Goal: Task Accomplishment & Management: Use online tool/utility

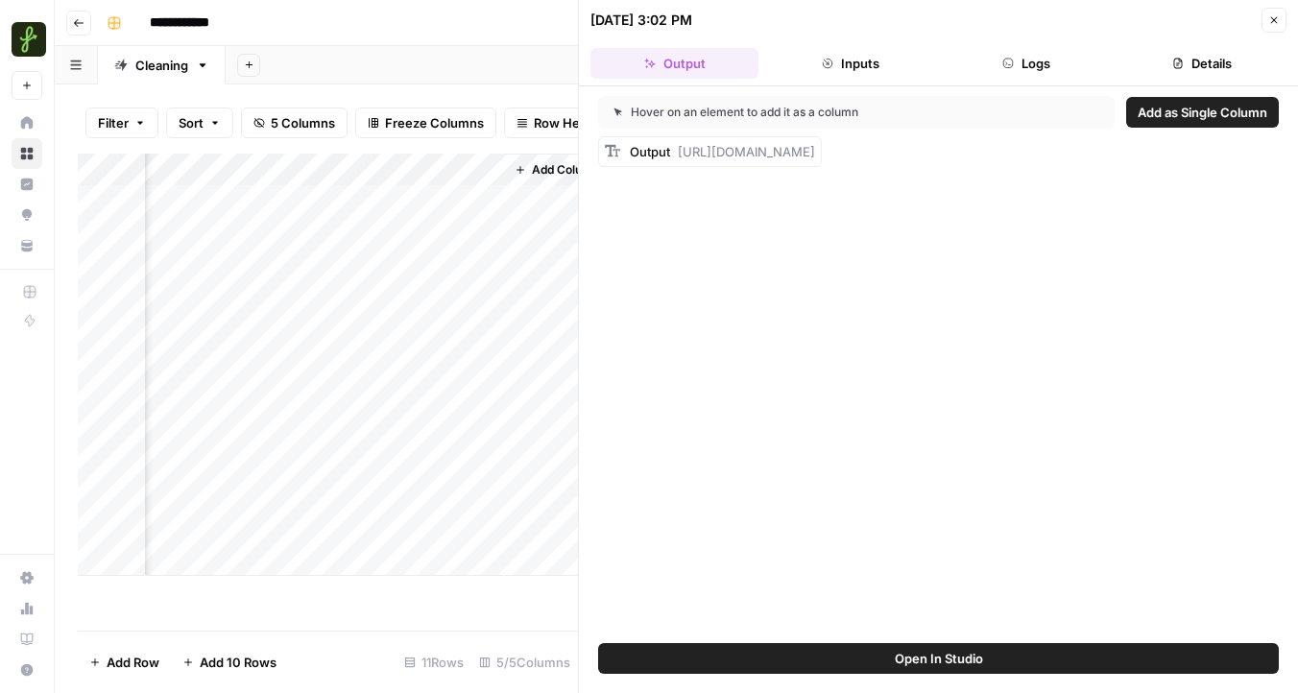
scroll to position [0, 691]
click at [419, 173] on div "Add Column" at bounding box center [328, 365] width 500 height 422
drag, startPoint x: 385, startPoint y: 212, endPoint x: 155, endPoint y: 206, distance: 230.5
click at [155, 206] on body "**********" at bounding box center [649, 346] width 1298 height 693
type input "Website"
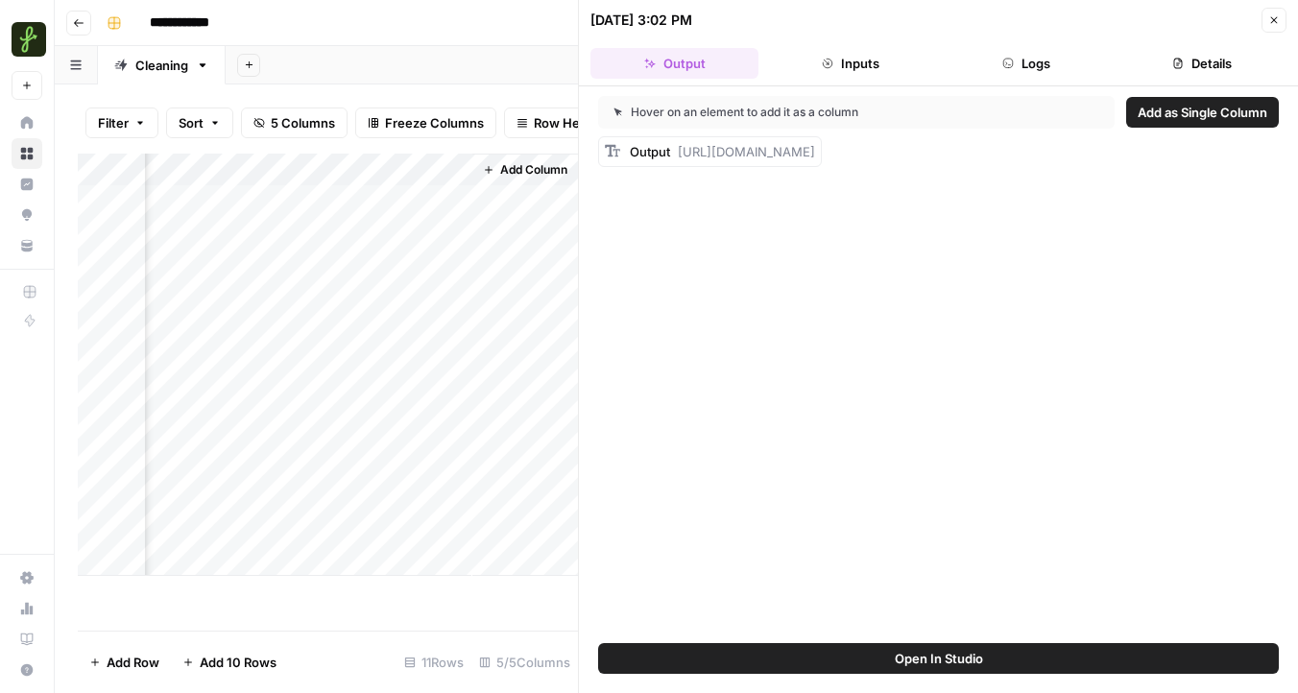
click at [533, 280] on div "Add Column" at bounding box center [525, 365] width 106 height 422
click at [517, 213] on div "Add Column" at bounding box center [525, 365] width 106 height 422
click at [1265, 22] on button "Close" at bounding box center [1274, 20] width 25 height 25
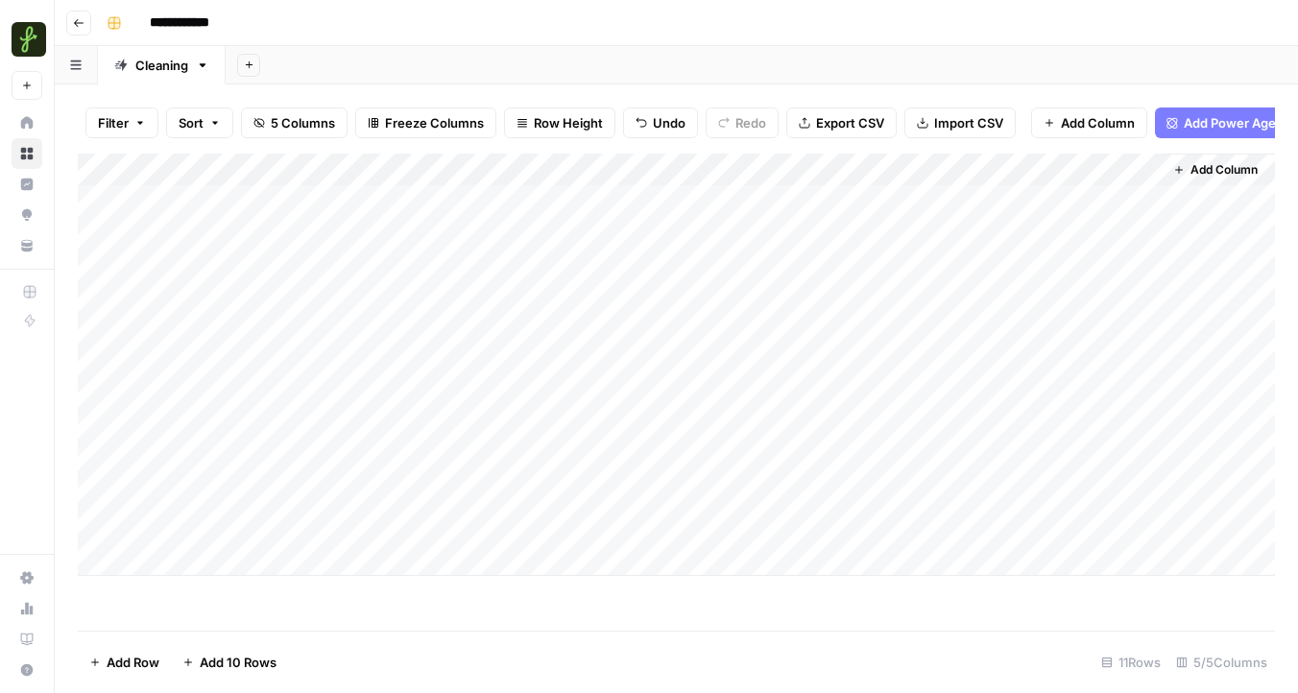
click at [1195, 175] on span "Add Column" at bounding box center [1224, 169] width 67 height 17
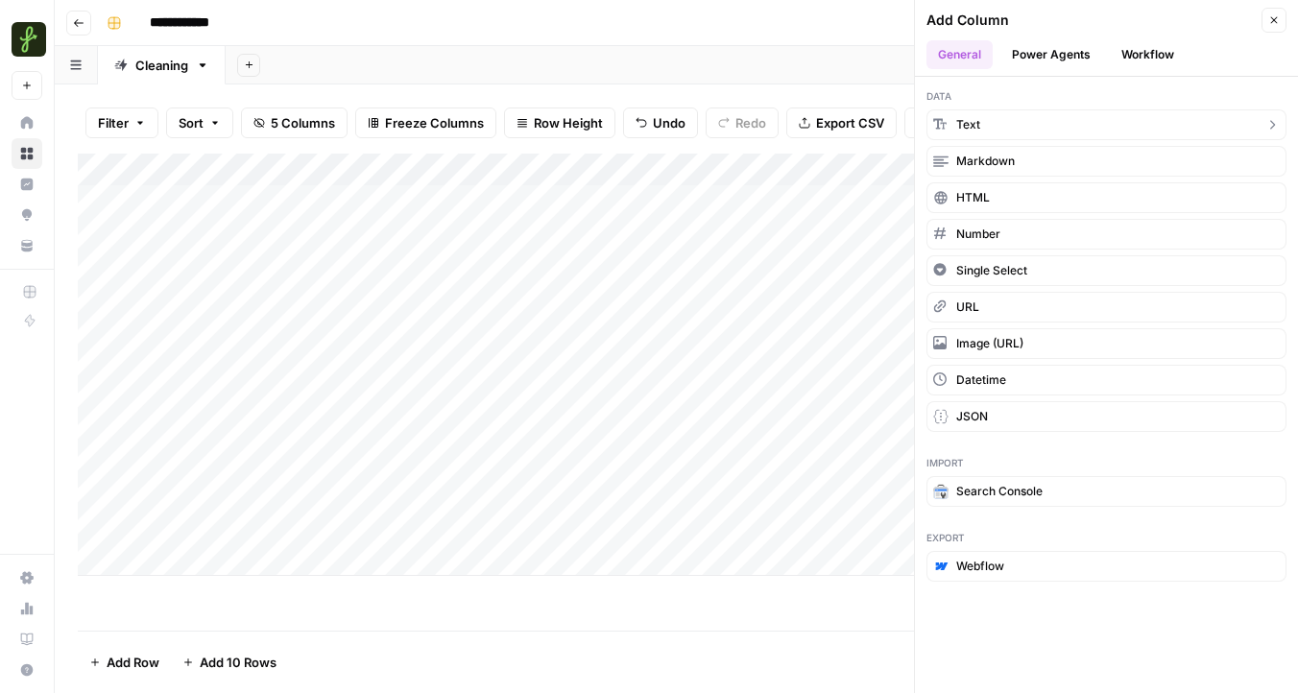
click at [988, 124] on button "Text" at bounding box center [1106, 124] width 360 height 31
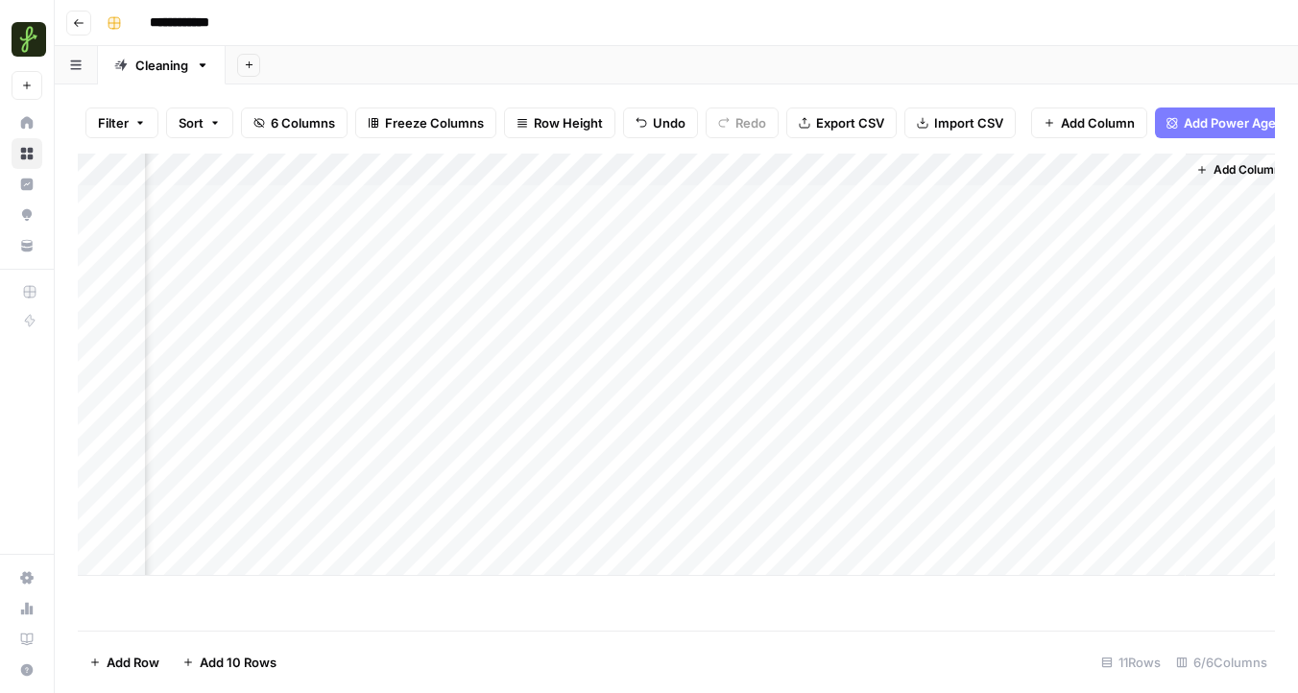
scroll to position [0, 271]
click at [948, 166] on div "Add Column" at bounding box center [676, 365] width 1197 height 422
click at [948, 218] on input "New Column" at bounding box center [1005, 215] width 195 height 19
type input "PMS"
drag, startPoint x: 959, startPoint y: 167, endPoint x: 289, endPoint y: 184, distance: 670.4
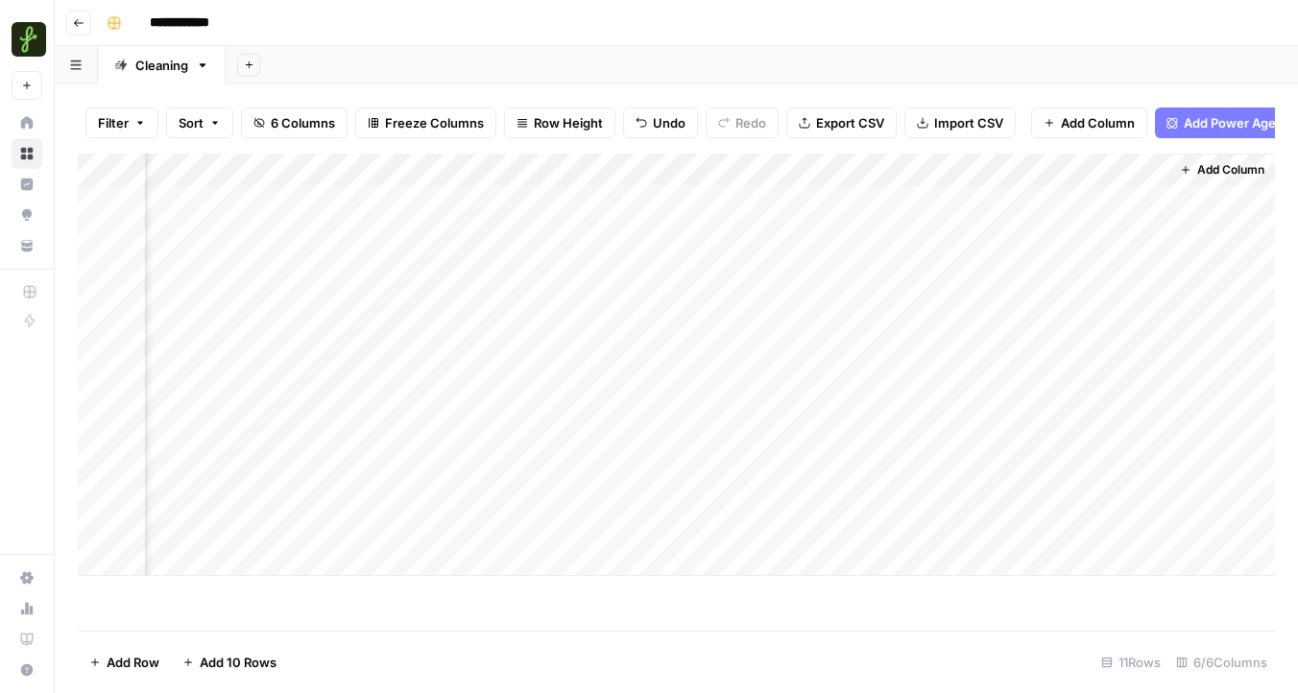
click at [289, 184] on div "Add Column" at bounding box center [676, 365] width 1197 height 422
click at [491, 201] on div "Add Column" at bounding box center [676, 365] width 1197 height 422
click at [488, 204] on div "Add Column" at bounding box center [676, 365] width 1197 height 422
click at [488, 204] on textarea at bounding box center [574, 202] width 307 height 27
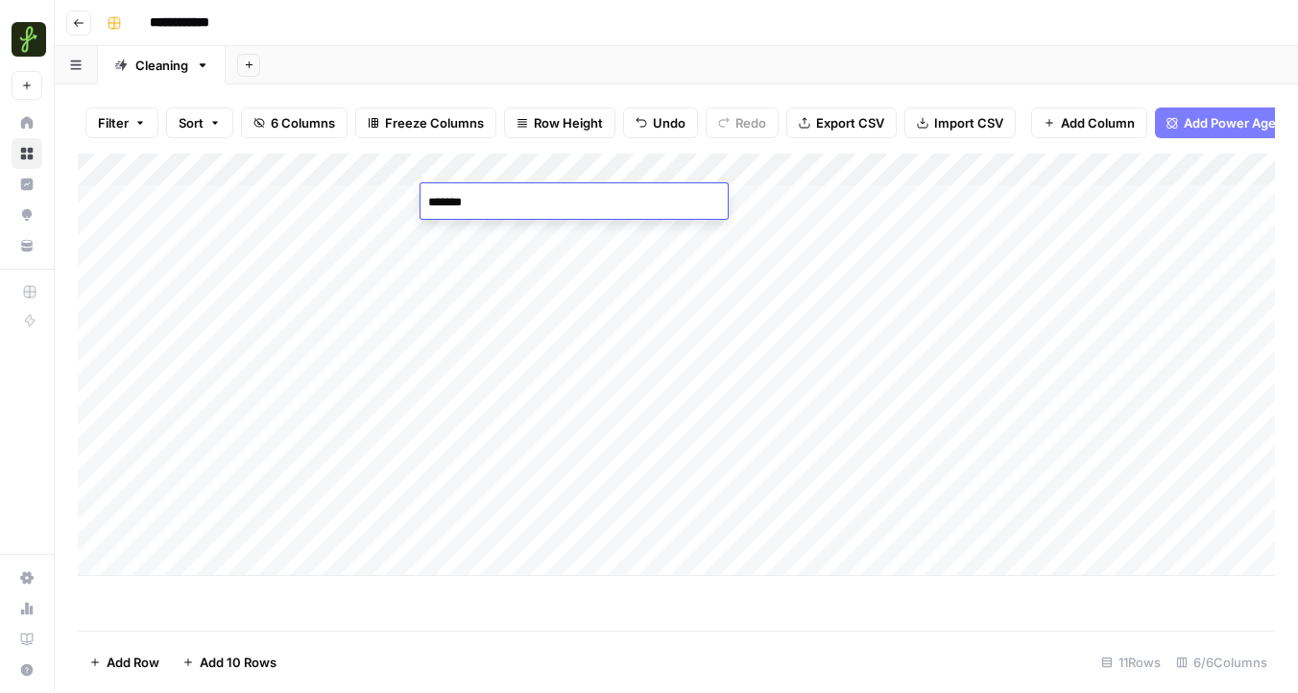
type textarea "********"
click at [503, 233] on div "Add Column" at bounding box center [676, 365] width 1197 height 422
click at [542, 189] on div "Add Column" at bounding box center [676, 365] width 1197 height 422
drag, startPoint x: 558, startPoint y: 197, endPoint x: 536, endPoint y: 500, distance: 304.2
click at [536, 500] on div "Add Column" at bounding box center [676, 365] width 1197 height 422
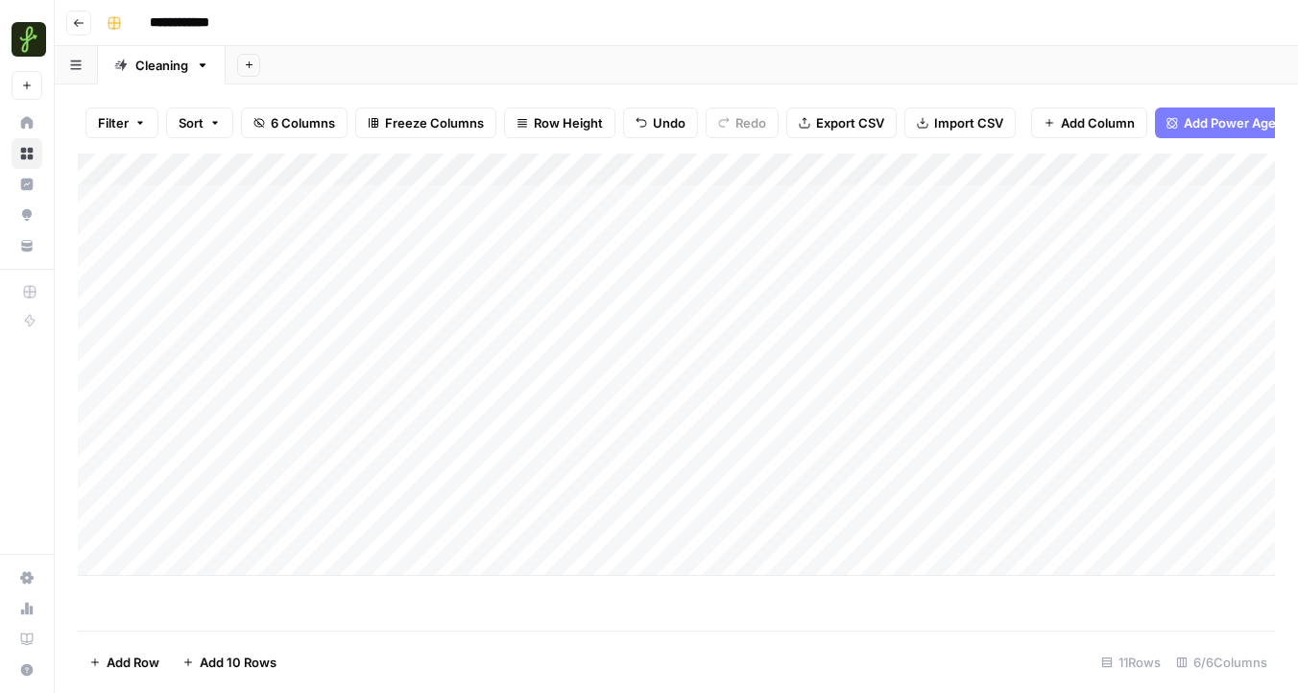
click at [534, 218] on div "Add Column" at bounding box center [676, 365] width 1197 height 422
click at [638, 198] on div "Add Column" at bounding box center [676, 365] width 1197 height 422
drag, startPoint x: 694, startPoint y: 214, endPoint x: 667, endPoint y: 509, distance: 296.0
click at [667, 509] on div "Add Column" at bounding box center [676, 365] width 1197 height 422
click at [627, 559] on div "Add Column" at bounding box center [676, 365] width 1197 height 422
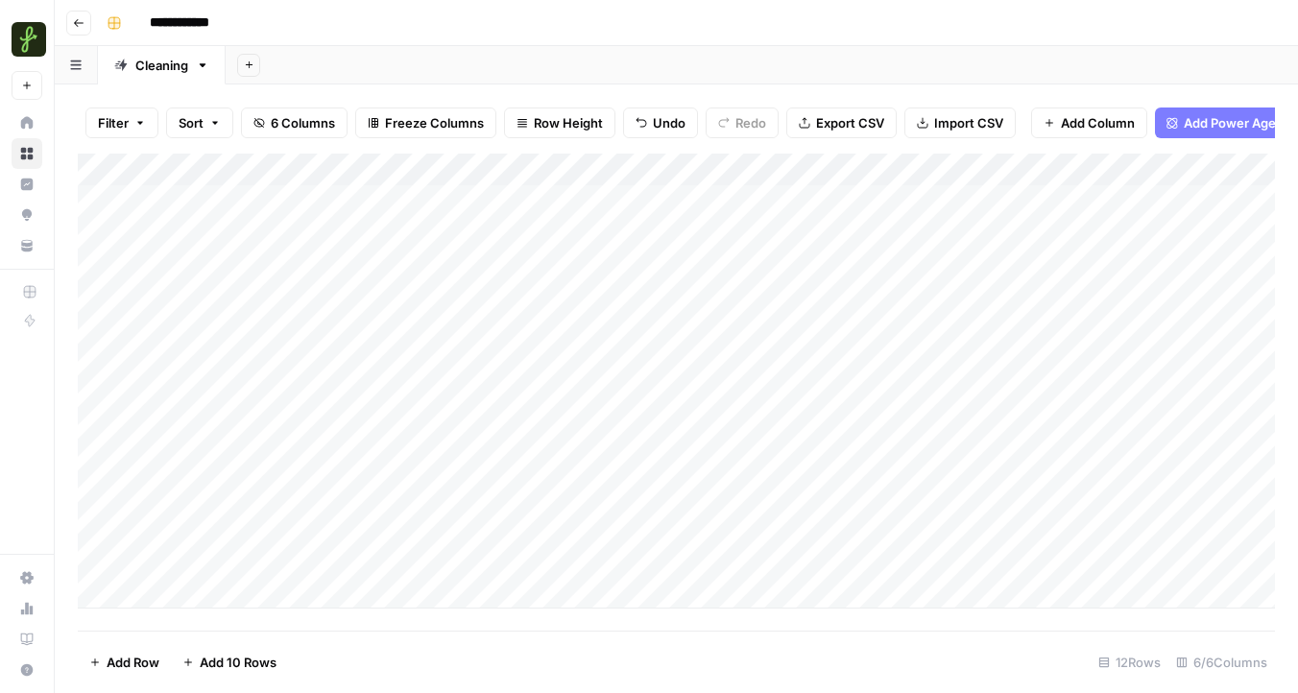
click at [770, 164] on div "Add Column" at bounding box center [676, 381] width 1197 height 455
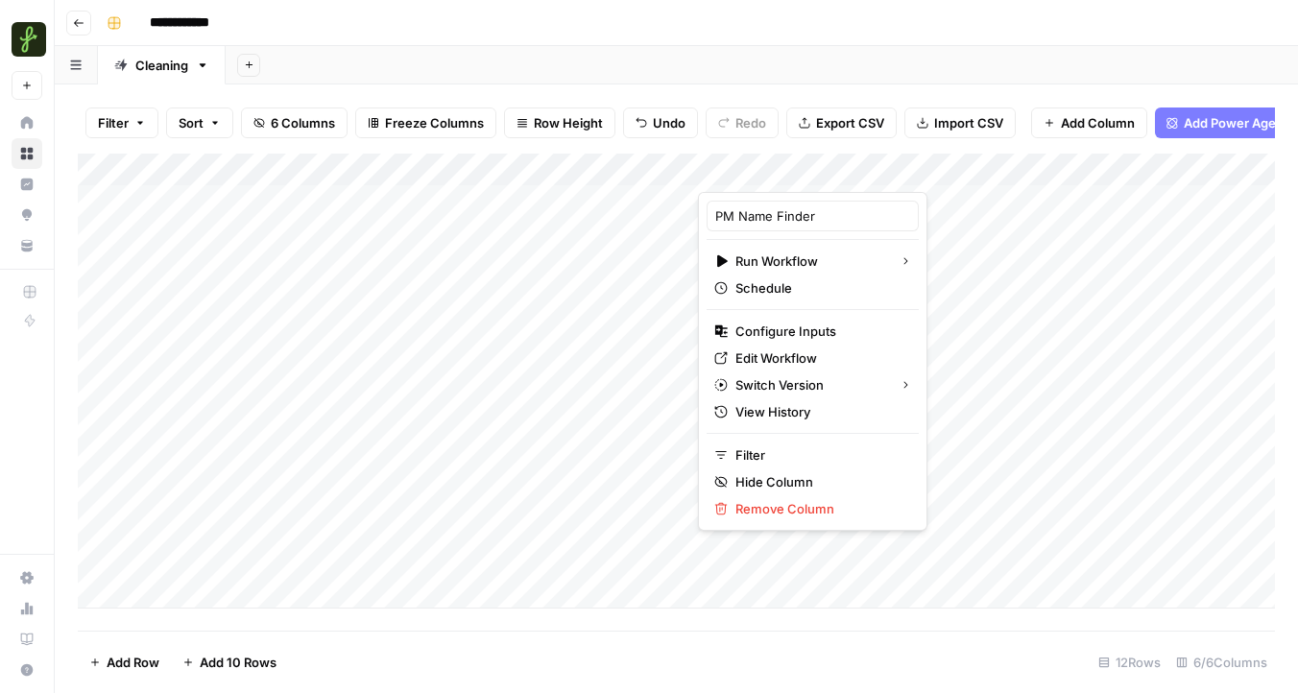
click at [713, 218] on div "PM Name Finder" at bounding box center [813, 216] width 212 height 31
click at [718, 220] on input "PM Name Finder" at bounding box center [812, 215] width 195 height 19
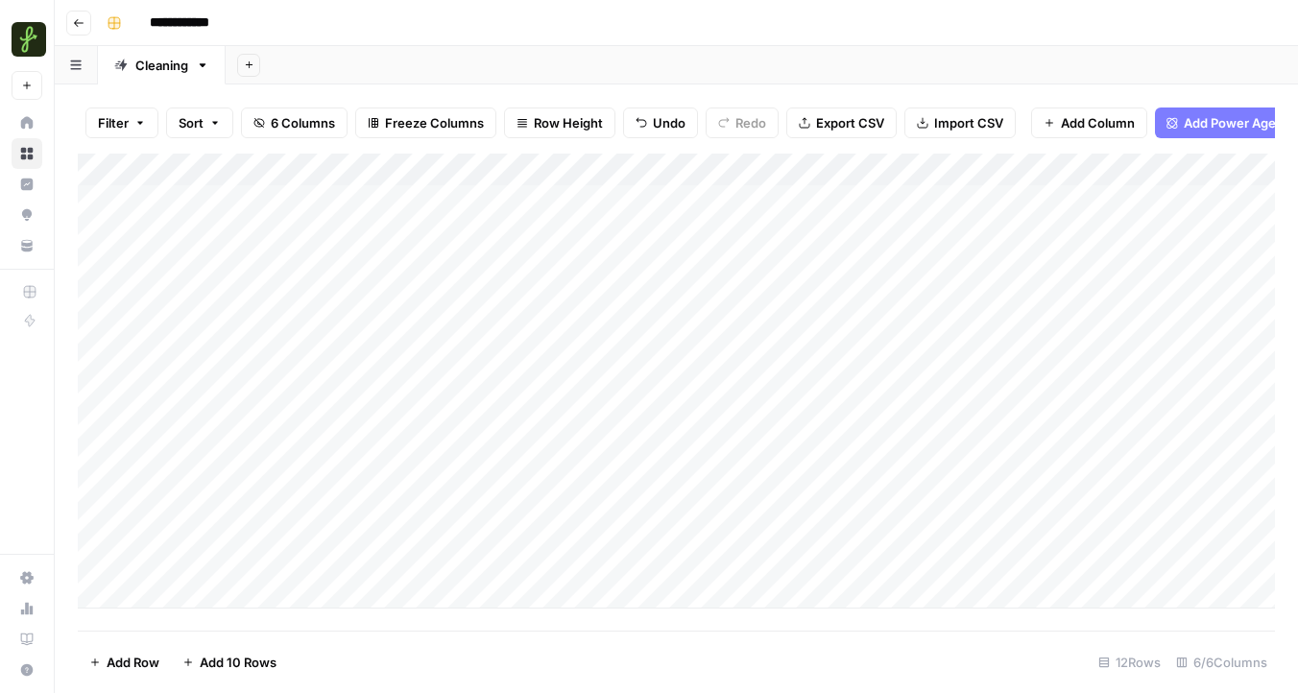
click at [850, 168] on div "Add Column" at bounding box center [676, 381] width 1197 height 455
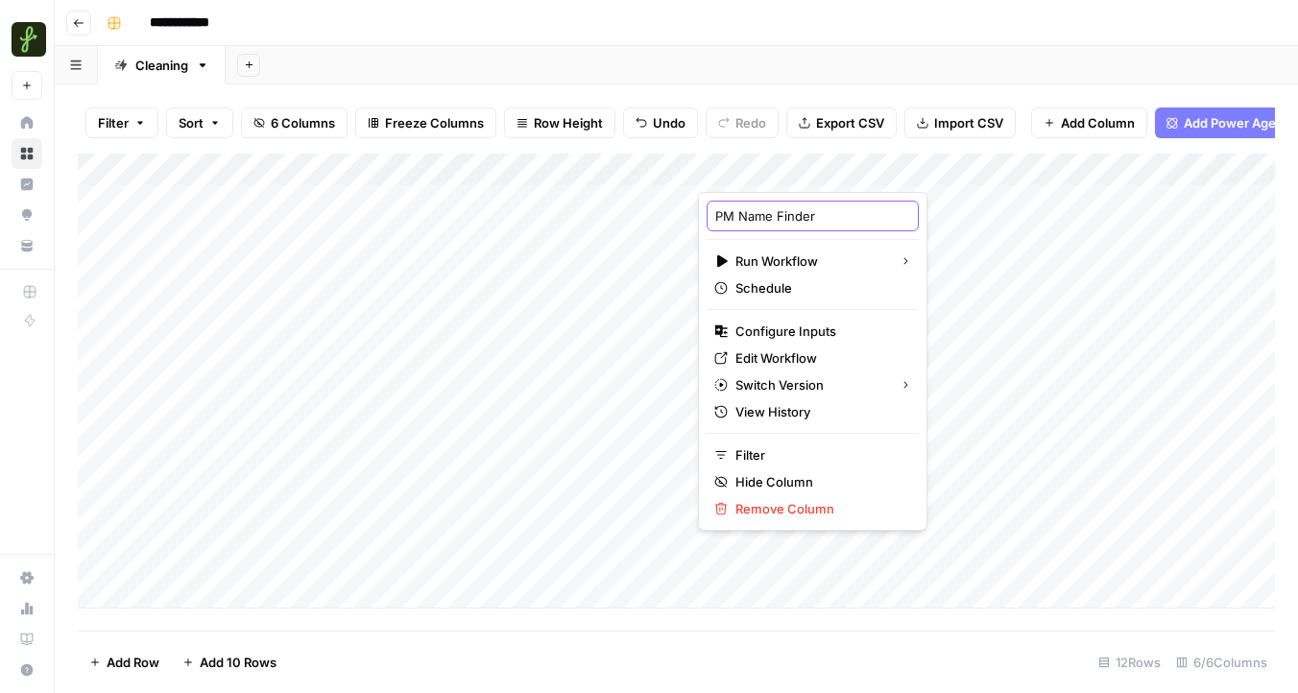
click at [715, 214] on input "PM Name Finder" at bounding box center [812, 215] width 195 height 19
type input "Appfolio PM Name Finder"
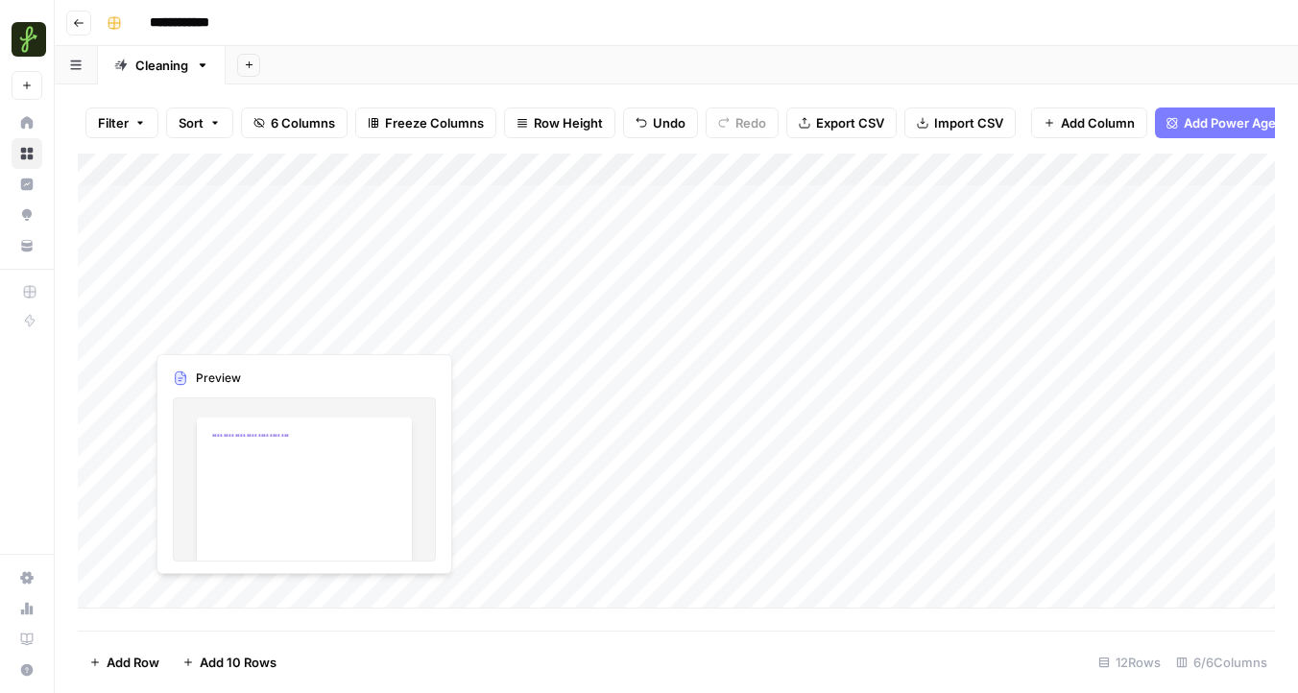
click at [277, 326] on div "Add Column" at bounding box center [676, 381] width 1197 height 455
click at [467, 338] on div "Add Column" at bounding box center [676, 381] width 1197 height 455
click at [467, 338] on textarea "********" at bounding box center [574, 333] width 307 height 27
type textarea "********"
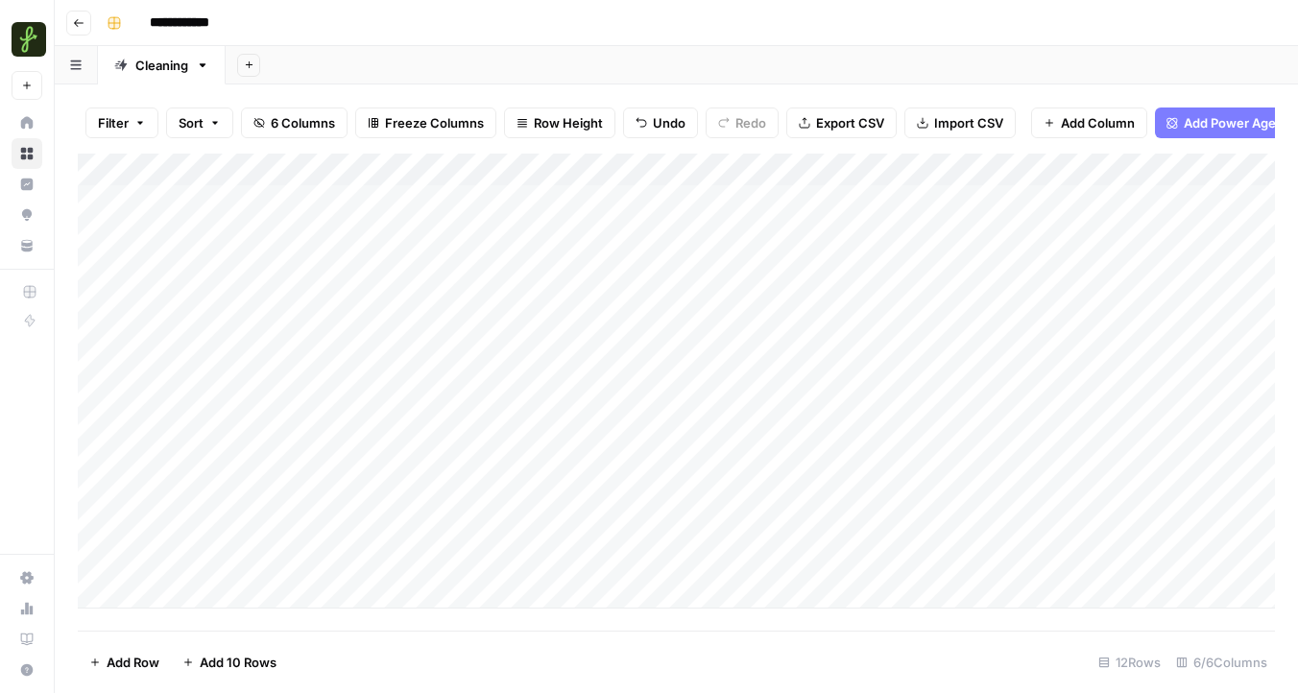
click at [768, 173] on div "Add Column" at bounding box center [676, 381] width 1197 height 455
click at [625, 498] on div "Add Column" at bounding box center [676, 381] width 1197 height 455
click at [644, 351] on div "Add Column" at bounding box center [676, 381] width 1197 height 455
click at [793, 285] on div "Add Column" at bounding box center [676, 381] width 1197 height 455
click at [906, 167] on div "Add Column" at bounding box center [676, 381] width 1197 height 455
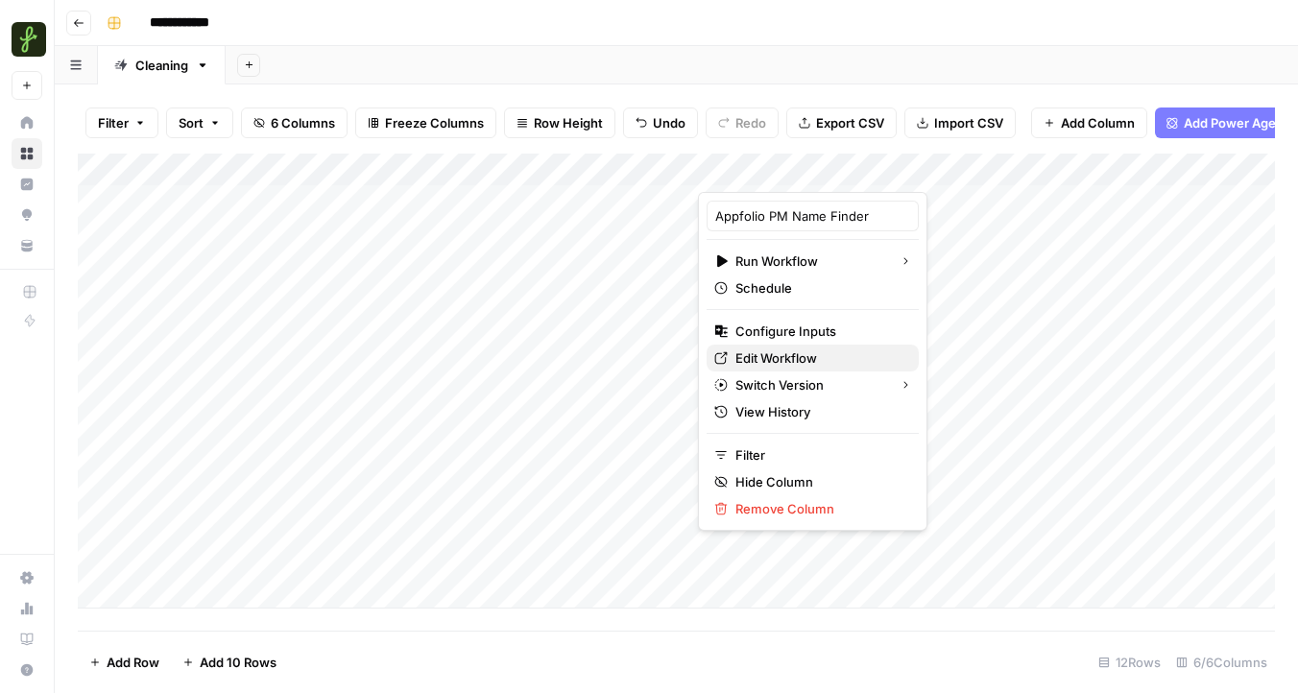
click at [774, 354] on span "Edit Workflow" at bounding box center [819, 358] width 168 height 19
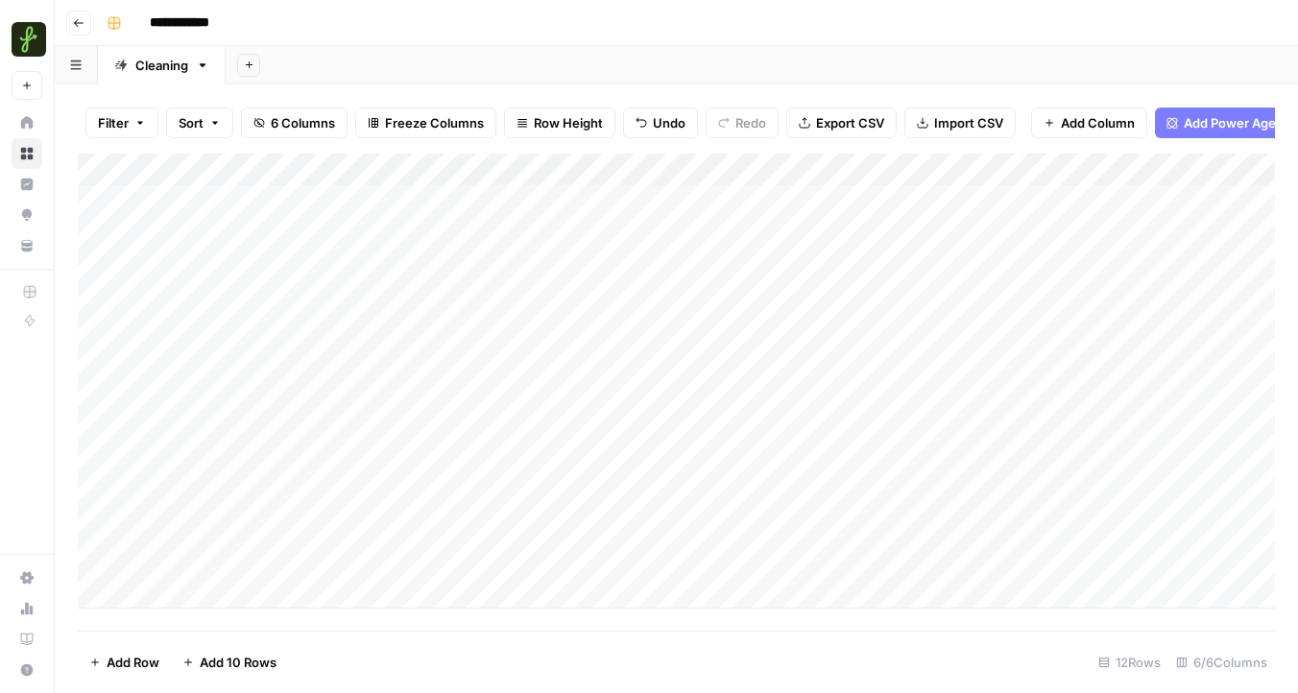
click at [896, 163] on div "Add Column" at bounding box center [676, 381] width 1197 height 455
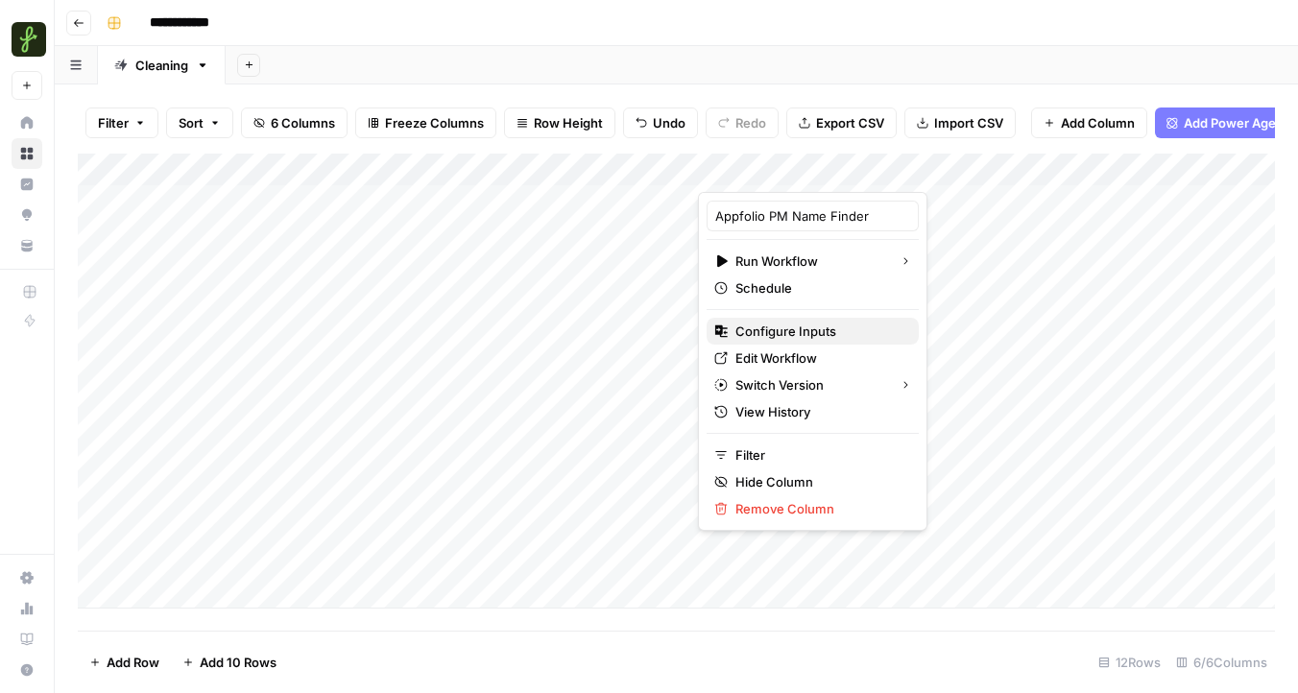
click at [793, 337] on span "Configure Inputs" at bounding box center [819, 331] width 168 height 19
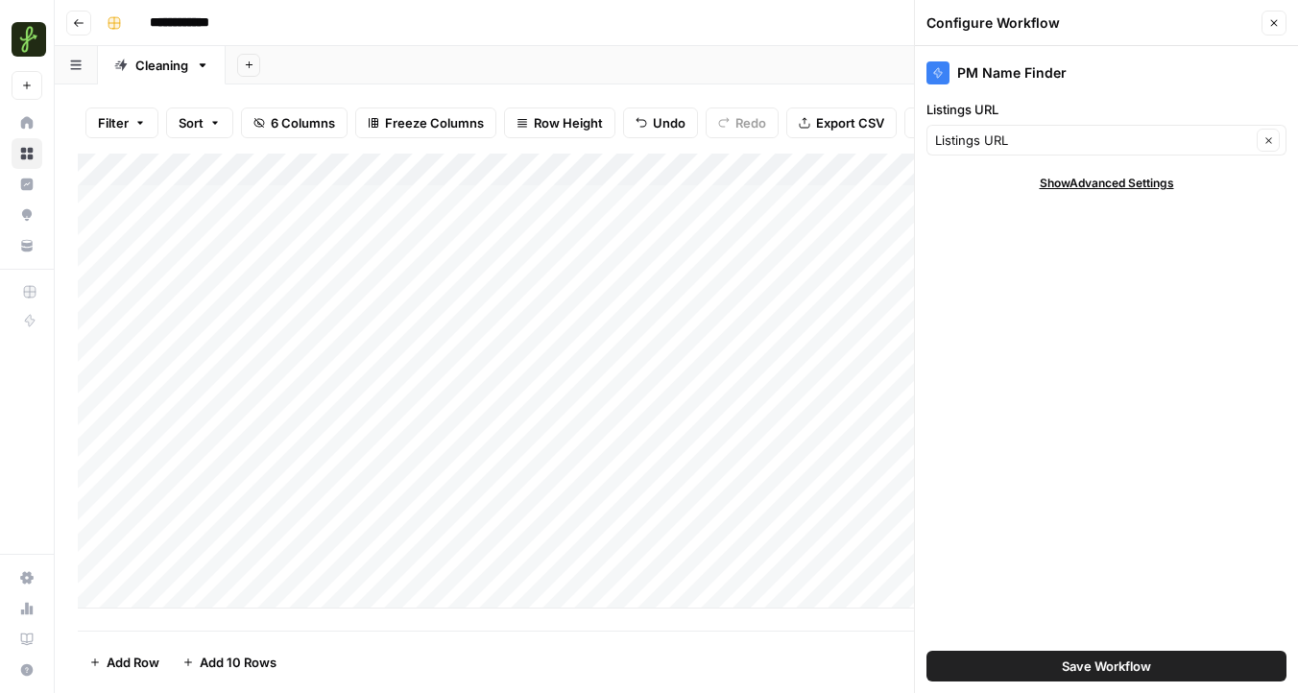
click at [1081, 187] on span "Show Advanced Settings" at bounding box center [1107, 183] width 134 height 17
click at [1054, 238] on input "Version" at bounding box center [1096, 239] width 322 height 19
type input "Default"
click at [1074, 185] on span "Hide Advanced Settings" at bounding box center [1107, 183] width 130 height 17
click at [1207, 153] on div "Listings URL Clear" at bounding box center [1106, 140] width 360 height 31
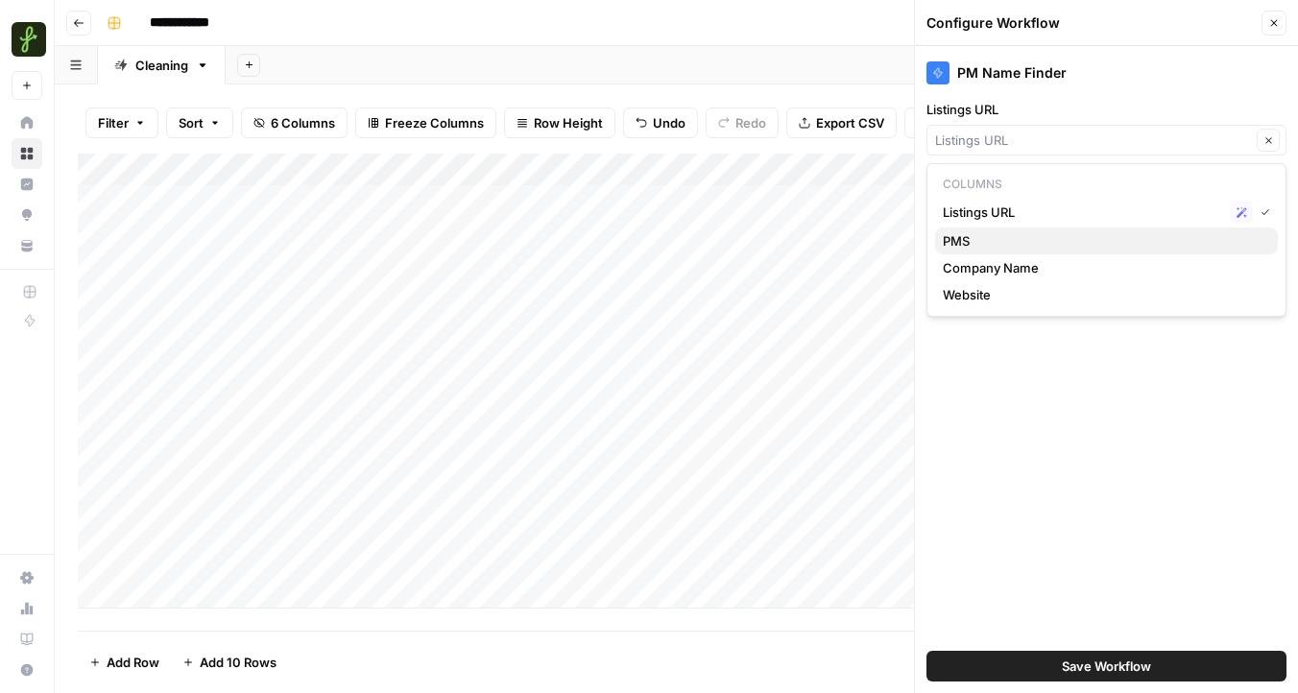
click at [1101, 235] on span "PMS" at bounding box center [1103, 240] width 320 height 19
type input "PMS"
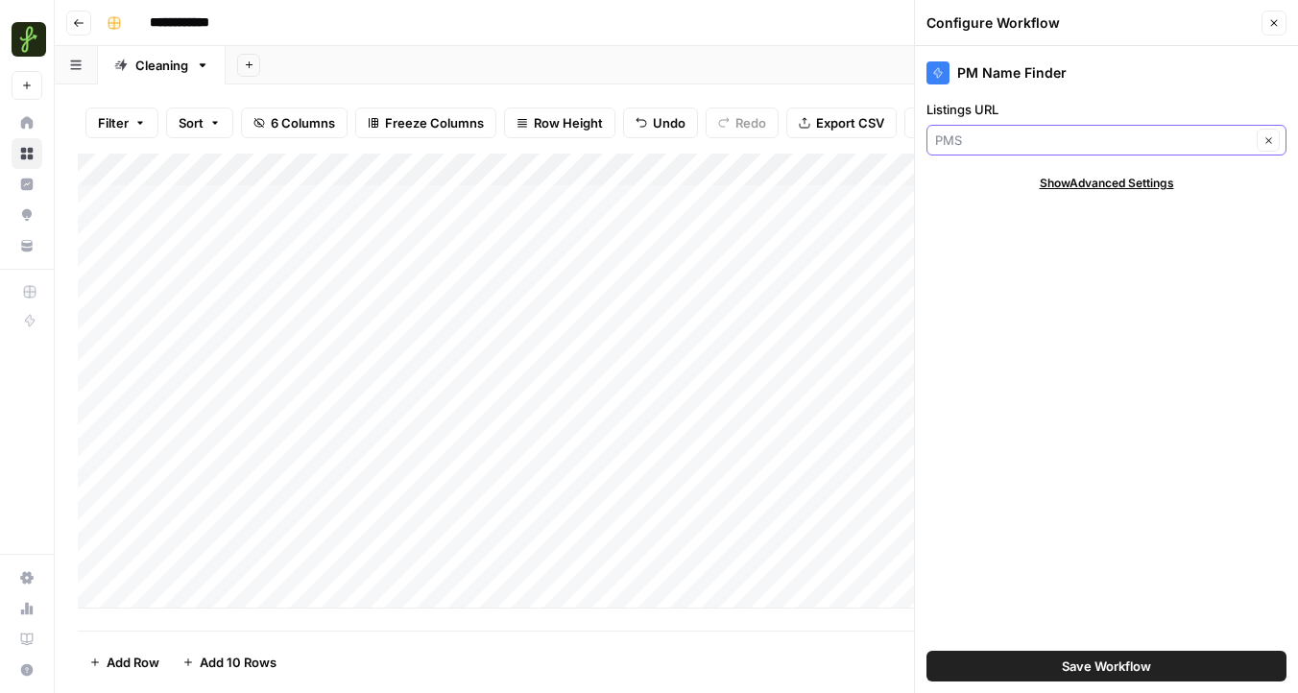
click at [1077, 136] on input "Listings URL" at bounding box center [1093, 140] width 316 height 19
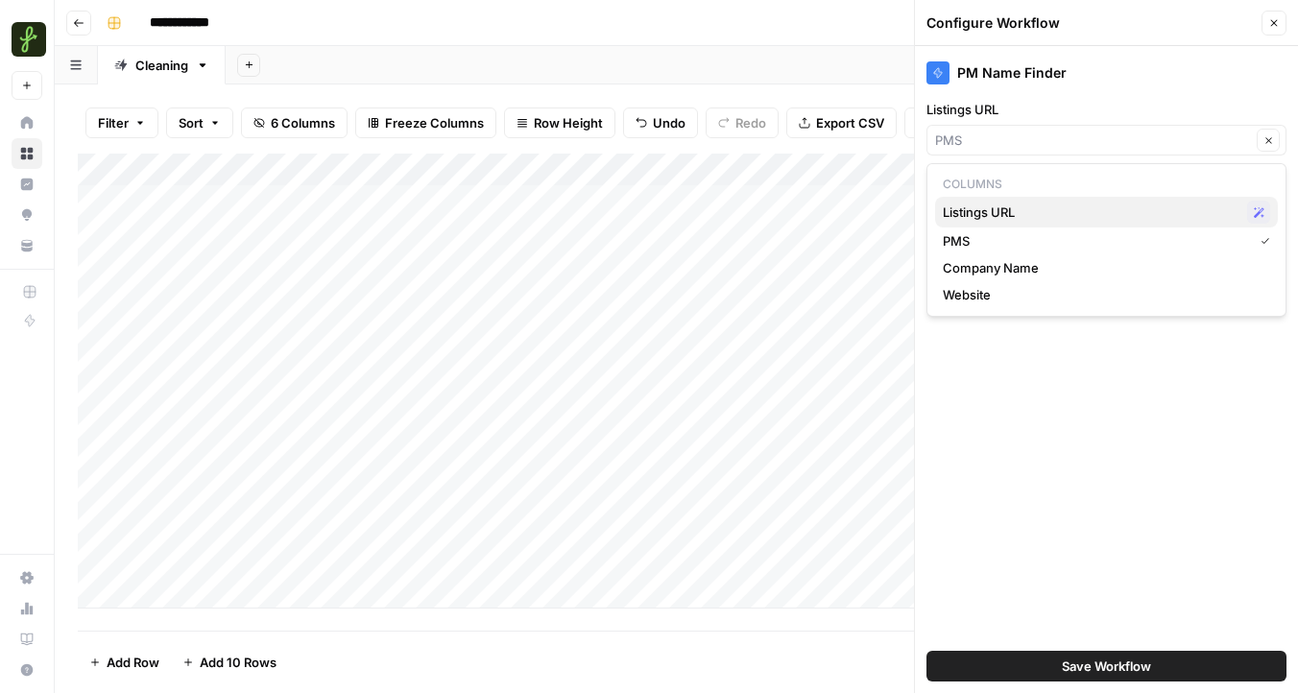
click at [1075, 207] on span "Listings URL" at bounding box center [1091, 212] width 297 height 19
type input "Listings URL"
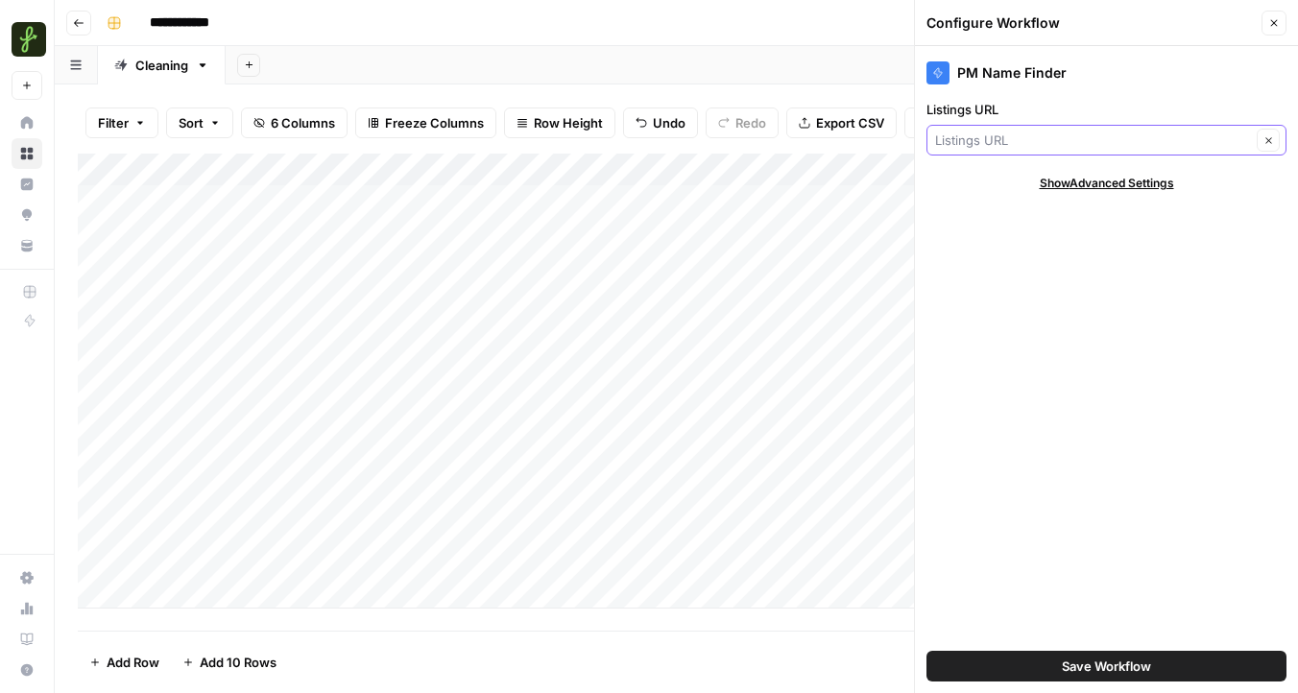
click at [1103, 132] on input "Listings URL" at bounding box center [1093, 140] width 316 height 19
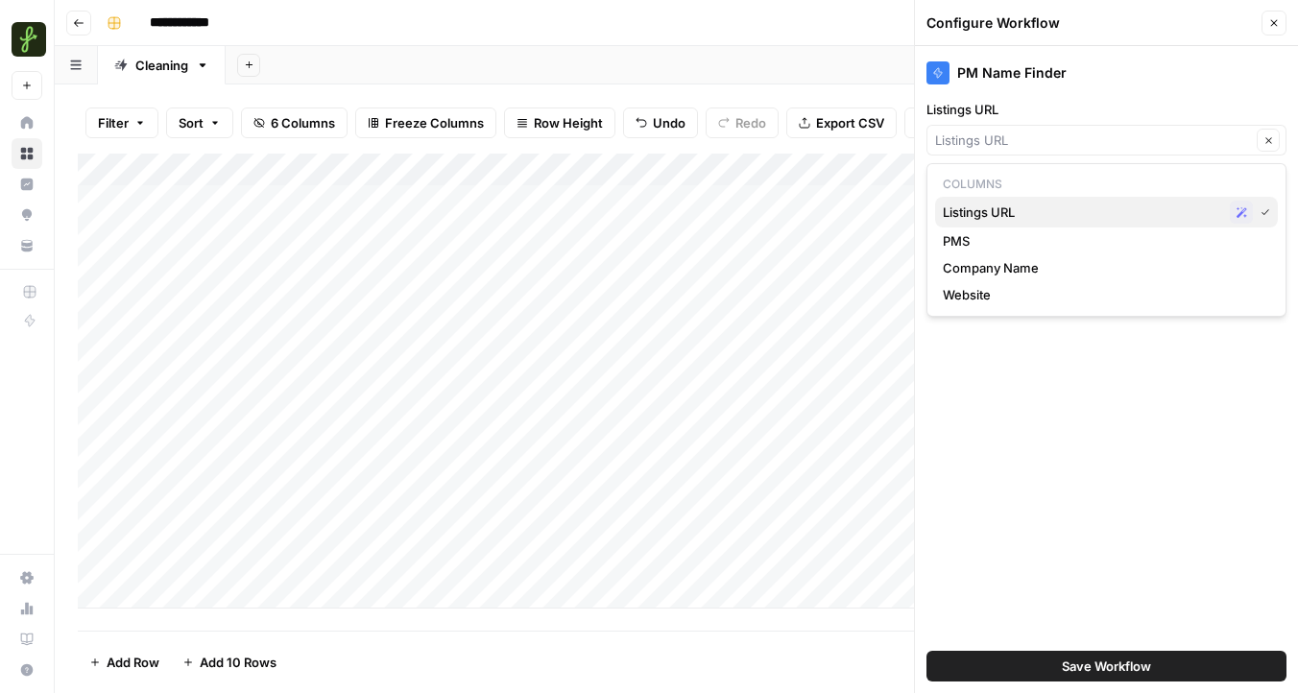
click at [1238, 208] on icon "button" at bounding box center [1242, 212] width 11 height 11
type input "Listings URL"
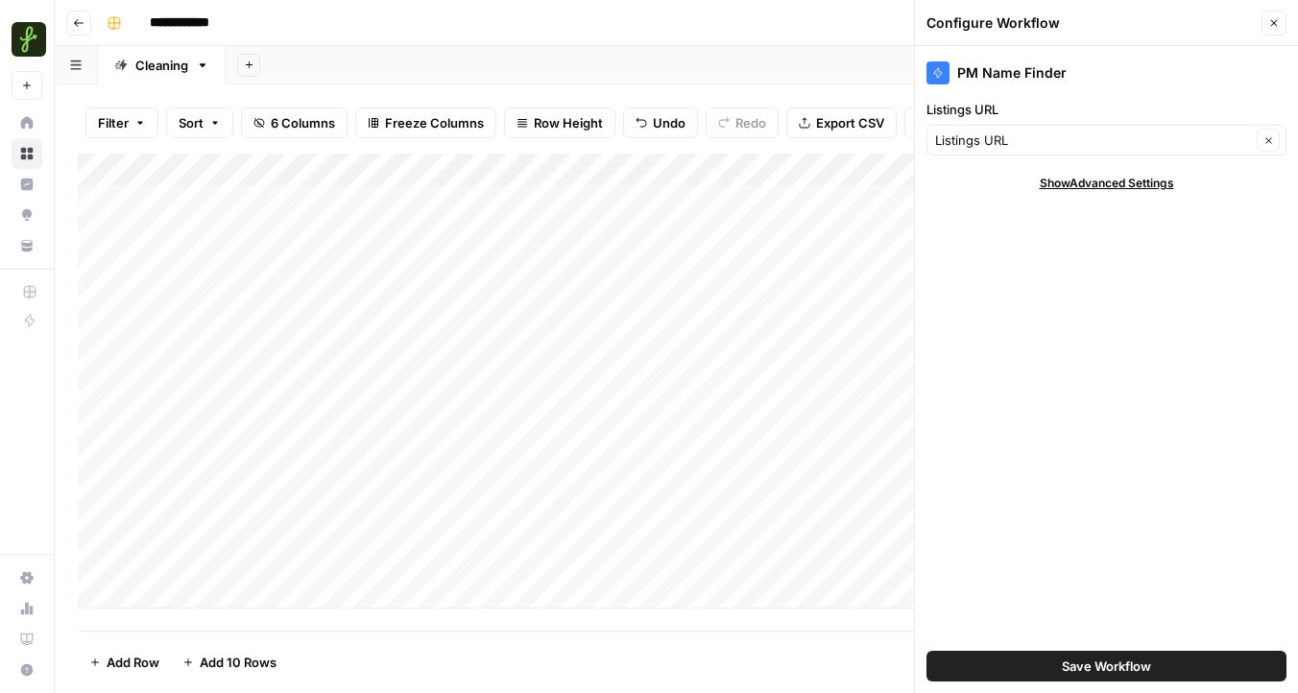
click at [1023, 665] on button "Save Workflow" at bounding box center [1106, 666] width 360 height 31
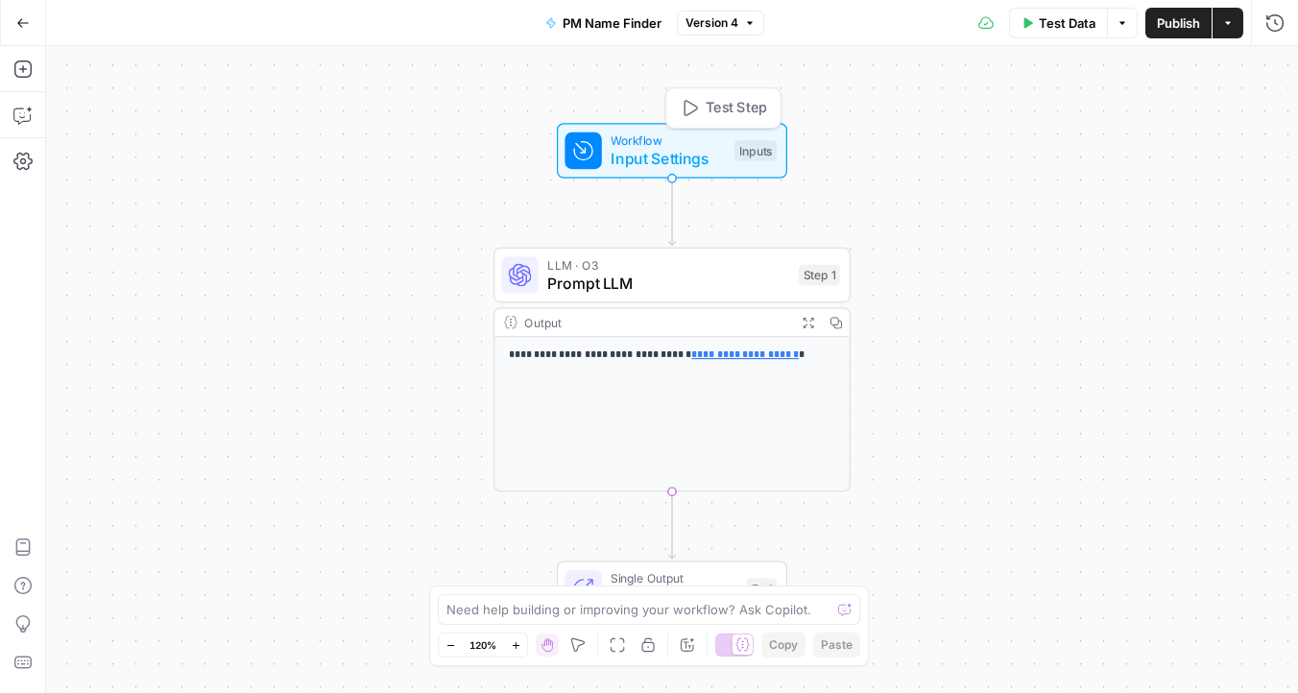
click at [693, 147] on span "Input Settings" at bounding box center [668, 158] width 114 height 23
click at [1230, 116] on span "edit field" at bounding box center [1211, 118] width 42 height 15
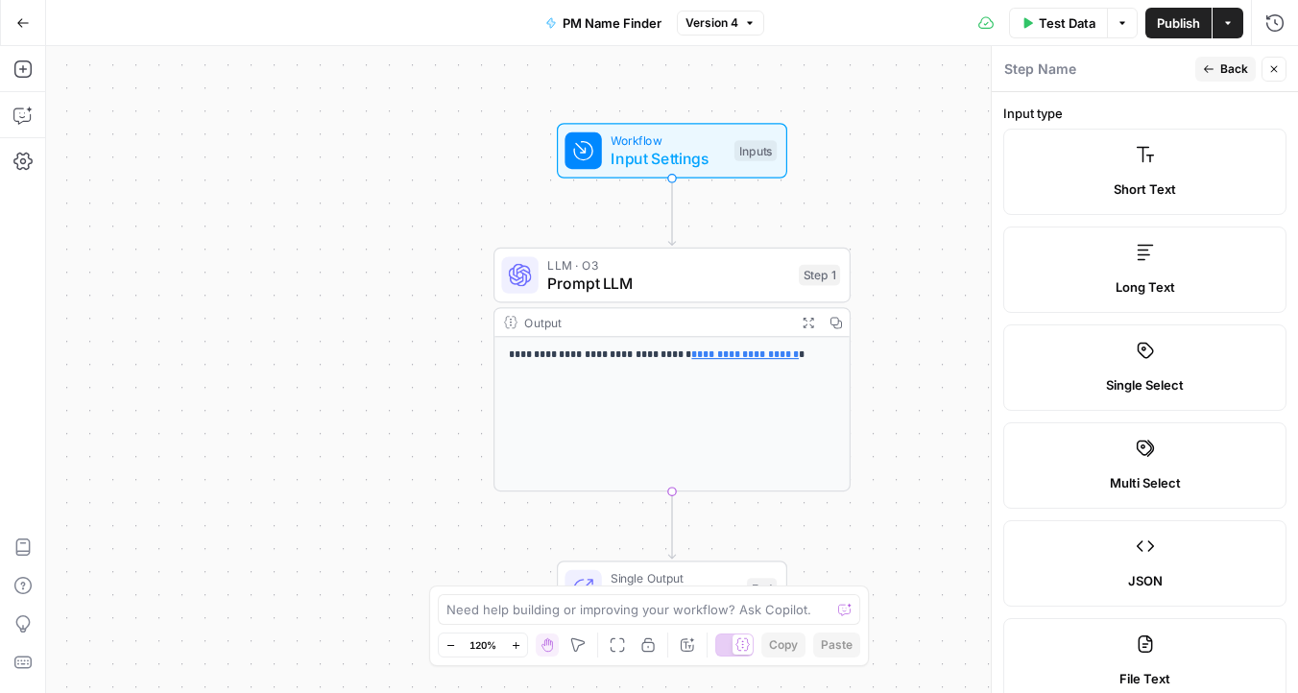
click at [1276, 74] on icon "button" at bounding box center [1274, 69] width 12 height 12
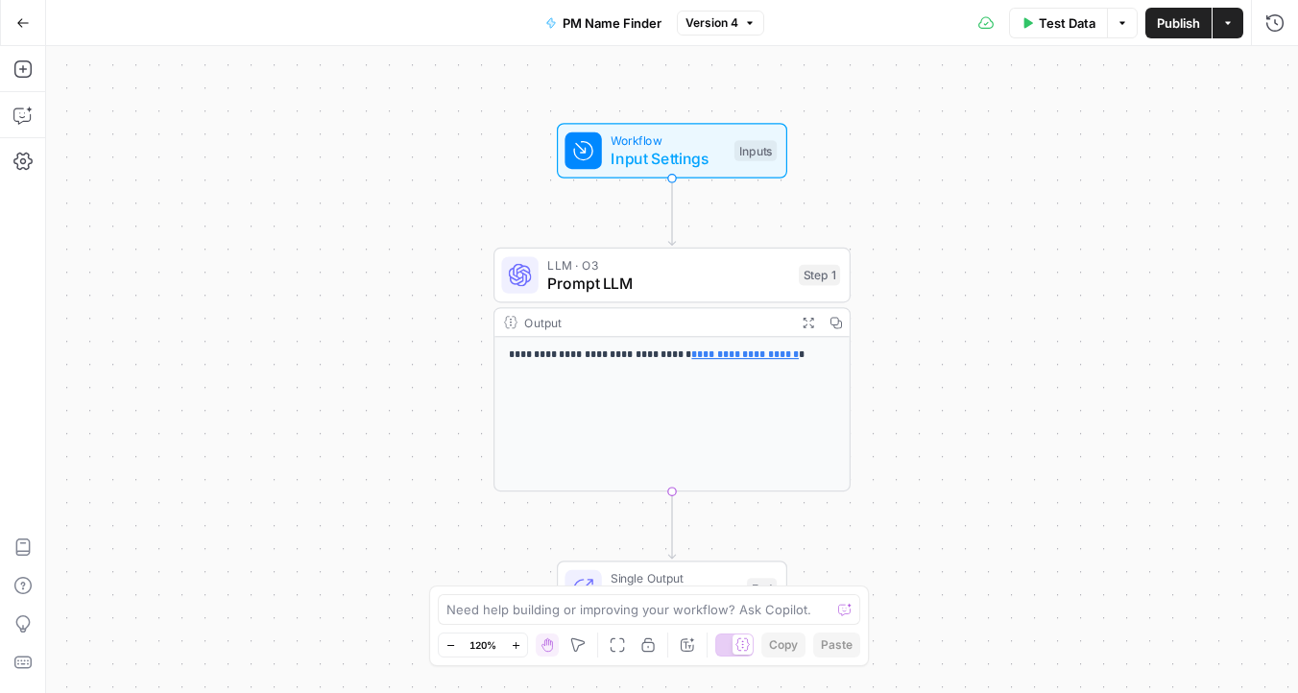
click at [648, 154] on span "Input Settings" at bounding box center [668, 158] width 114 height 23
click at [1122, 222] on span "Add Field" at bounding box center [1121, 214] width 56 height 19
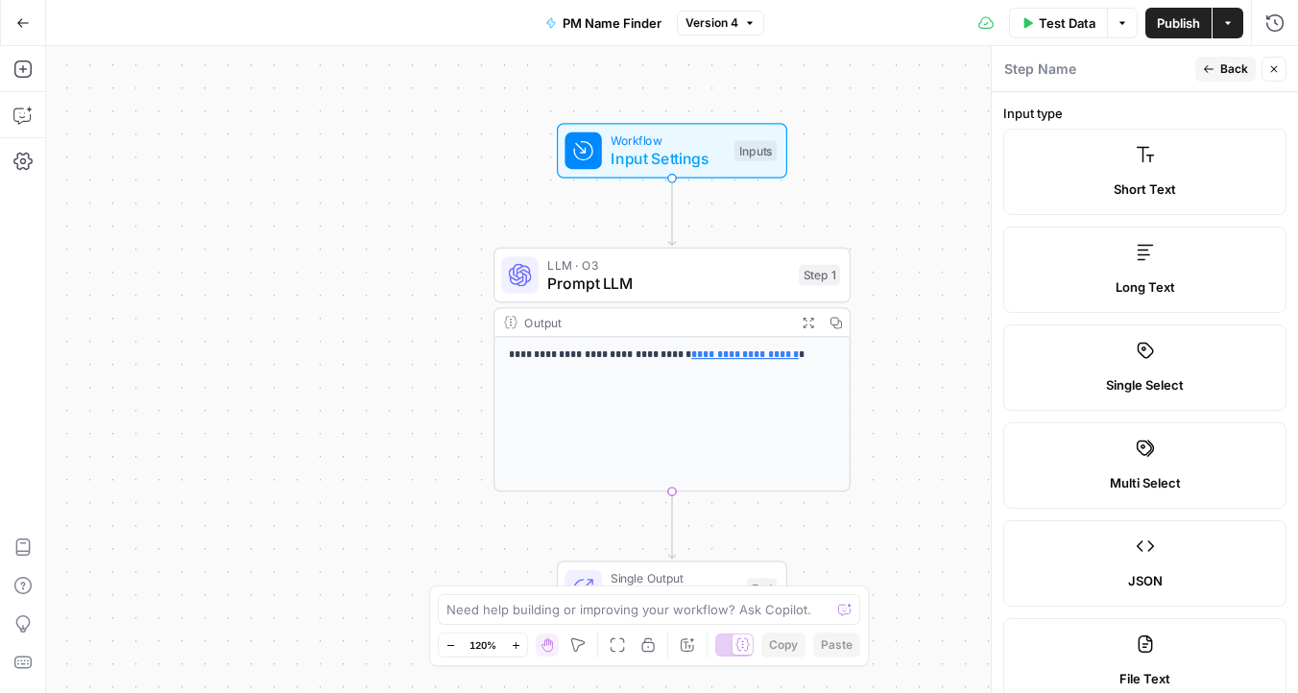
click at [1153, 183] on span "Short Text" at bounding box center [1145, 189] width 62 height 19
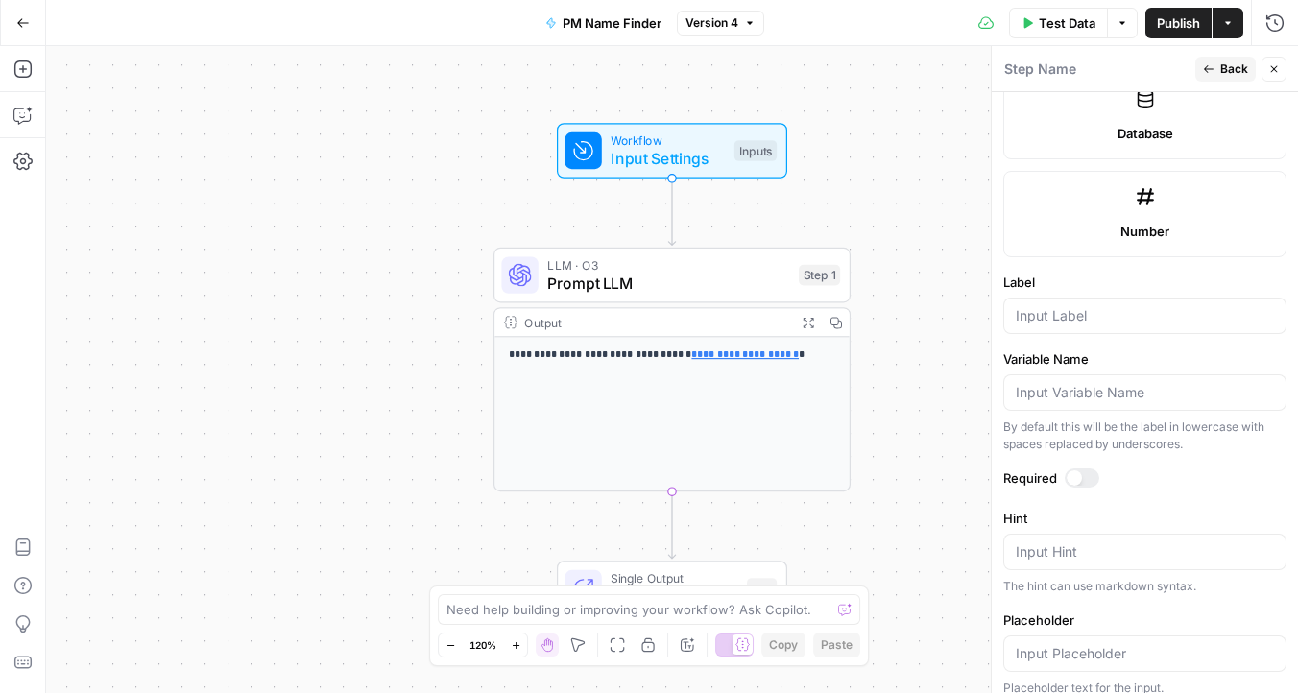
scroll to position [1153, 0]
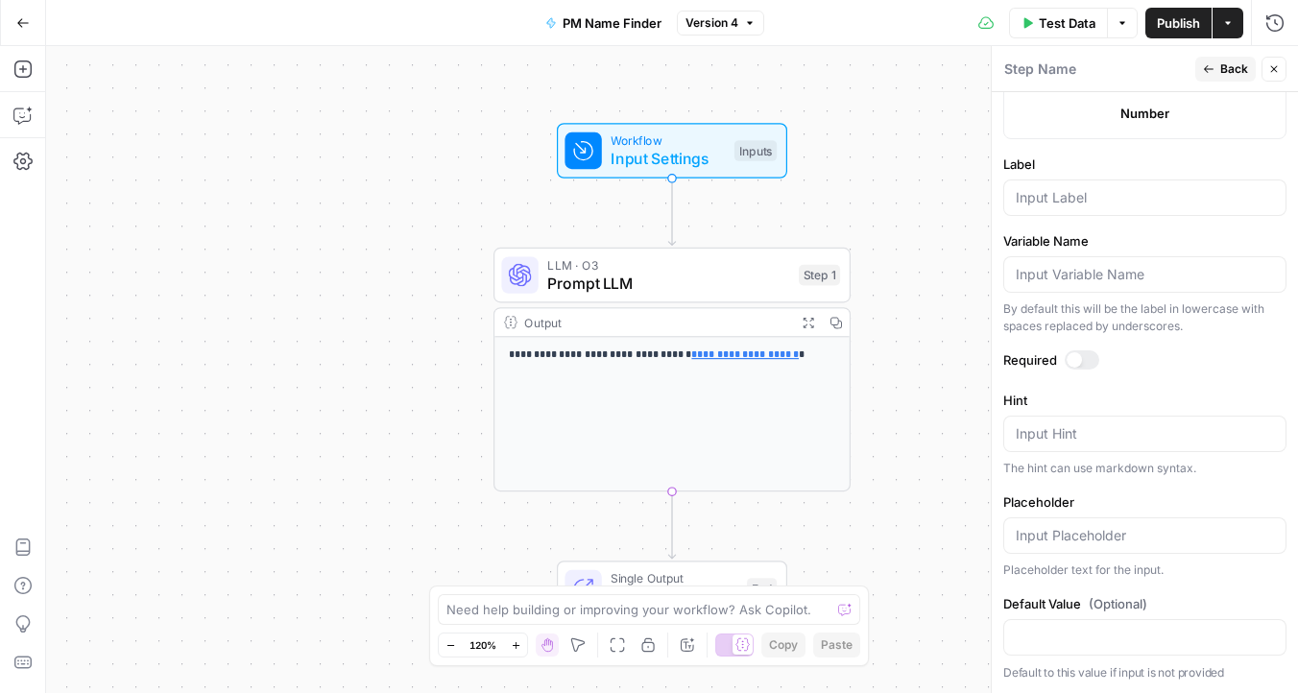
click at [1096, 213] on div at bounding box center [1144, 198] width 283 height 36
type input "O"
type input "PMS"
click at [1056, 543] on input "Placeholder" at bounding box center [1145, 535] width 258 height 19
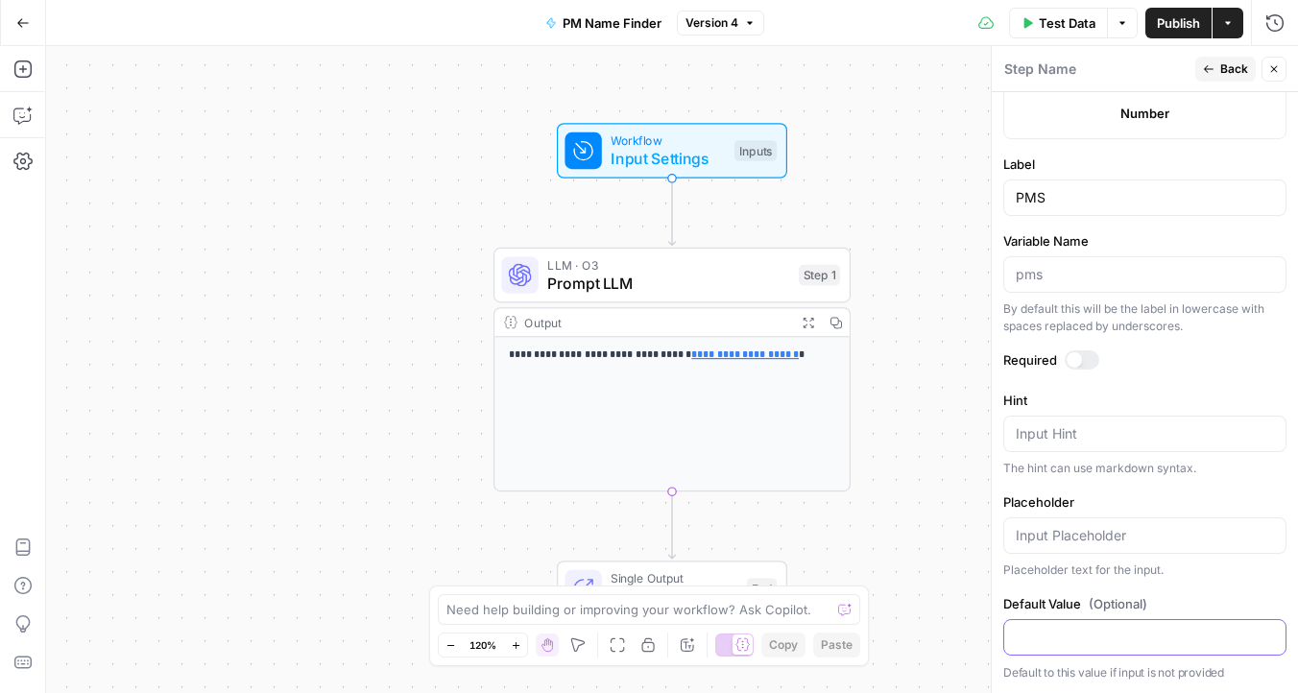
click at [1023, 631] on input "Default Value (Optional)" at bounding box center [1145, 637] width 258 height 19
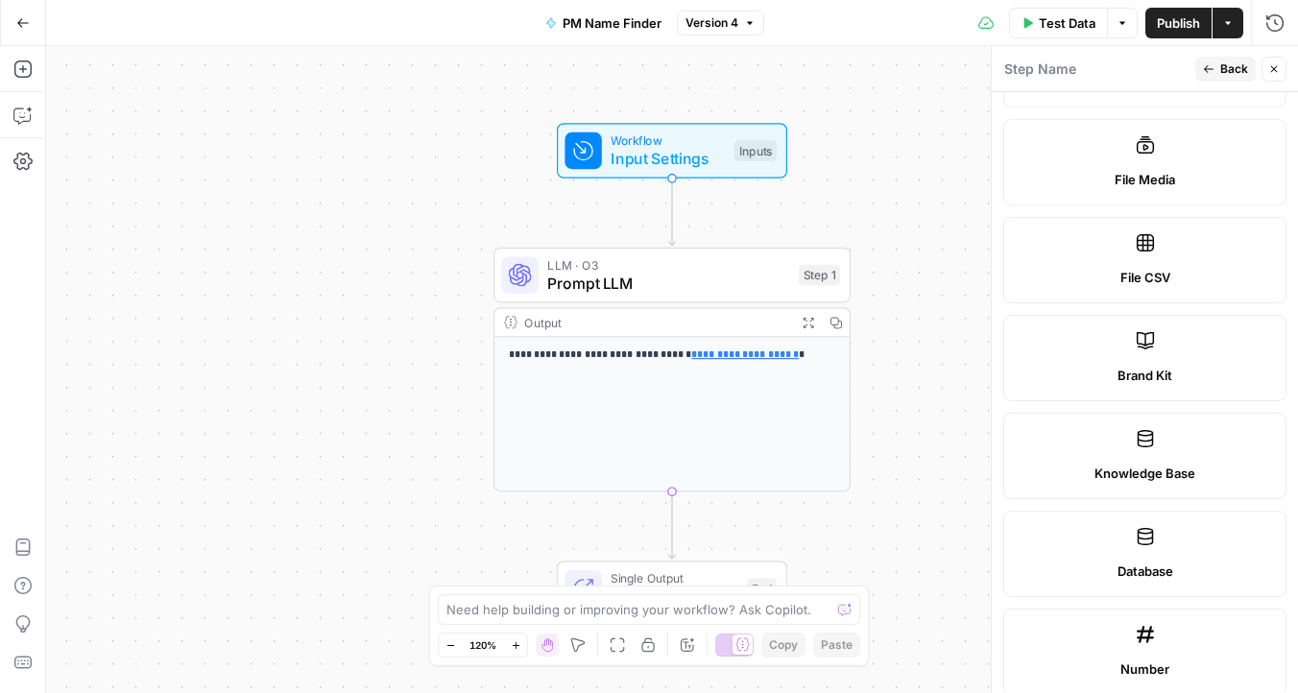
scroll to position [0, 0]
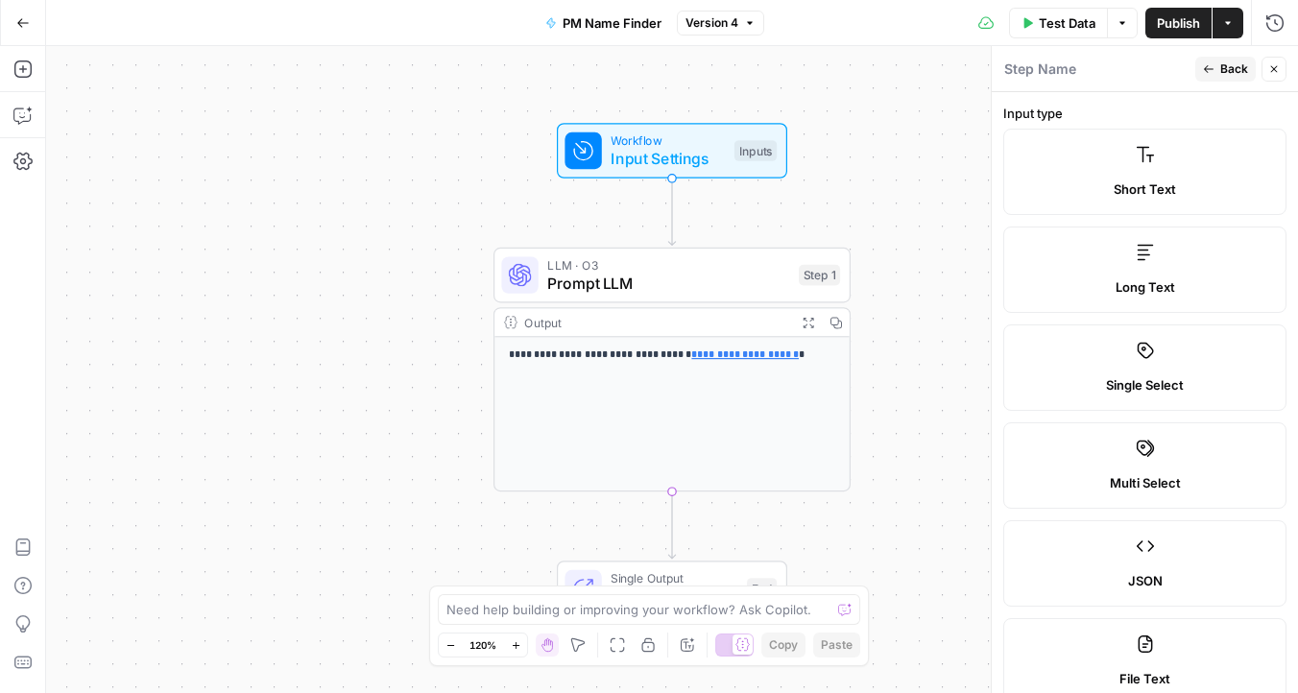
type input "Buildium"
click at [1169, 30] on span "Publish" at bounding box center [1178, 22] width 43 height 19
click at [23, 121] on icon "button" at bounding box center [22, 115] width 19 height 19
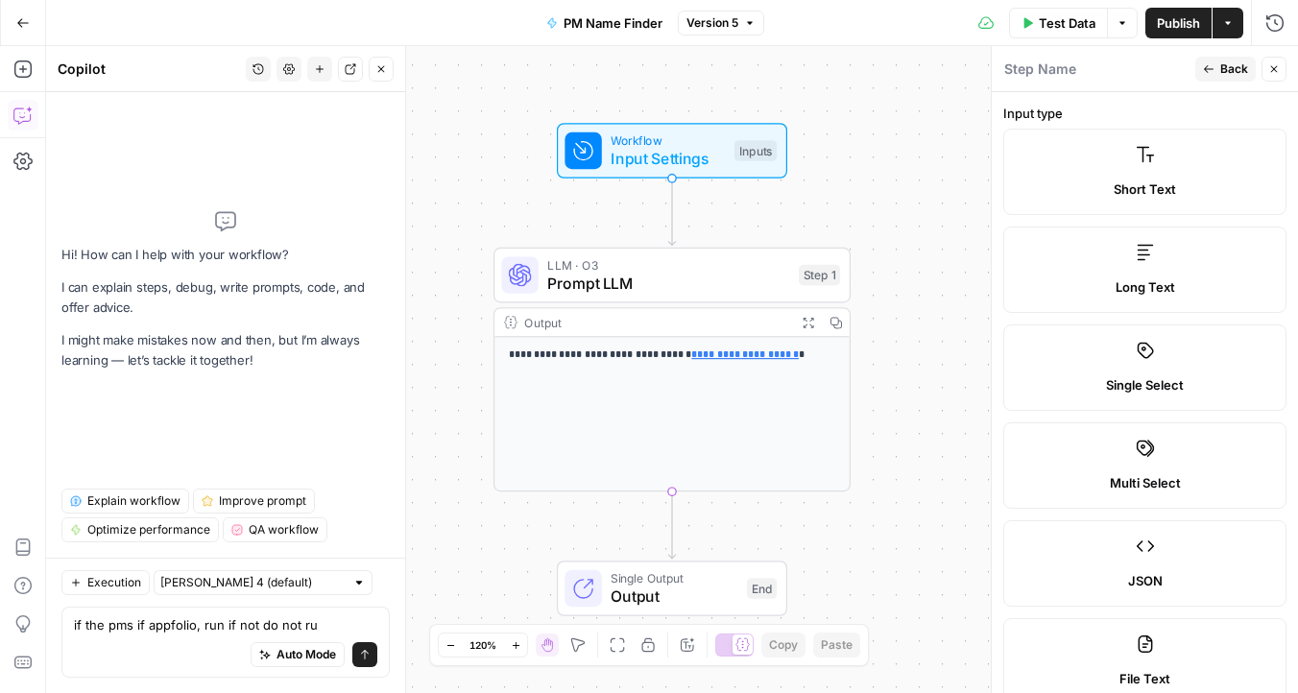
type textarea "if the pms if appfolio, run if not do not run"
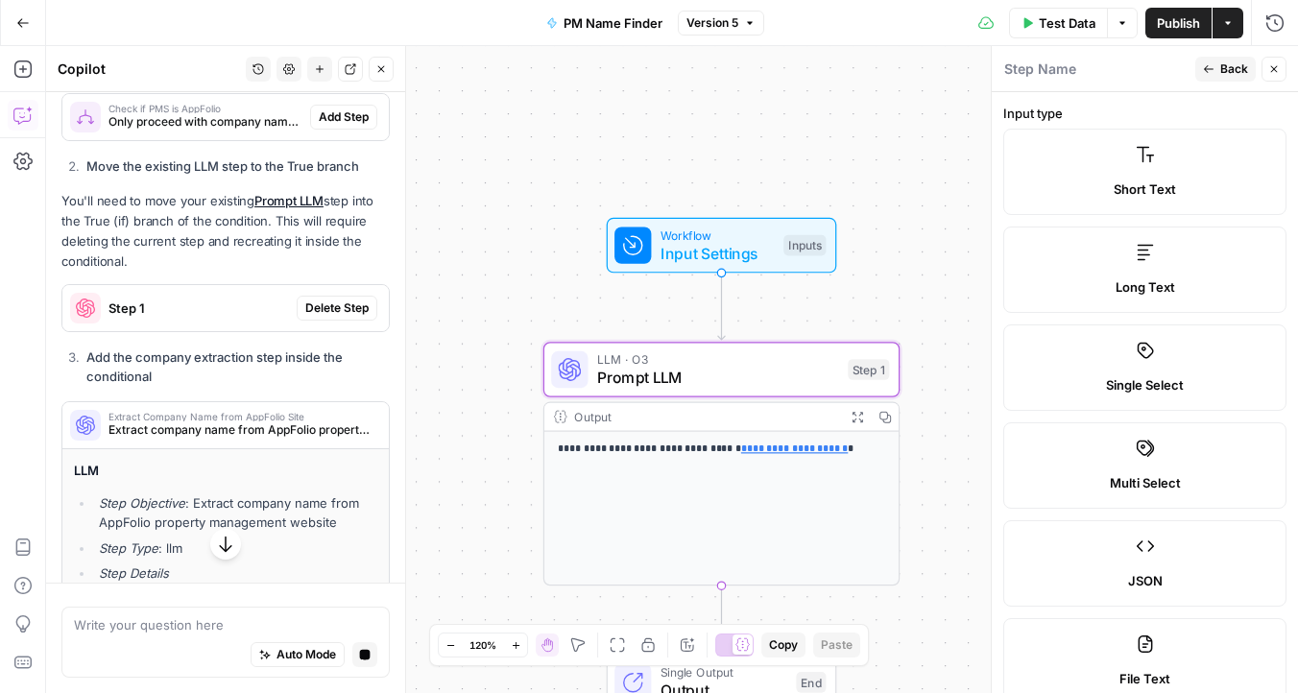
scroll to position [558, 0]
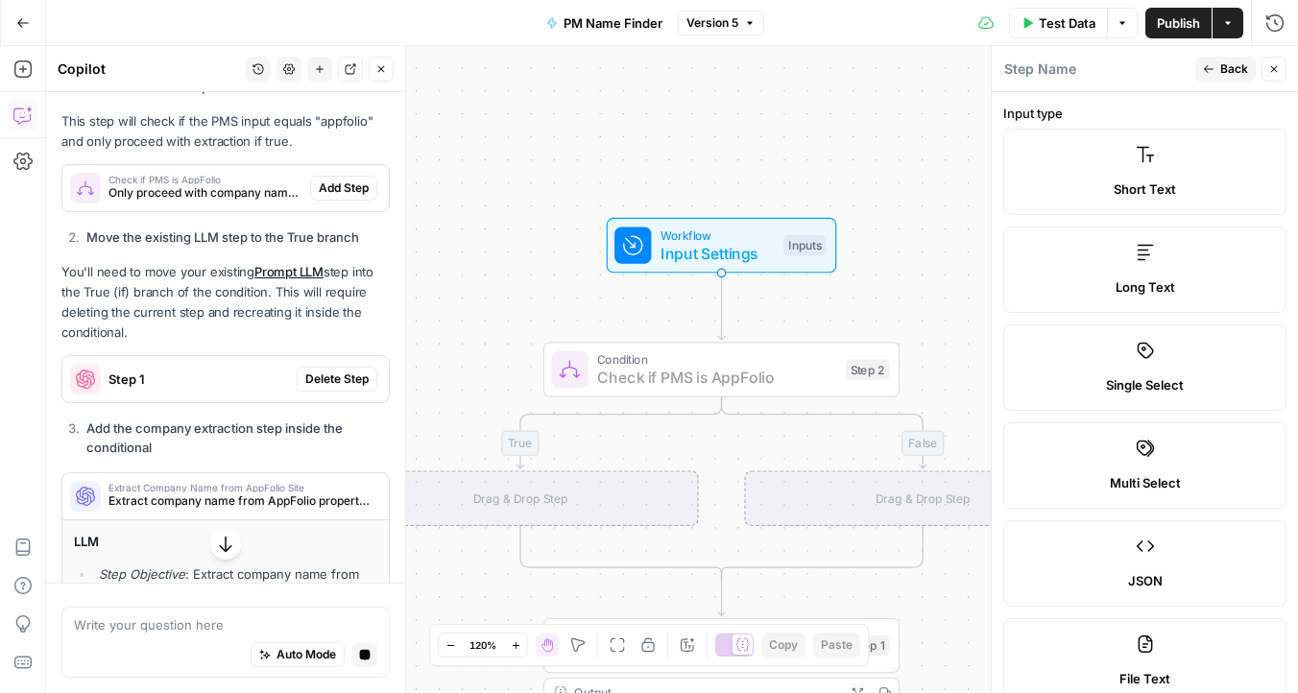
click at [349, 180] on span "Add Step" at bounding box center [344, 188] width 50 height 17
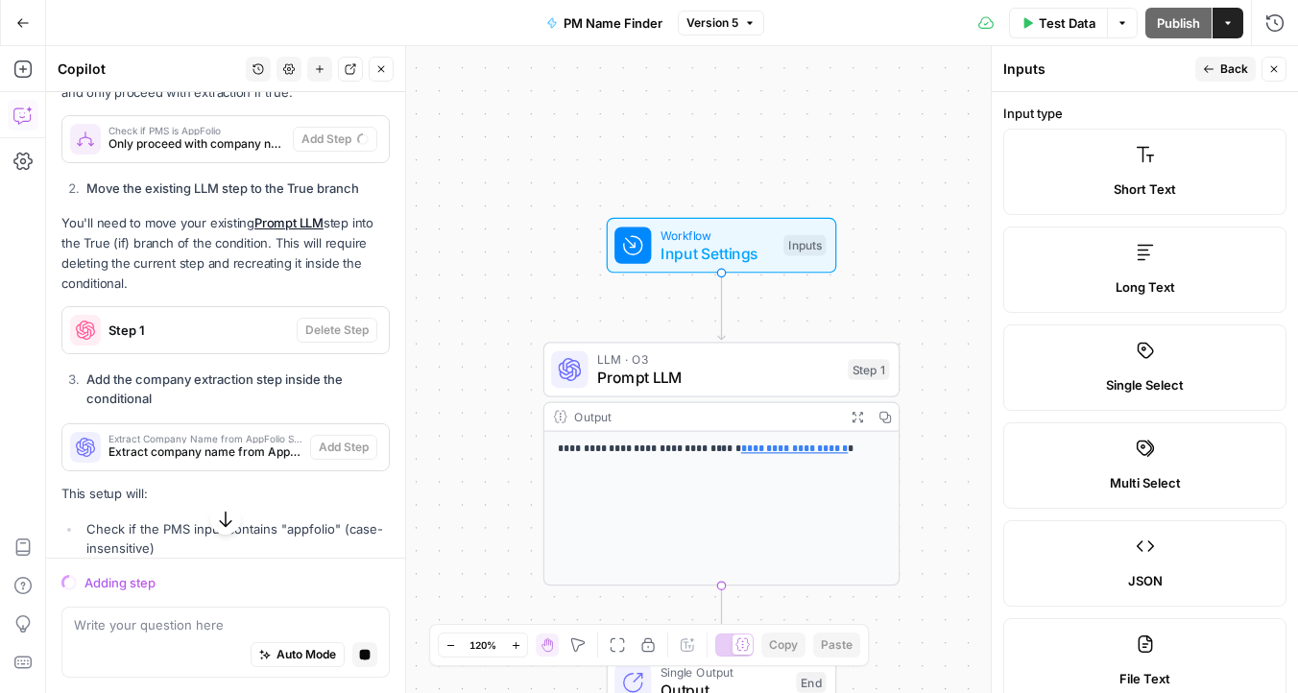
scroll to position [613, 0]
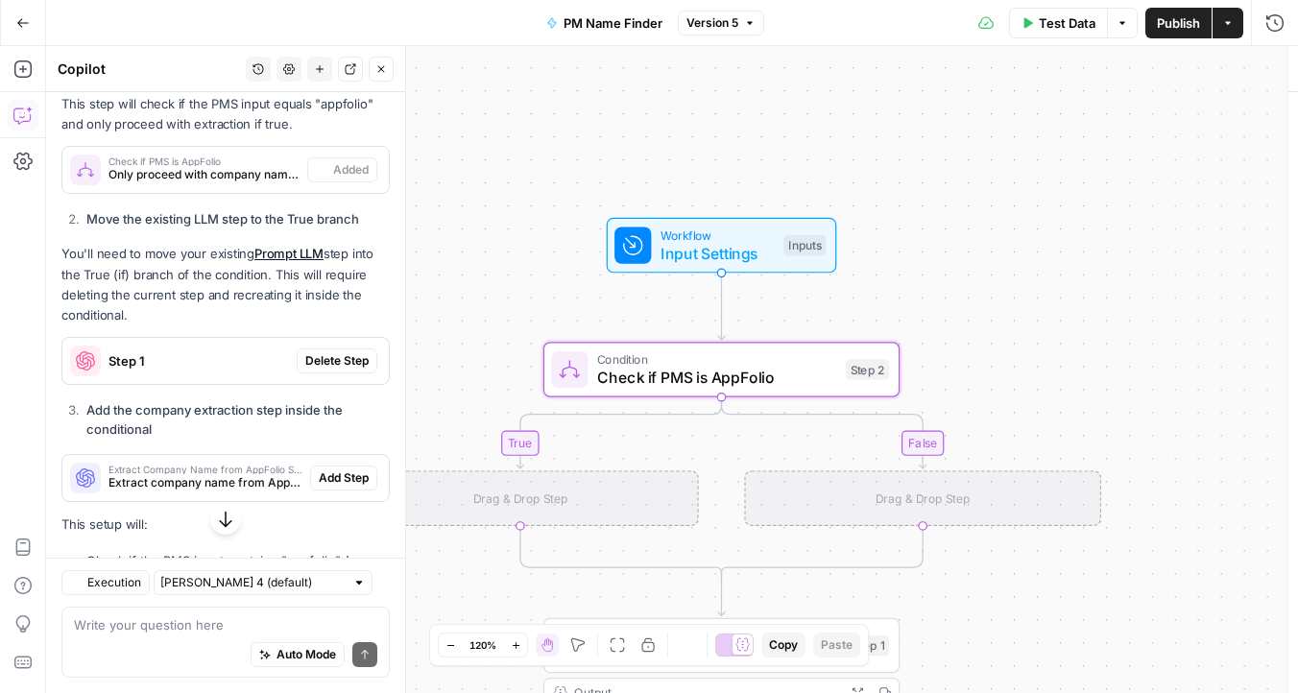
type textarea "Check if PMS is AppFolio"
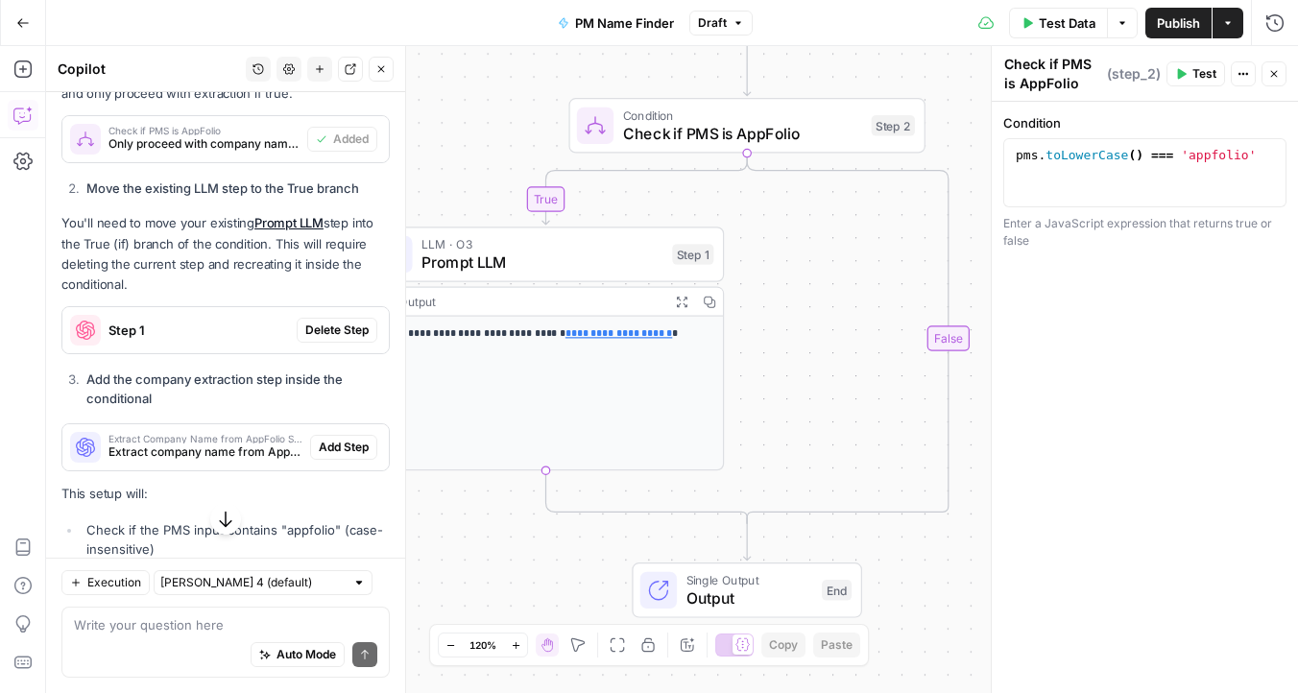
click at [944, 384] on icon "Edge from step_2 to step_2-conditional-end" at bounding box center [848, 339] width 202 height 371
click at [944, 417] on icon "Edge from step_2 to step_2-conditional-end" at bounding box center [848, 339] width 202 height 371
click at [20, 77] on icon "button" at bounding box center [21, 68] width 17 height 17
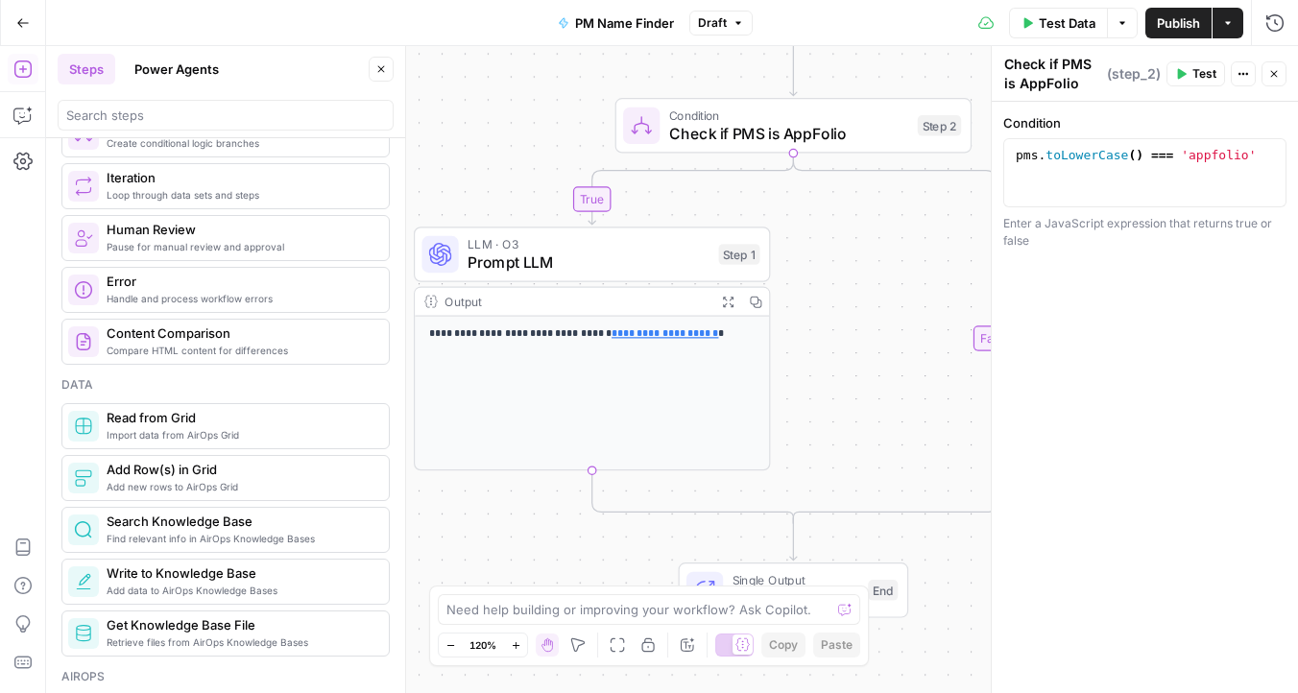
scroll to position [590, 0]
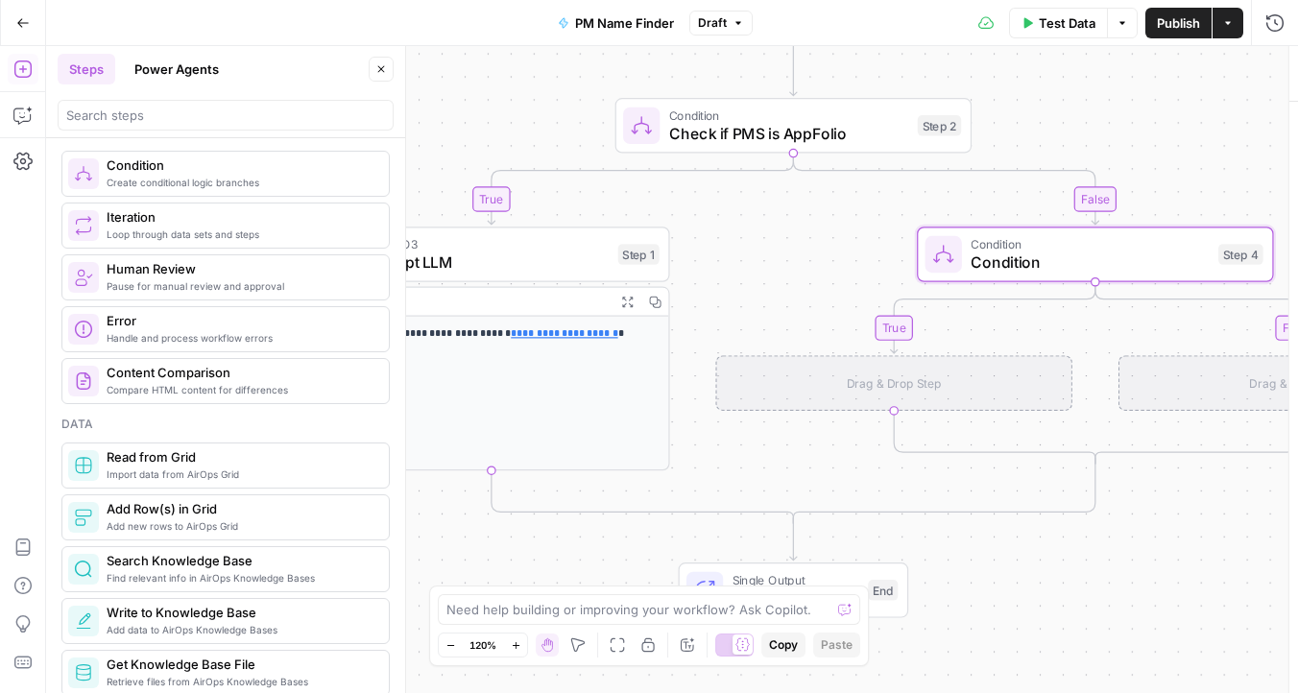
type textarea "Condition"
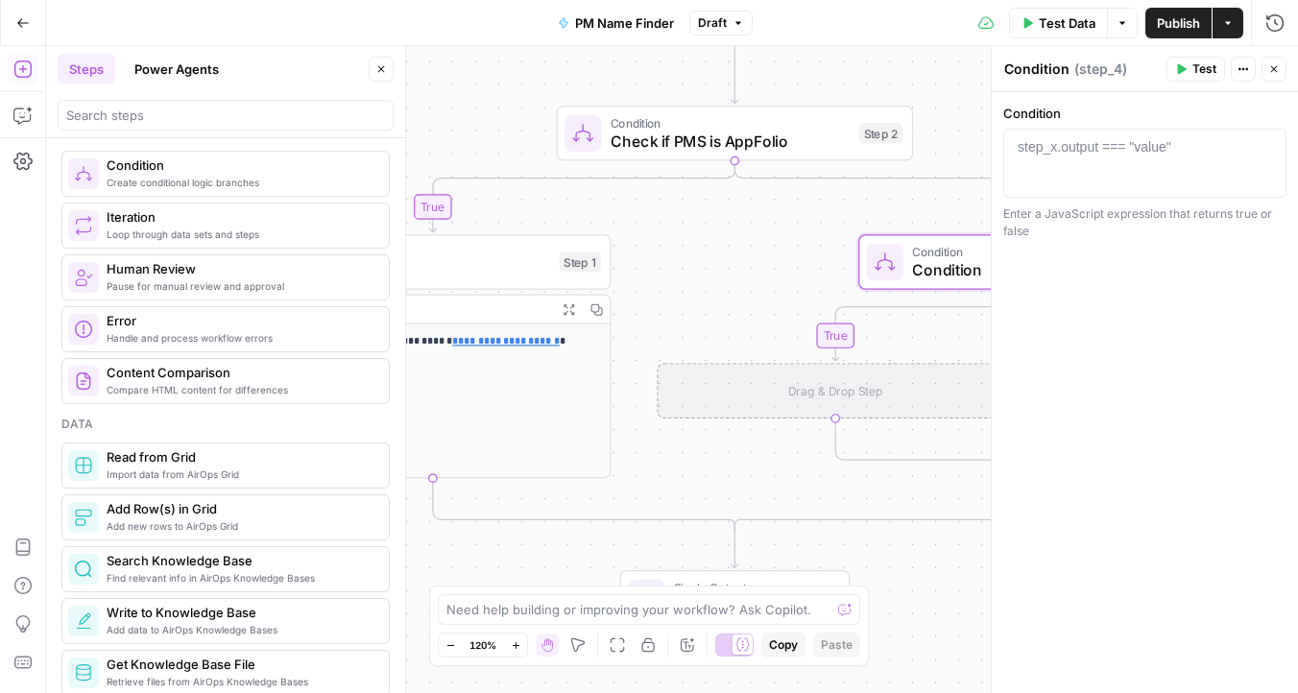
click at [1110, 173] on div at bounding box center [1145, 180] width 266 height 86
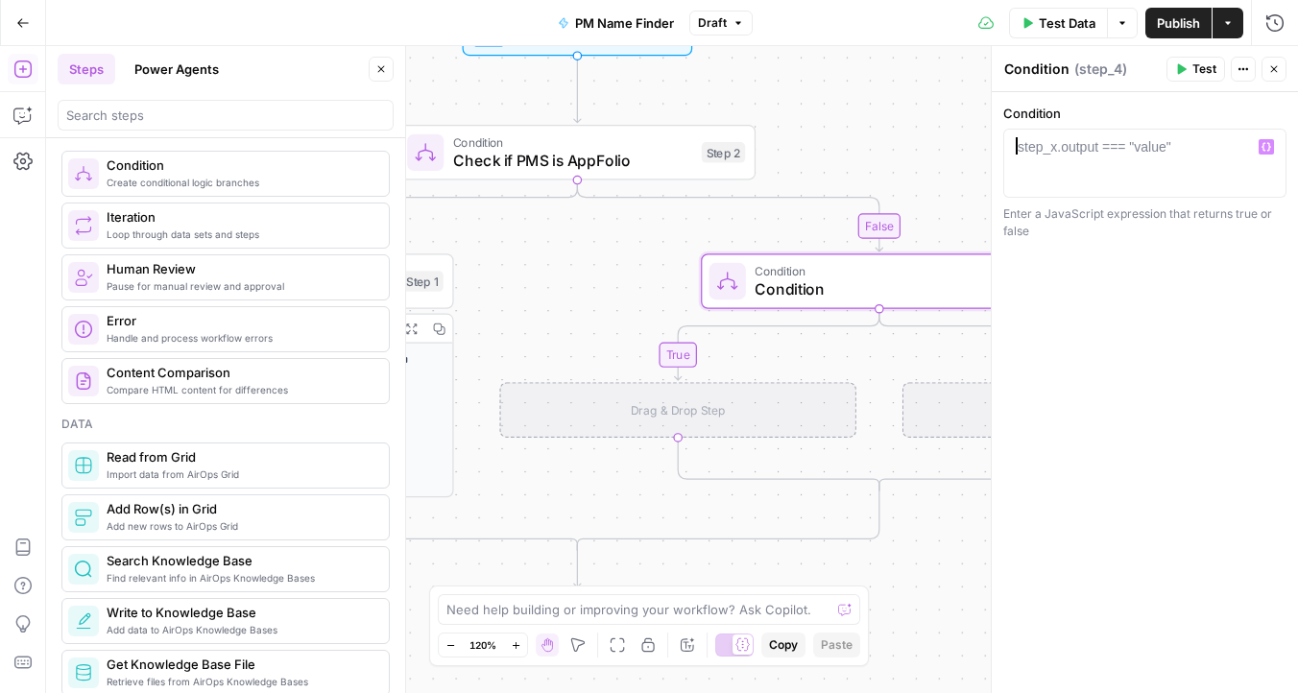
click at [610, 156] on span "Check if PMS is AppFolio" at bounding box center [572, 160] width 239 height 23
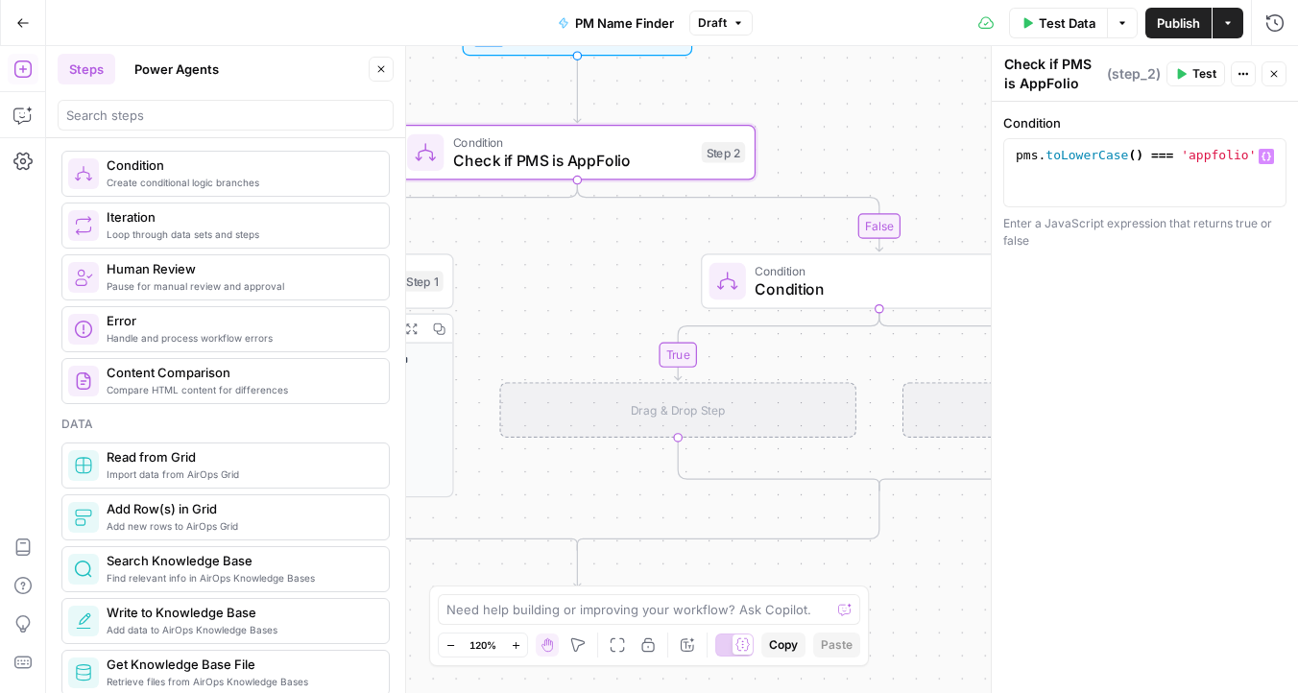
type textarea "**********"
drag, startPoint x: 1253, startPoint y: 154, endPoint x: 914, endPoint y: 154, distance: 338.9
click at [914, 154] on body "**********" at bounding box center [649, 346] width 1298 height 693
click at [804, 283] on span "Condition" at bounding box center [874, 288] width 238 height 23
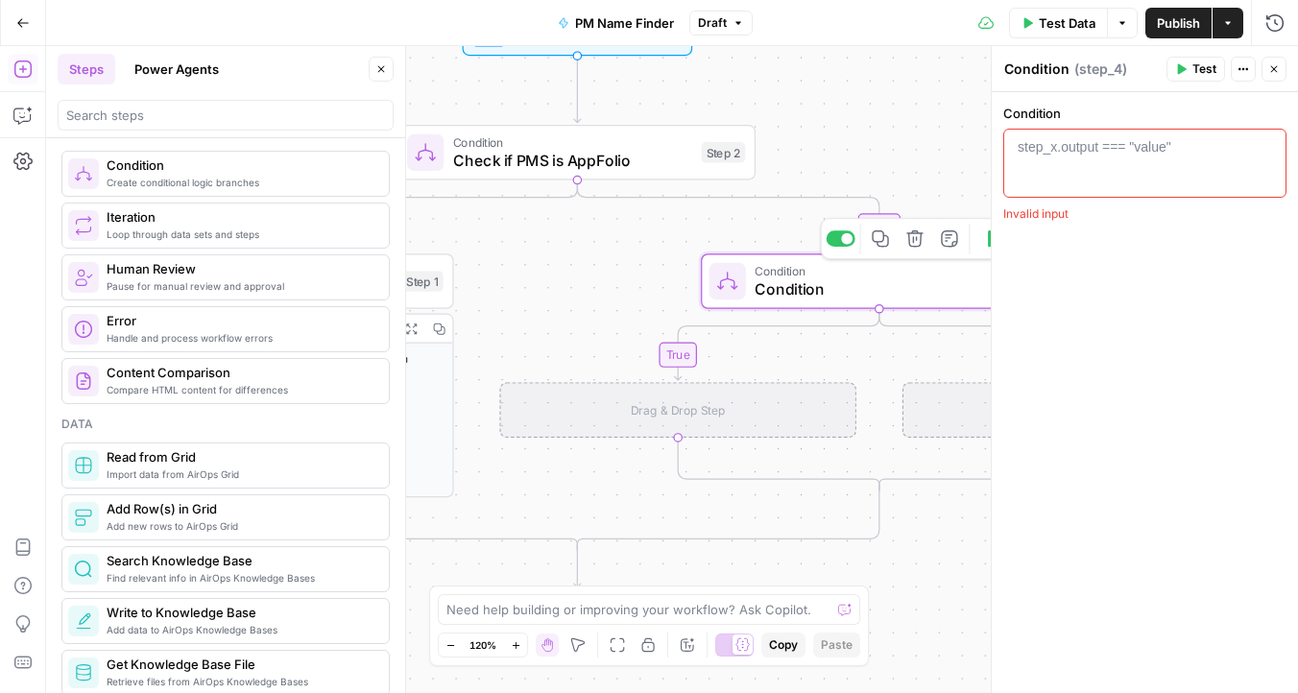
click at [1055, 173] on div at bounding box center [1145, 180] width 266 height 86
paste textarea "**********"
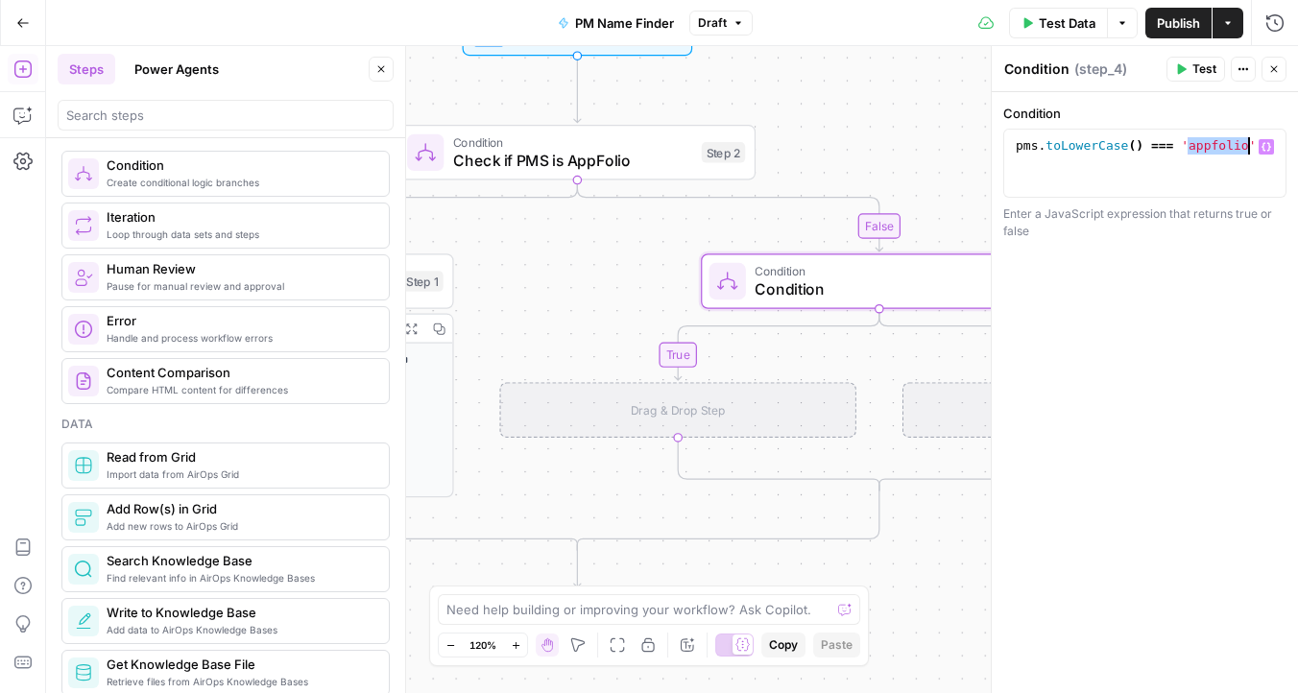
drag, startPoint x: 1189, startPoint y: 151, endPoint x: 1247, endPoint y: 150, distance: 58.6
click at [1247, 150] on div "pms . toLowerCase ( ) === 'appfolio'" at bounding box center [1145, 180] width 266 height 86
type textarea "**********"
click at [723, 407] on div "Drag & Drop Step" at bounding box center [677, 410] width 356 height 56
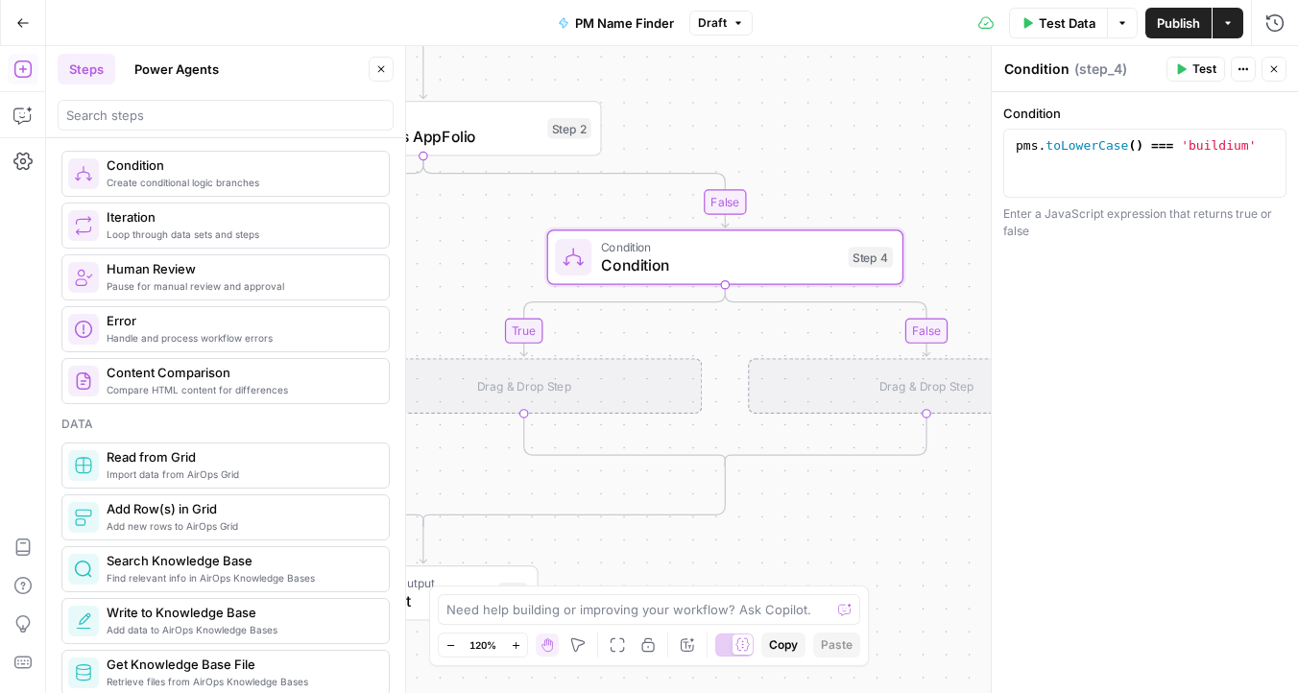
click at [879, 422] on div "**********" at bounding box center [672, 369] width 1252 height 647
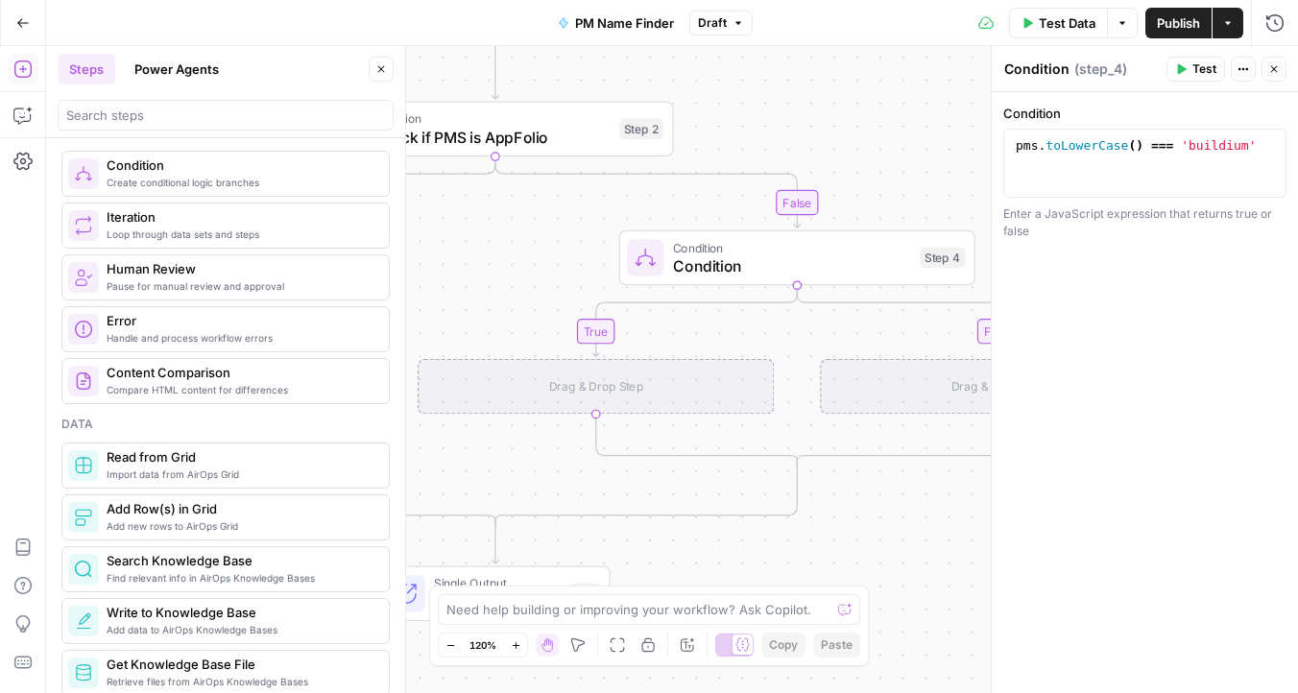
click at [1271, 67] on icon "button" at bounding box center [1274, 69] width 7 height 7
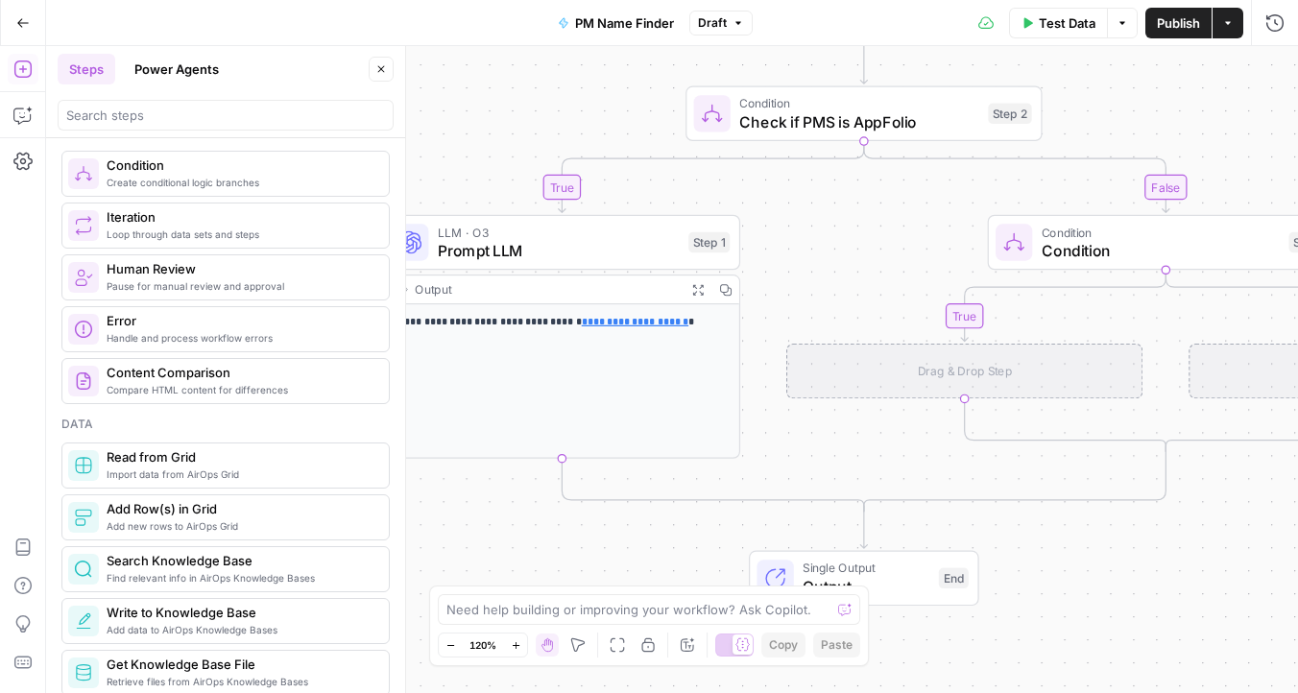
click at [633, 385] on div "**********" at bounding box center [562, 380] width 354 height 153
click at [20, 24] on icon "button" at bounding box center [22, 22] width 13 height 13
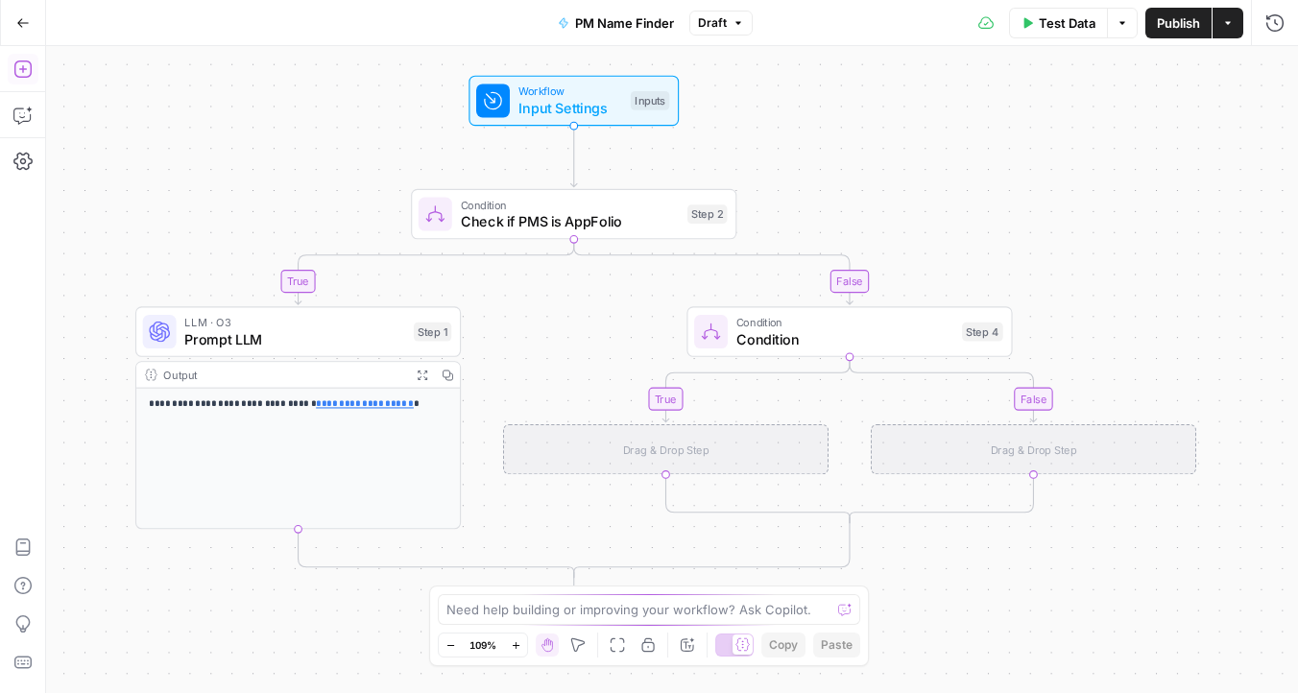
click at [17, 70] on icon "button" at bounding box center [22, 69] width 19 height 19
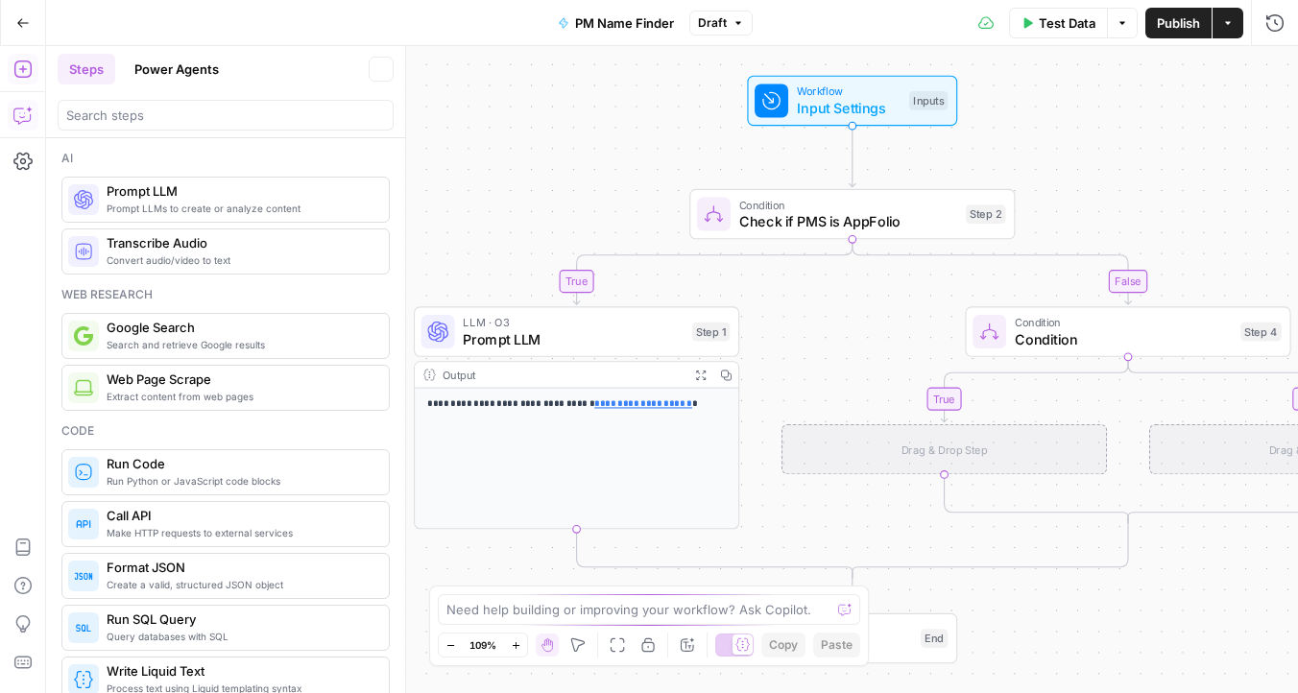
click at [19, 113] on icon "button" at bounding box center [19, 113] width 0 height 0
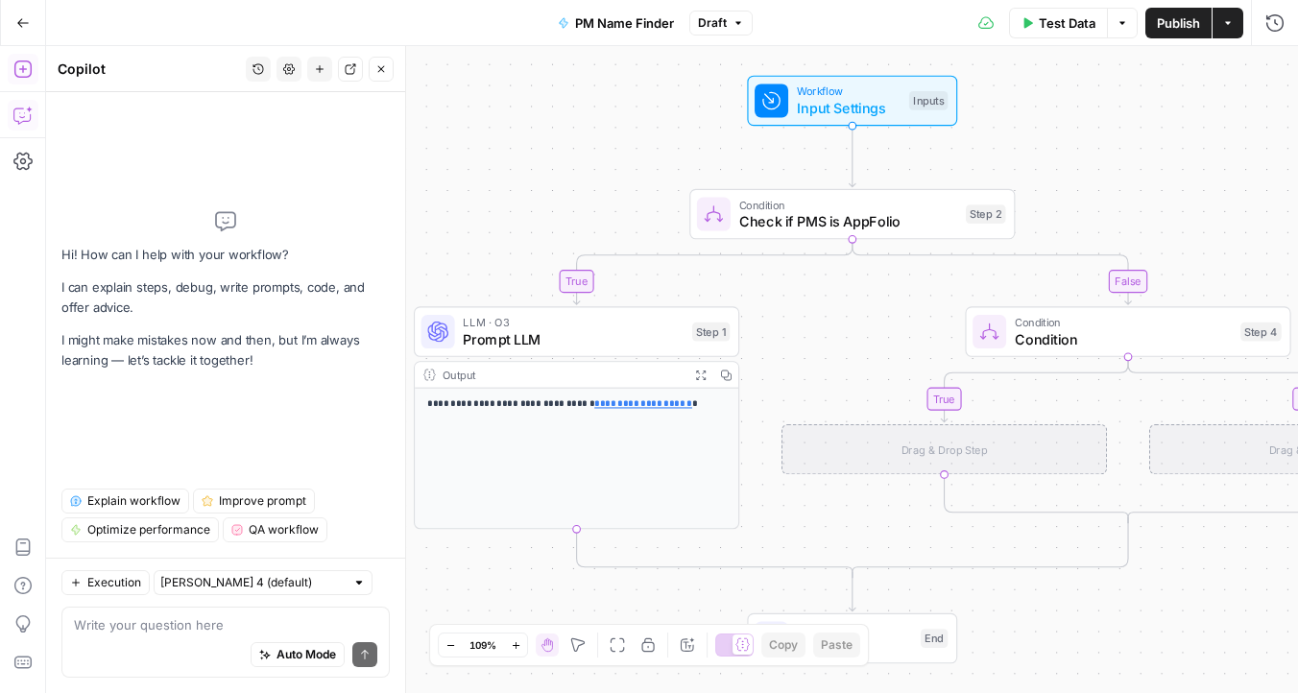
click at [28, 70] on icon "button" at bounding box center [22, 69] width 19 height 19
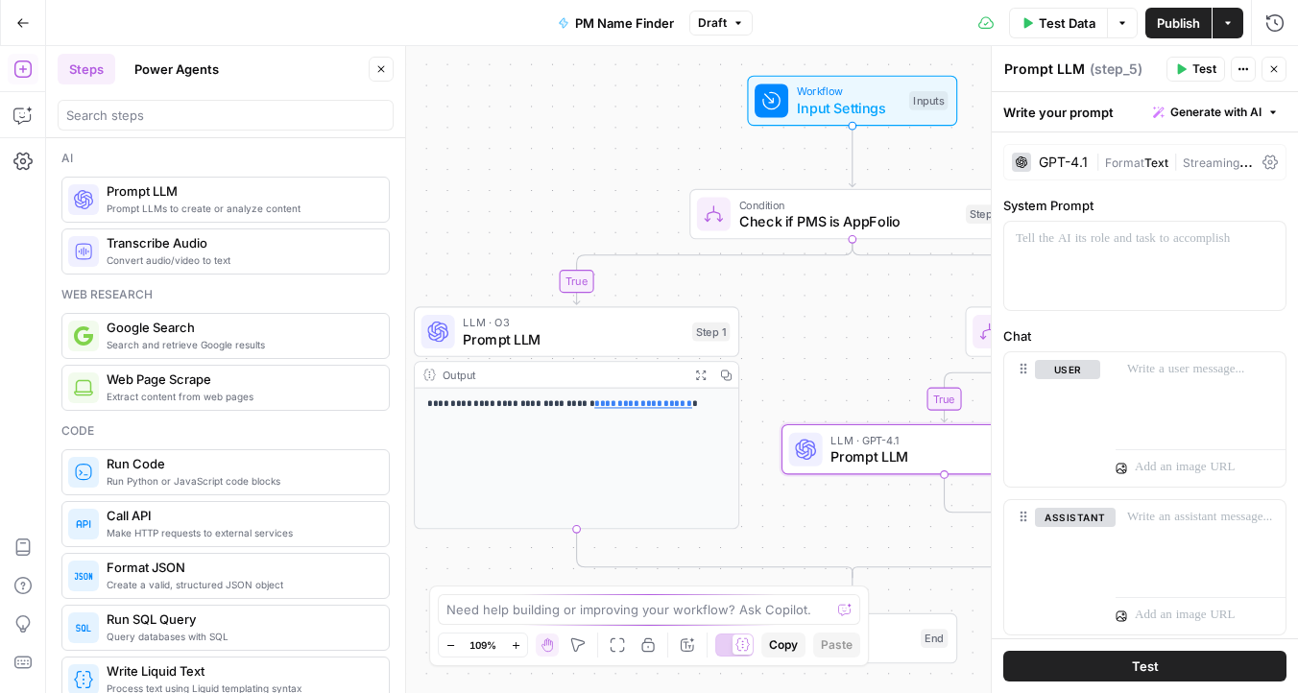
click at [568, 335] on span "Prompt LLM" at bounding box center [573, 338] width 221 height 21
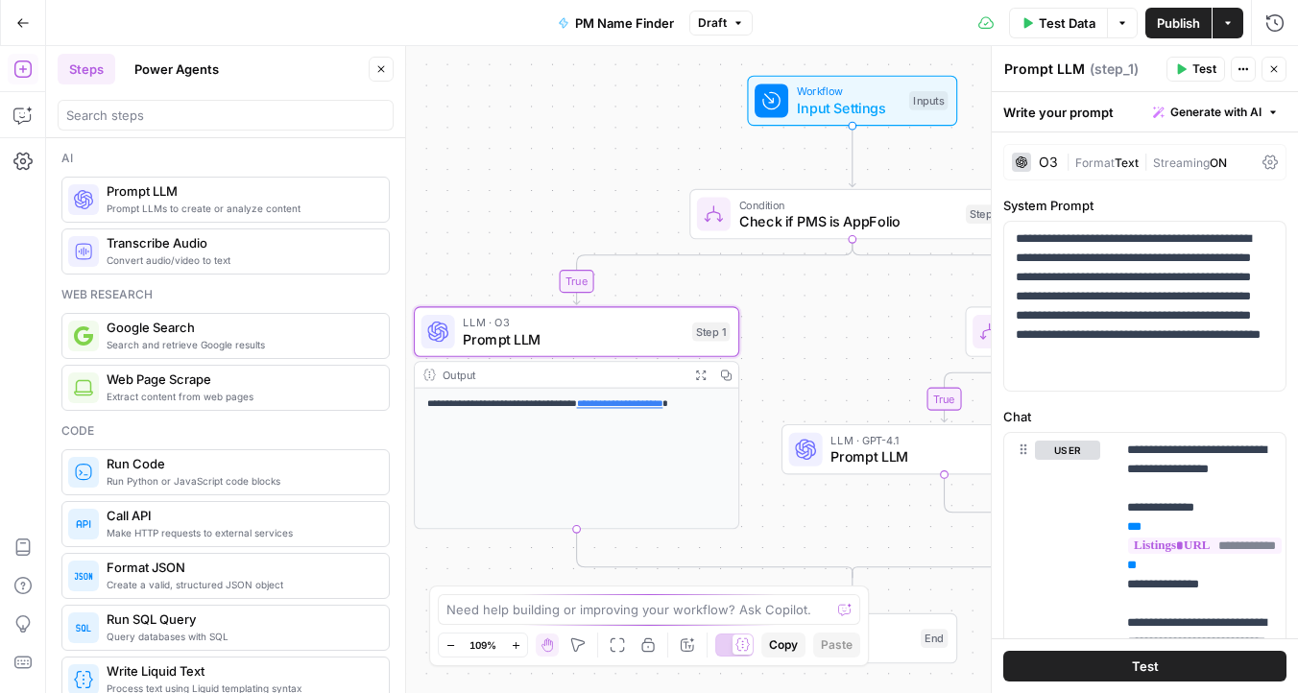
click at [1058, 70] on textarea "Prompt LLM" at bounding box center [1044, 69] width 81 height 19
type textarea "F"
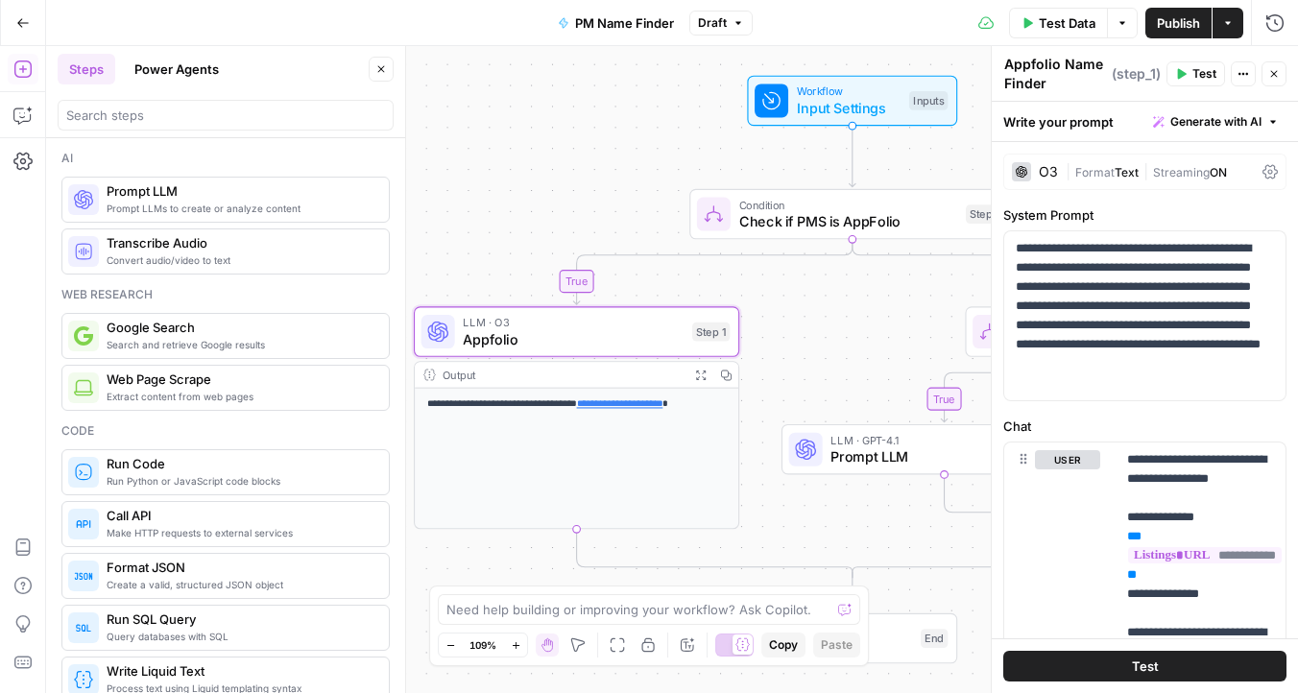
type textarea "Appfolio Name Finder"
click at [1272, 73] on icon "button" at bounding box center [1274, 74] width 12 height 12
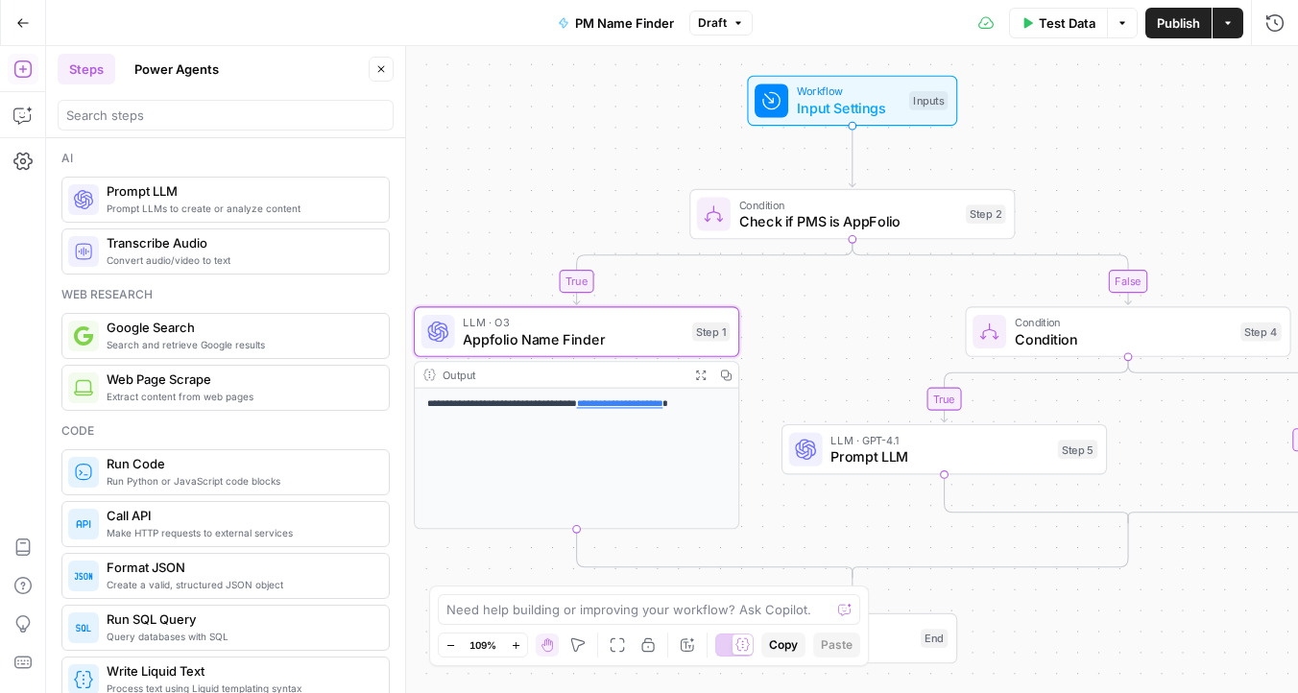
click at [880, 461] on span "Prompt LLM" at bounding box center [939, 456] width 219 height 21
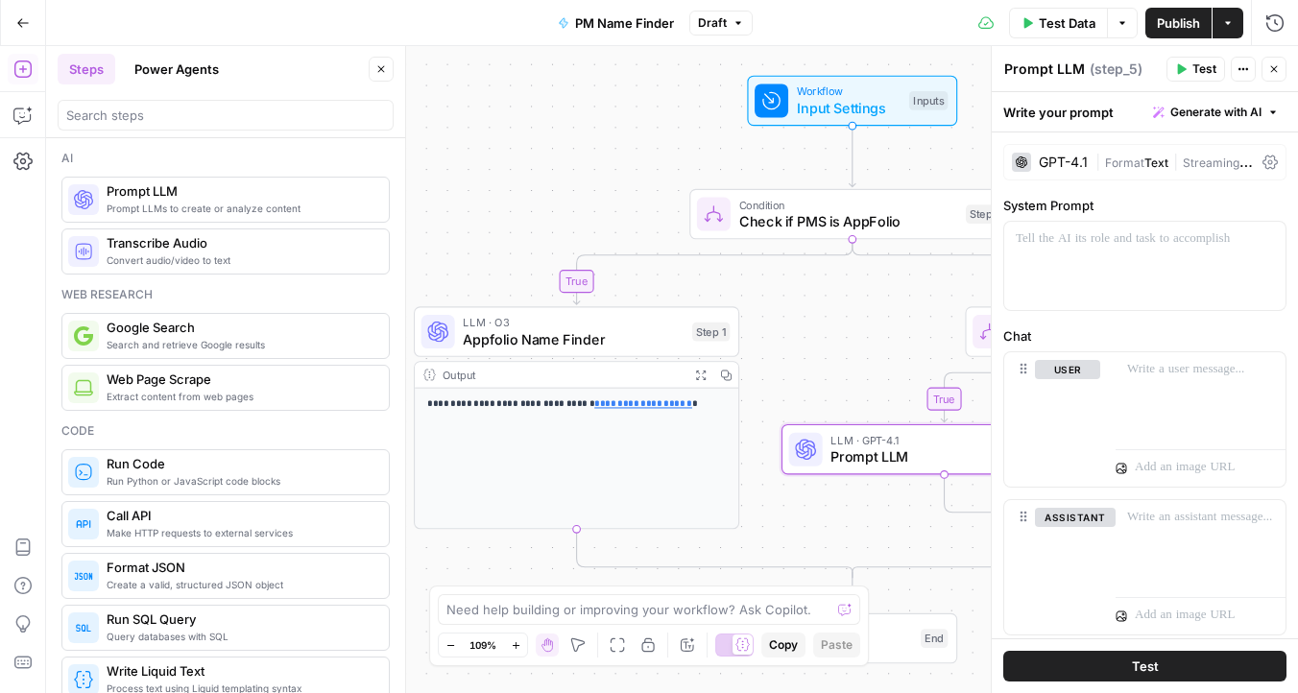
click at [1056, 73] on textarea "Prompt LLM" at bounding box center [1044, 69] width 81 height 19
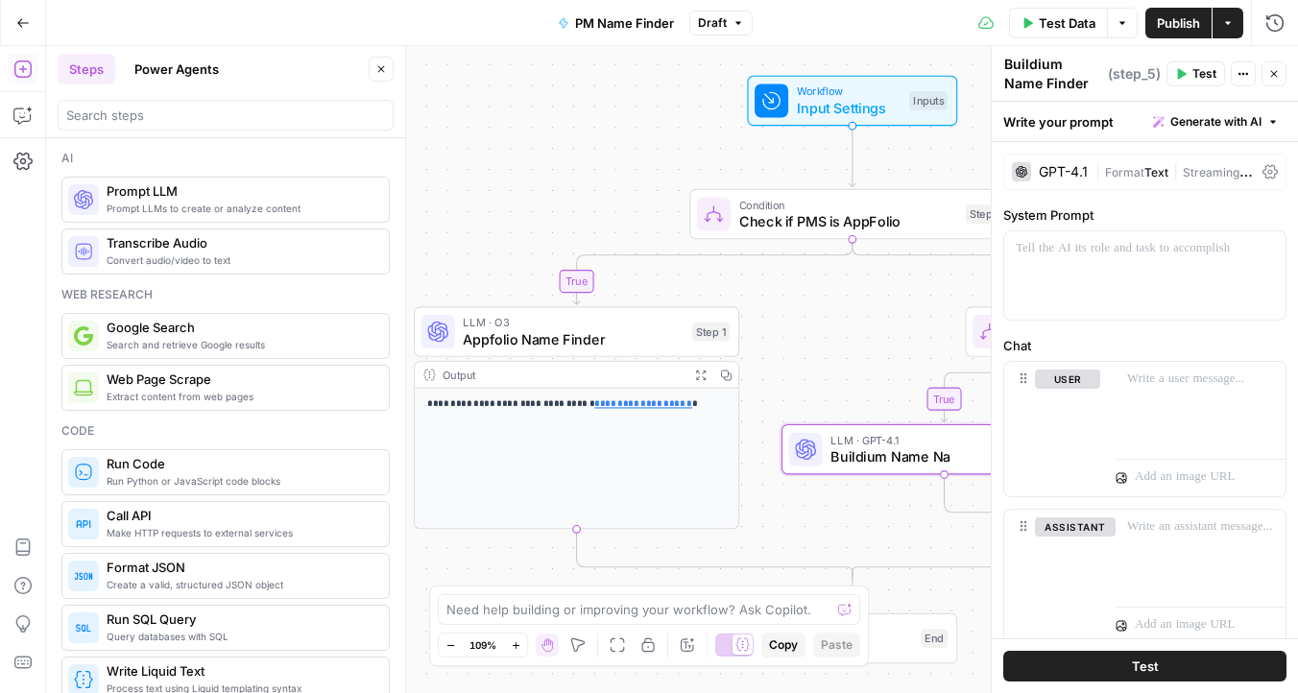
type textarea "Buildium Name Finder"
click at [1188, 124] on span "Generate with AI" at bounding box center [1215, 121] width 91 height 17
click at [1167, 169] on span "Generate" at bounding box center [1190, 164] width 140 height 19
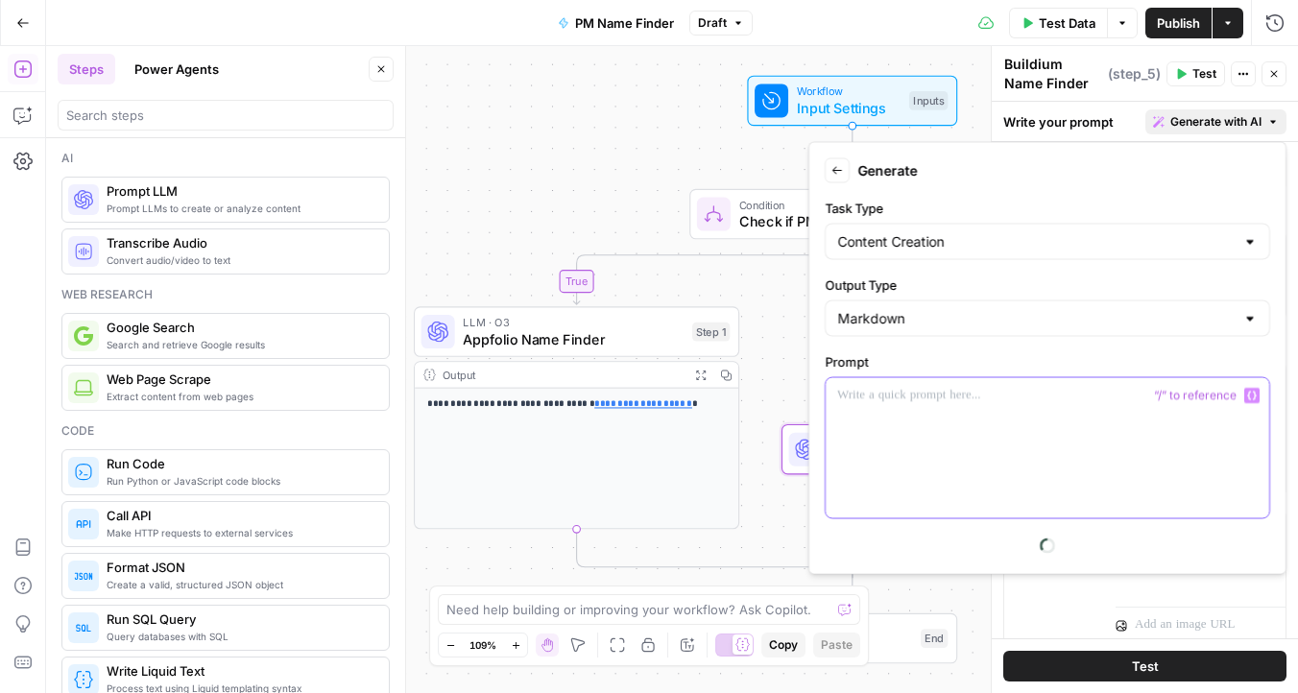
click at [932, 413] on div at bounding box center [1048, 448] width 444 height 140
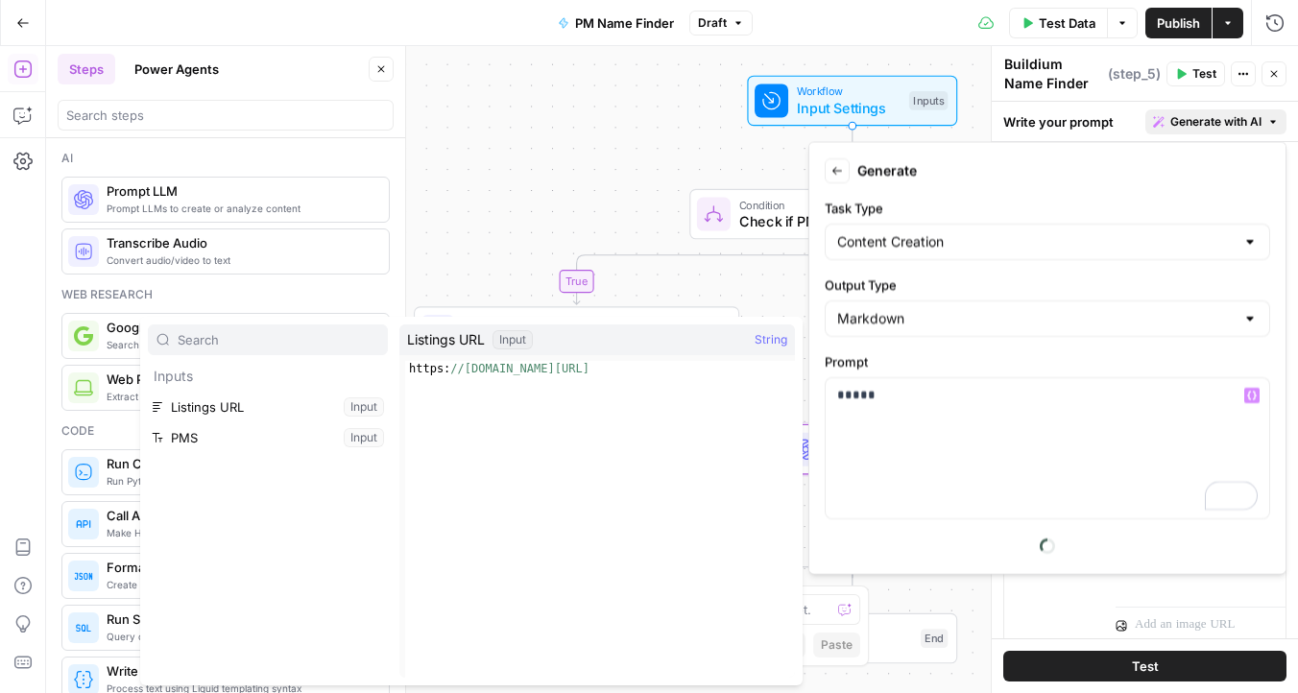
click at [443, 344] on span "Listings URL" at bounding box center [446, 339] width 78 height 19
click at [241, 403] on button "Select variable Listings URL" at bounding box center [268, 407] width 240 height 31
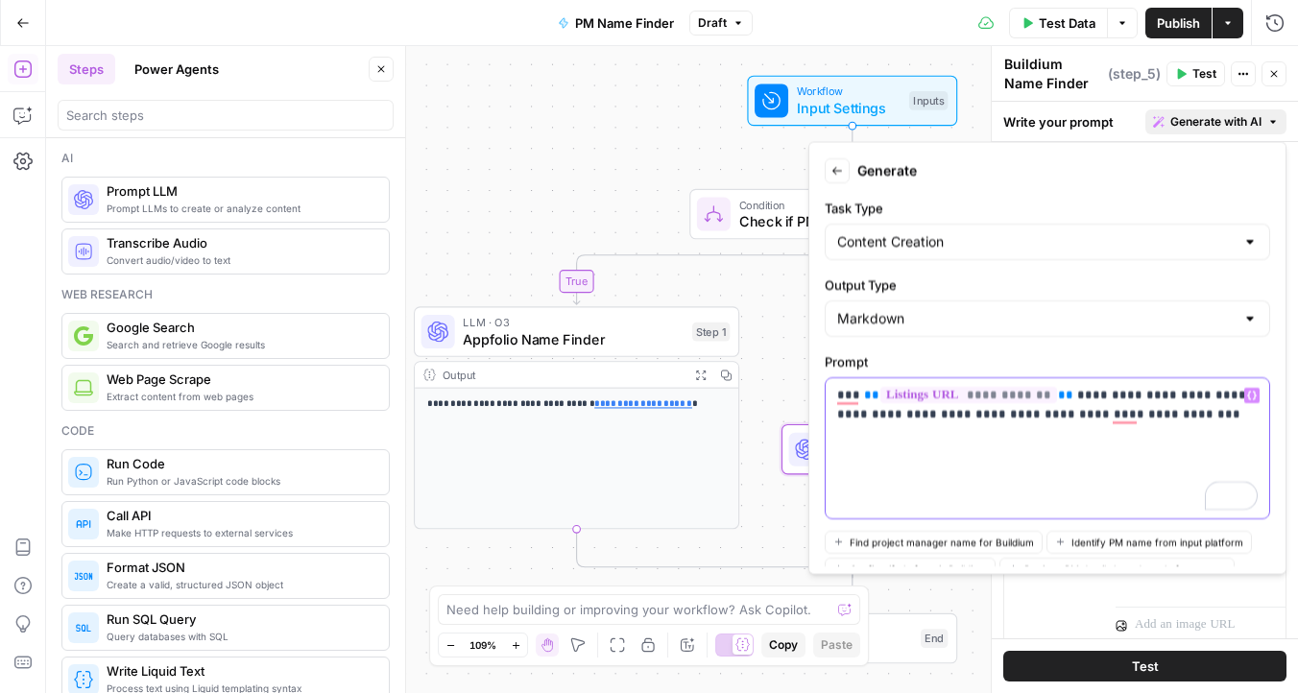
click at [1158, 418] on p "**********" at bounding box center [1047, 405] width 421 height 38
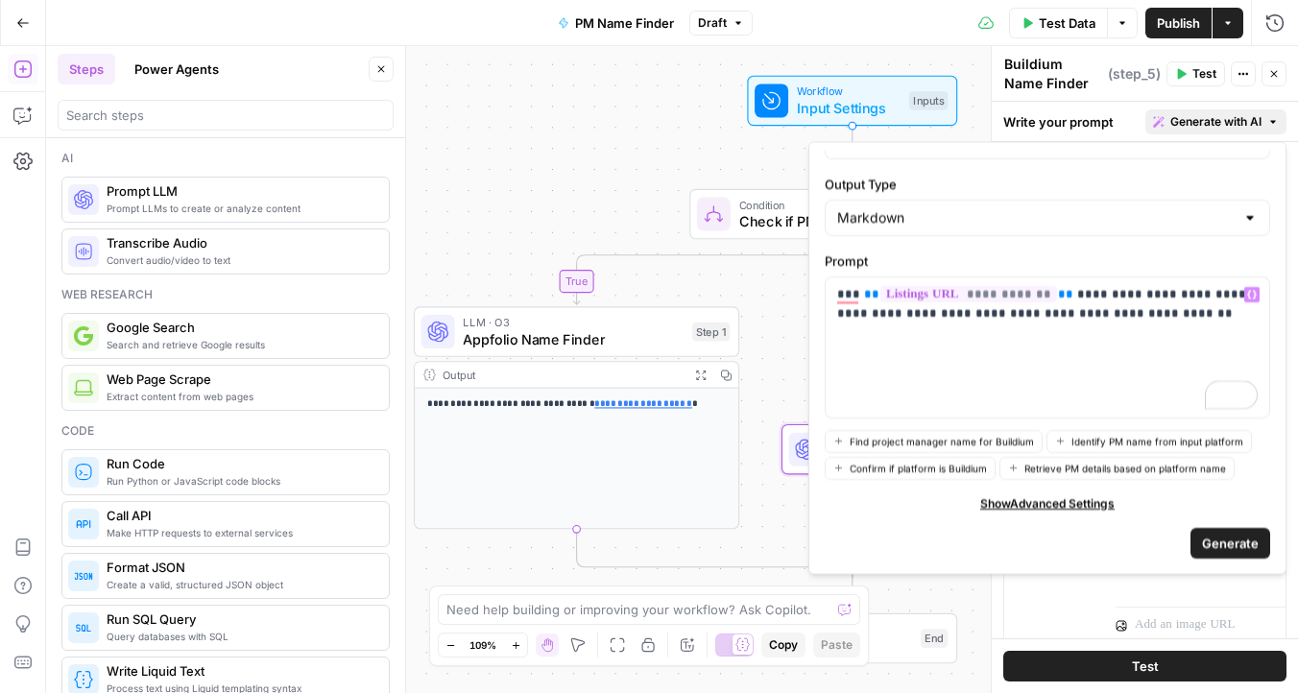
click at [1207, 534] on span "Generate" at bounding box center [1230, 542] width 57 height 19
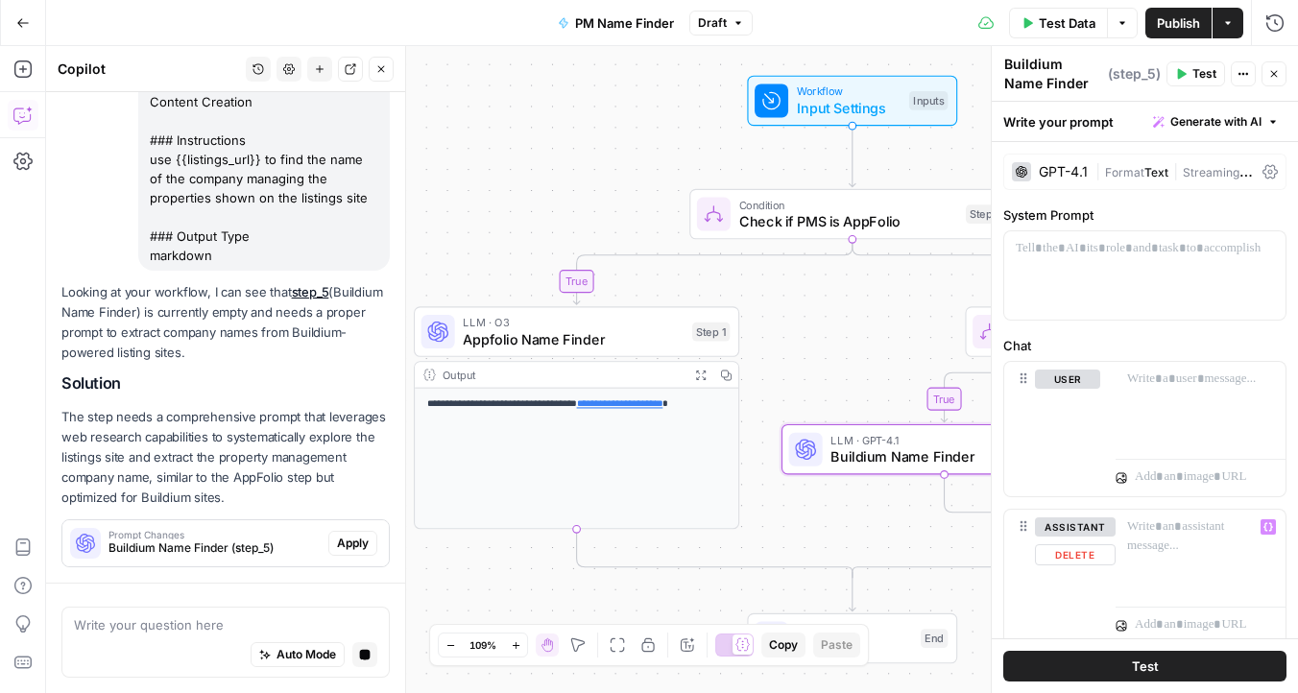
scroll to position [292, 0]
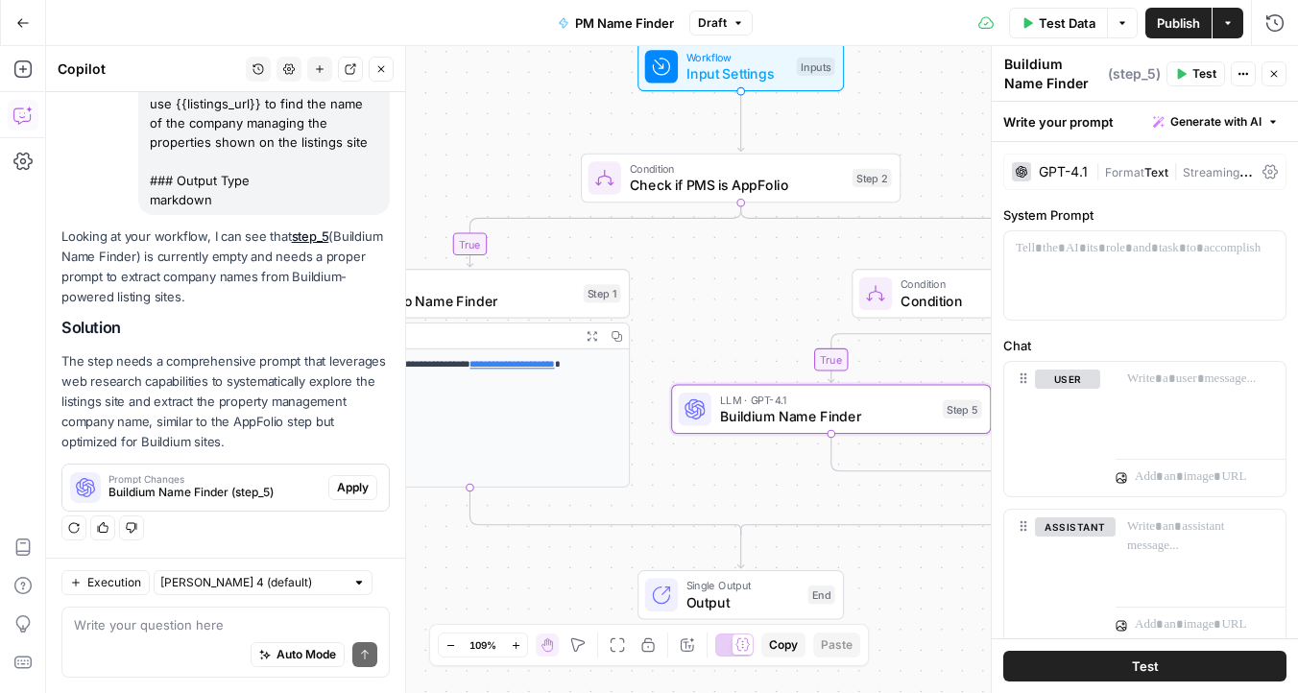
click at [358, 482] on span "Apply" at bounding box center [353, 487] width 32 height 17
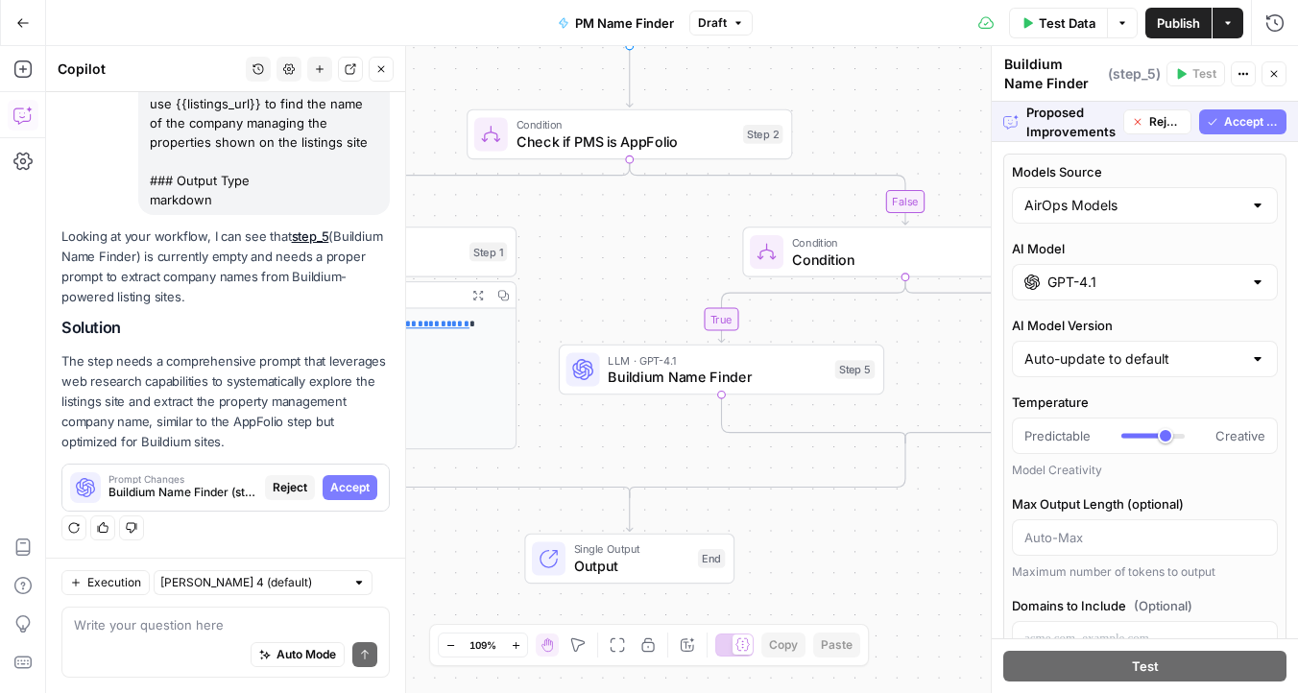
click at [1087, 280] on input "GPT-4.1" at bounding box center [1144, 282] width 195 height 19
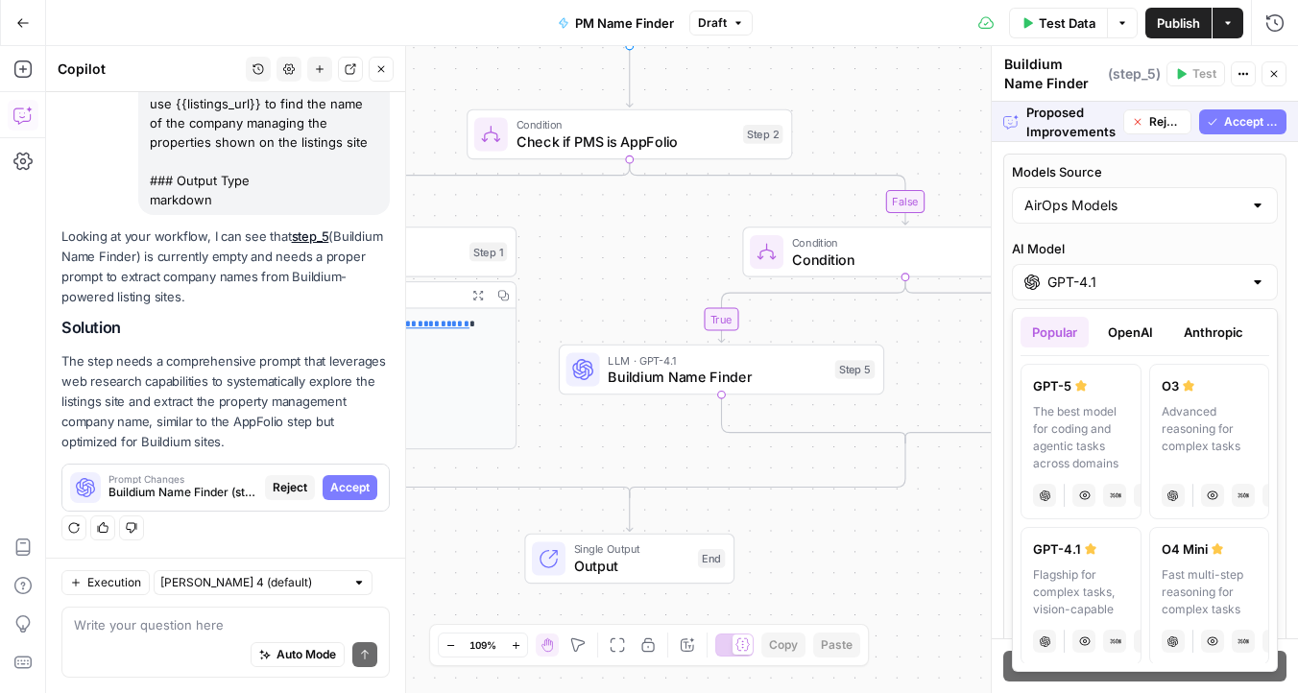
click at [1197, 399] on label "O3 Advanced reasoning for complex tasks chat Vision Capabilities JSON Mode Live…" at bounding box center [1209, 442] width 121 height 156
type input "O3"
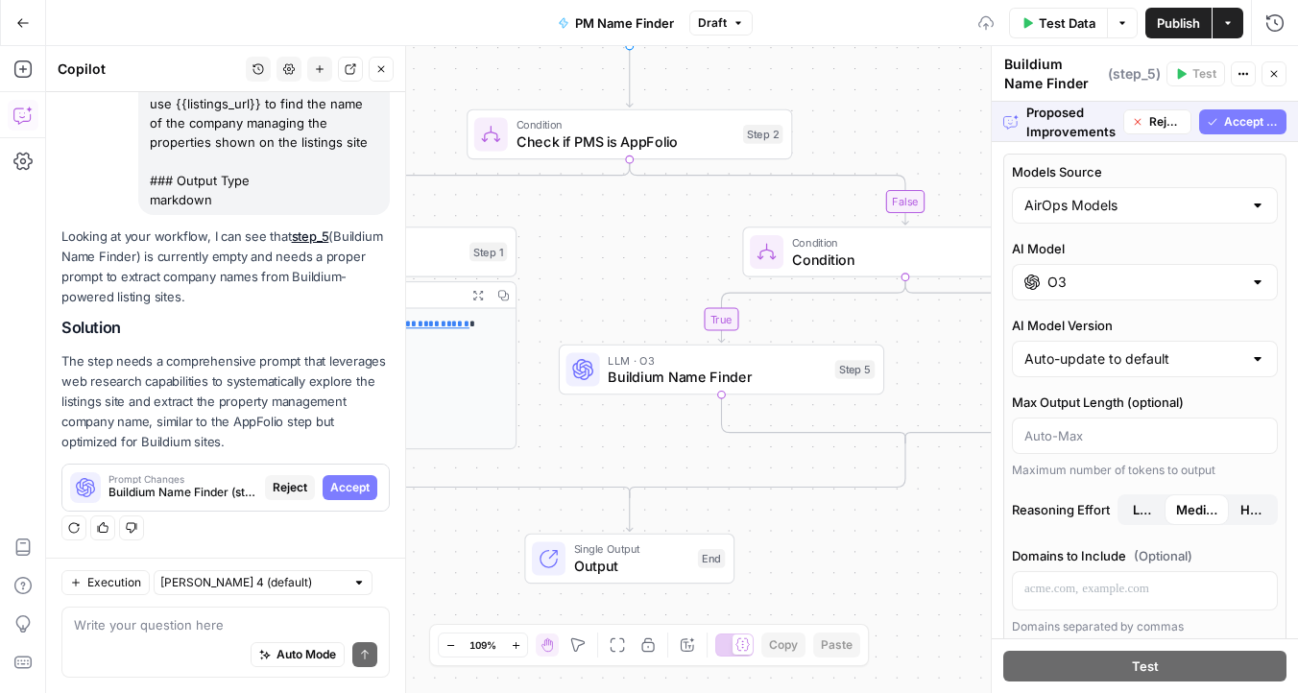
click at [1221, 116] on div "Steps cannot be tested while there are pending suggestions." at bounding box center [1136, 122] width 283 height 38
click at [1234, 120] on span "Accept All" at bounding box center [1251, 121] width 55 height 17
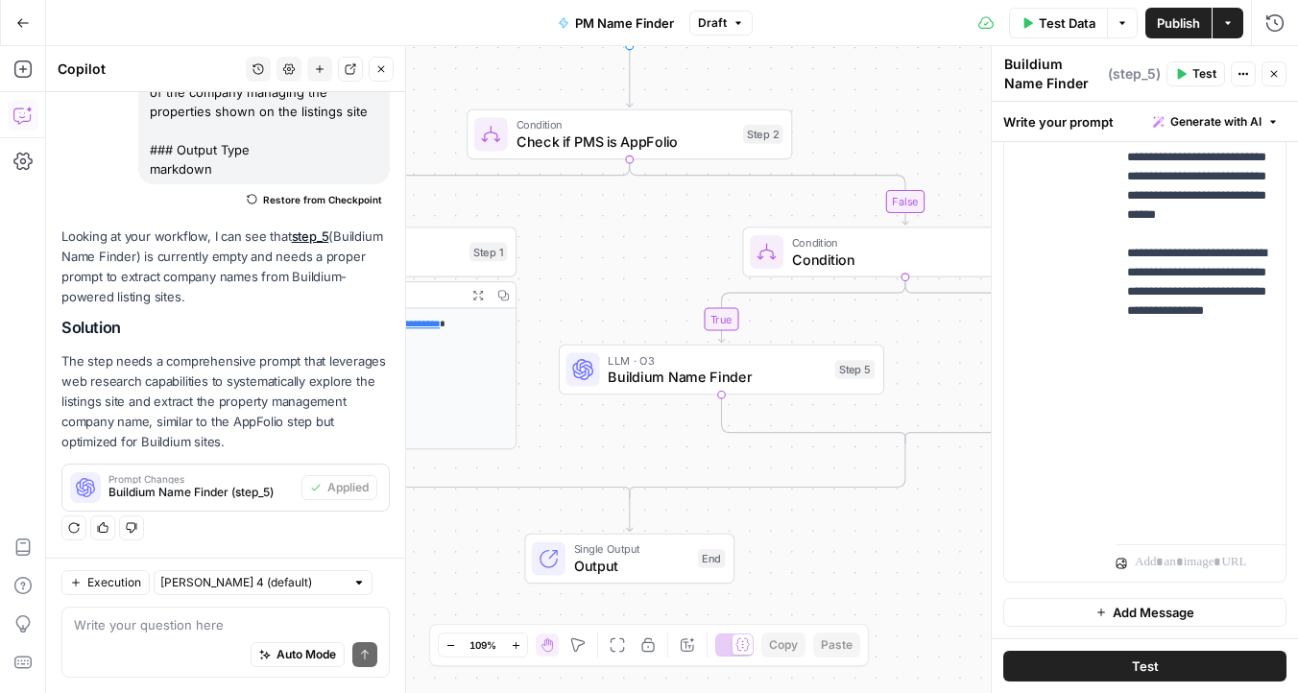
scroll to position [1172, 0]
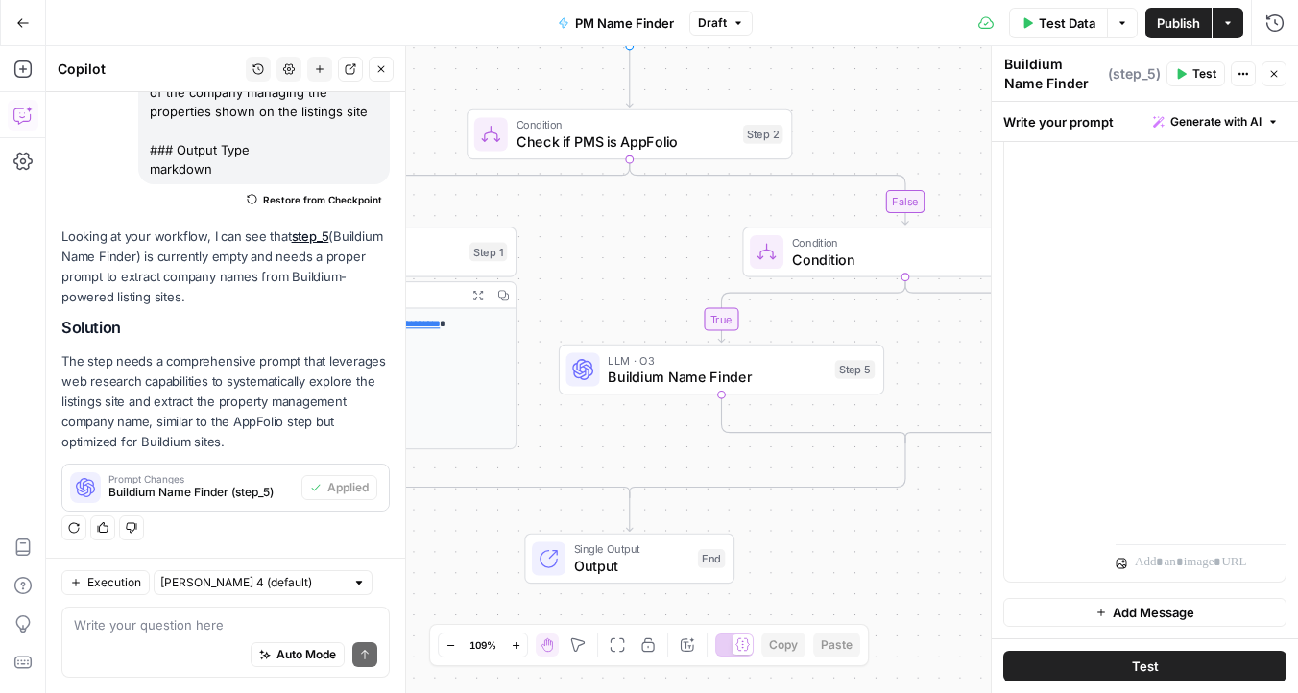
click at [1100, 671] on button "Test" at bounding box center [1144, 666] width 283 height 31
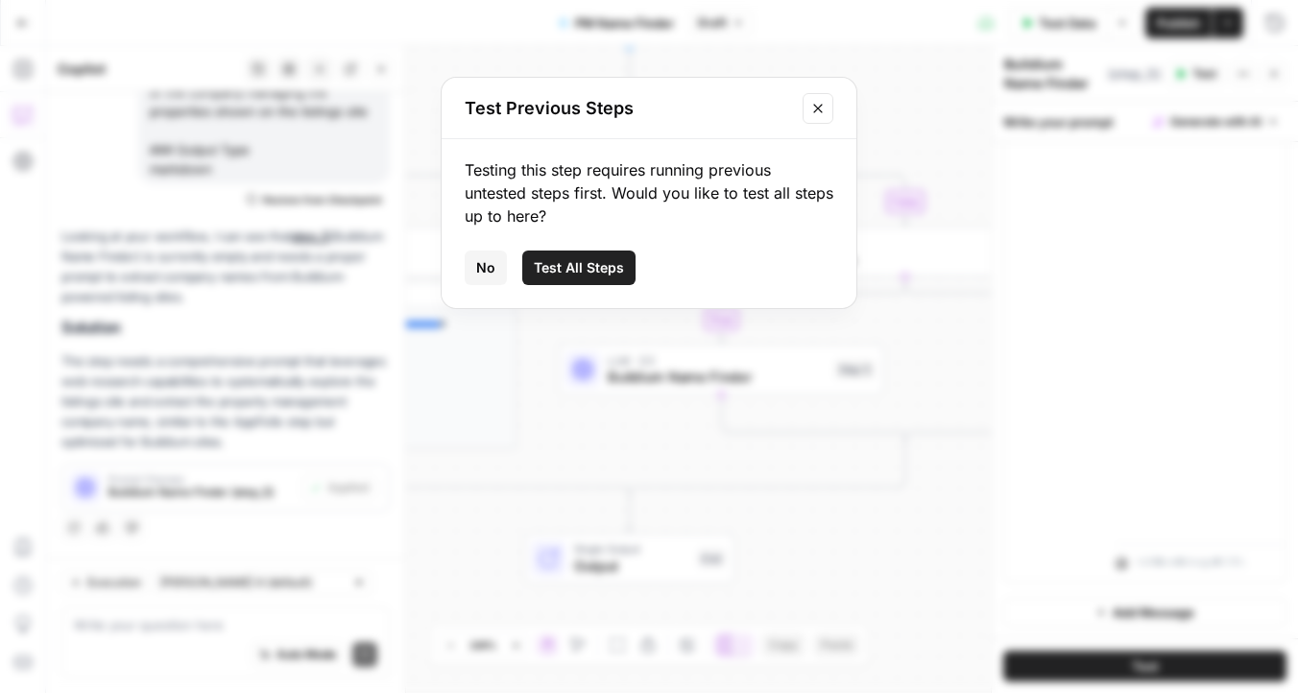
click at [580, 269] on span "Test All Steps" at bounding box center [579, 267] width 90 height 19
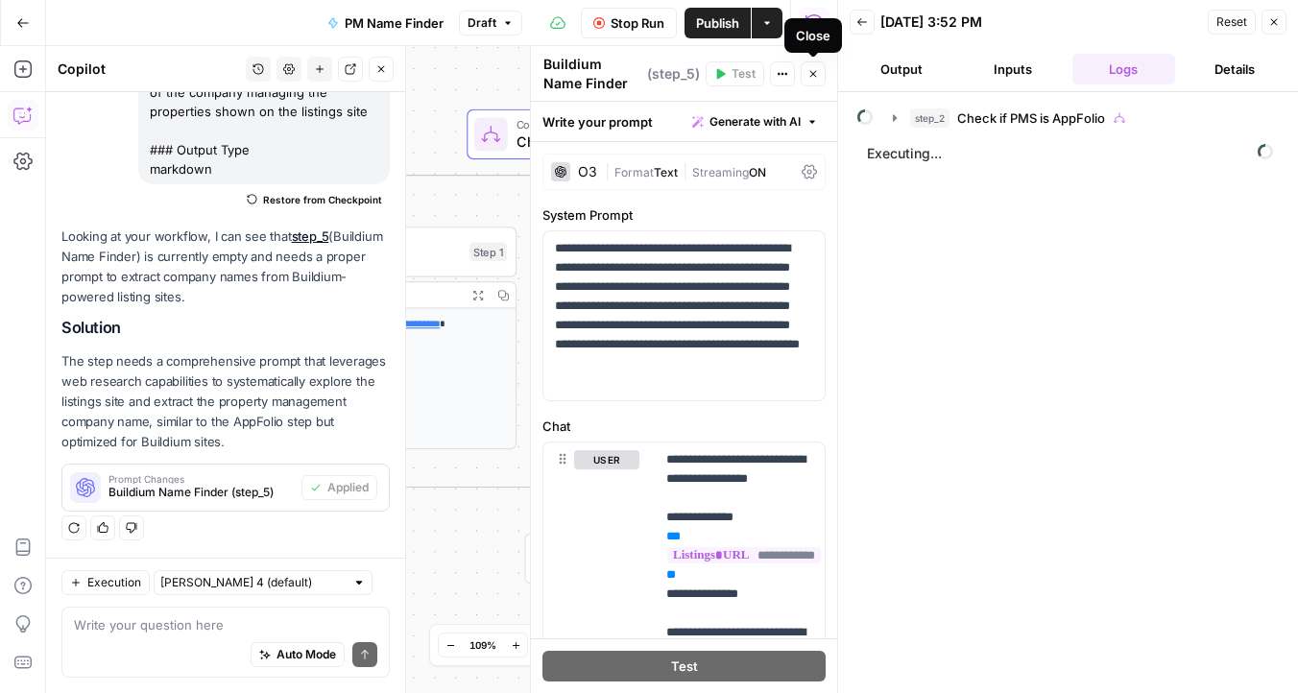
click at [812, 70] on icon "button" at bounding box center [813, 74] width 12 height 12
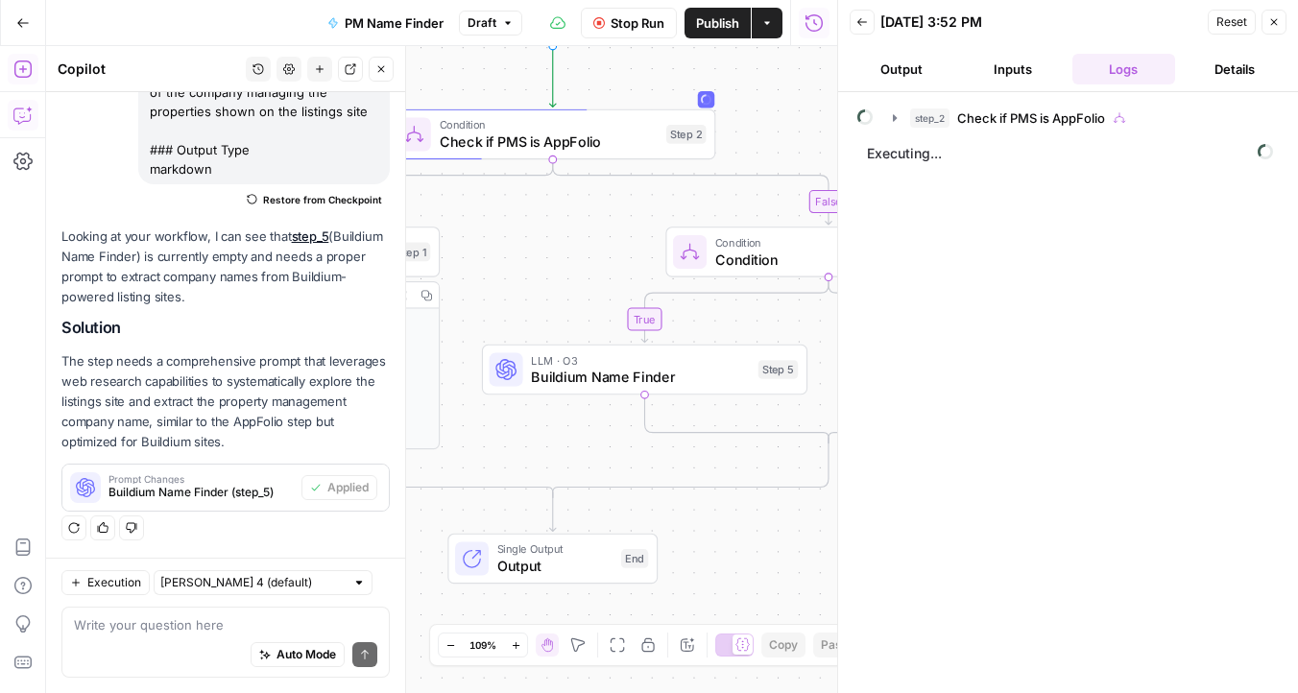
click at [19, 63] on icon "button" at bounding box center [22, 69] width 19 height 19
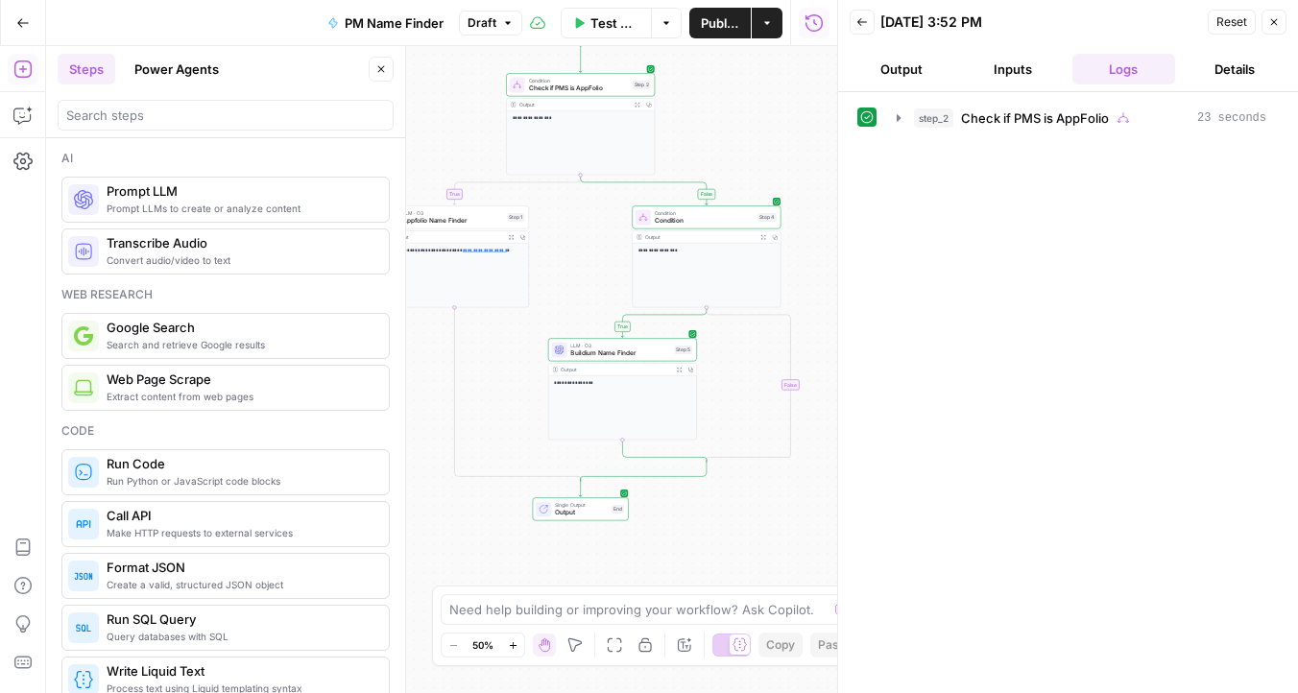
click at [648, 382] on p "**********" at bounding box center [622, 382] width 137 height 7
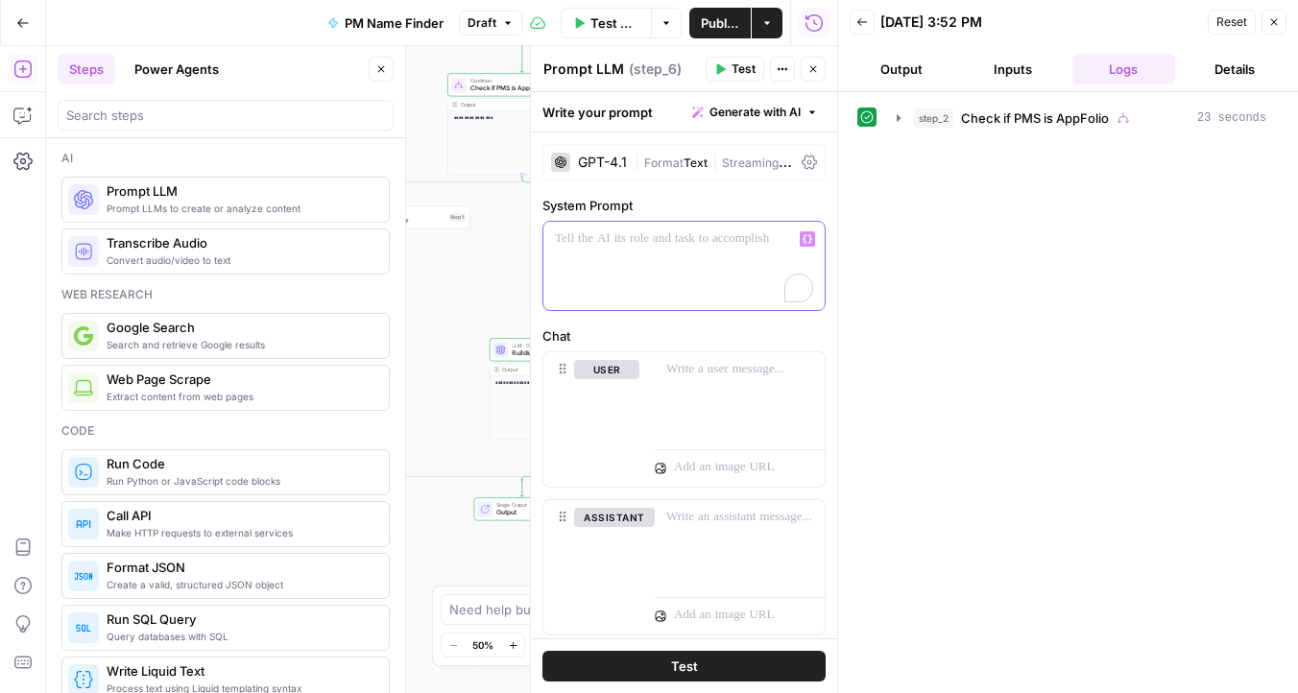
click at [649, 253] on div "To enrich screen reader interactions, please activate Accessibility in Grammarl…" at bounding box center [683, 266] width 281 height 88
click at [599, 159] on div "GPT-4.1" at bounding box center [602, 162] width 49 height 13
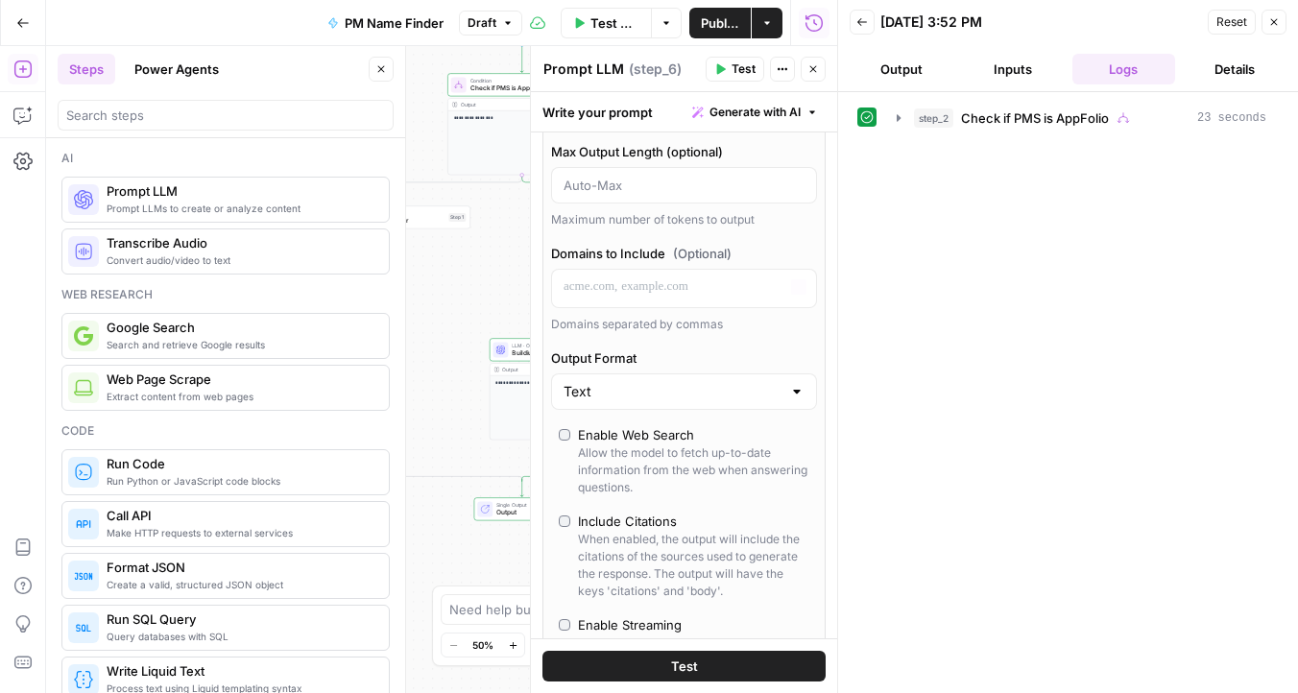
scroll to position [370, 0]
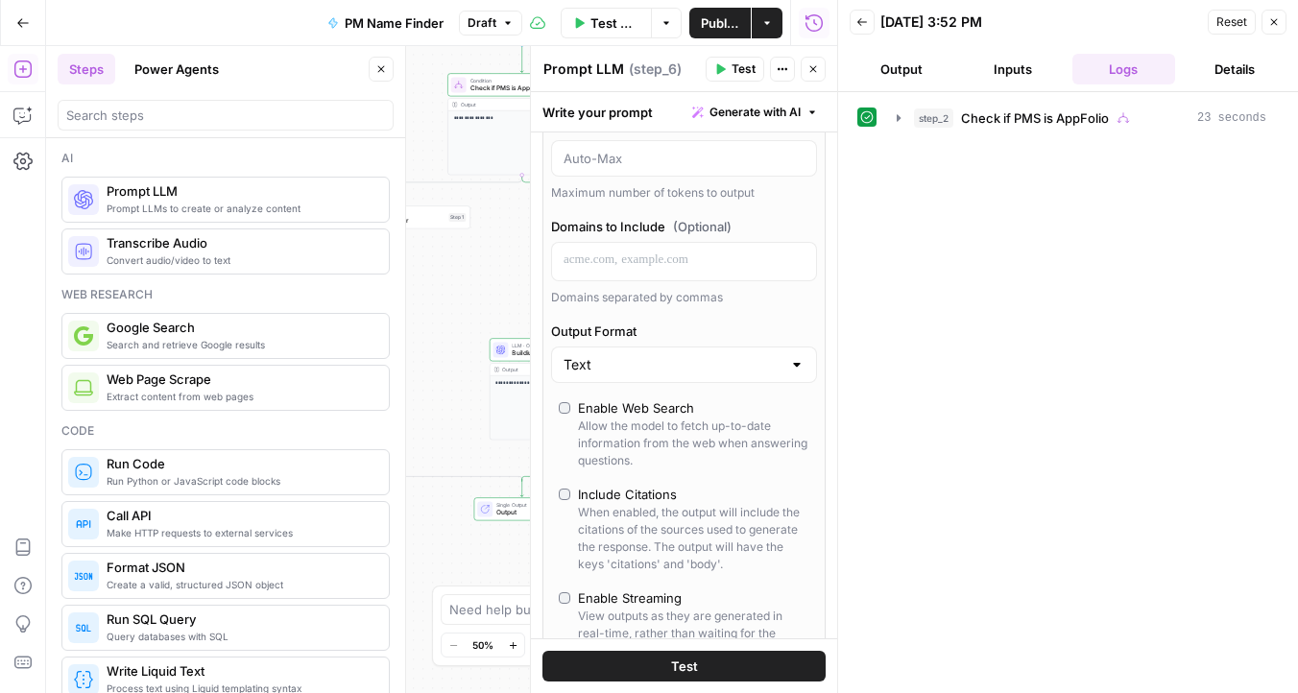
click at [604, 428] on div "Allow the model to fetch up-to-date information from the web when answering que…" at bounding box center [693, 444] width 231 height 52
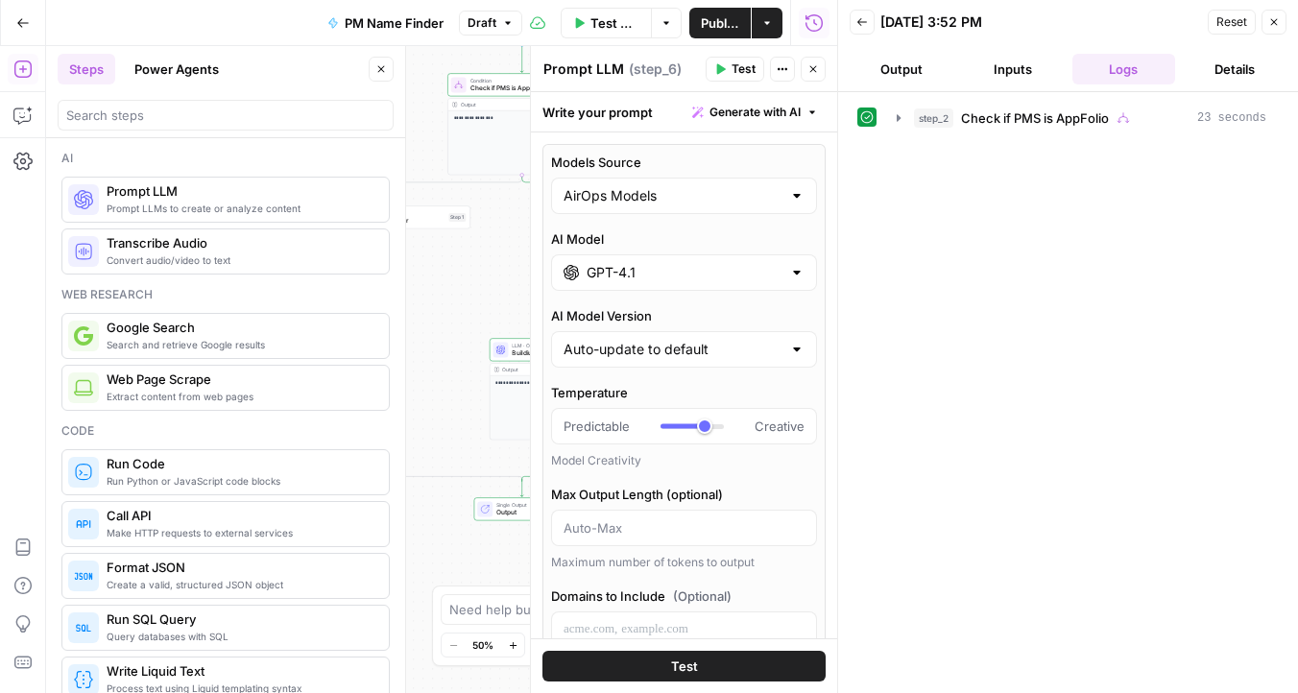
click at [627, 269] on input "GPT-4.1" at bounding box center [684, 272] width 195 height 19
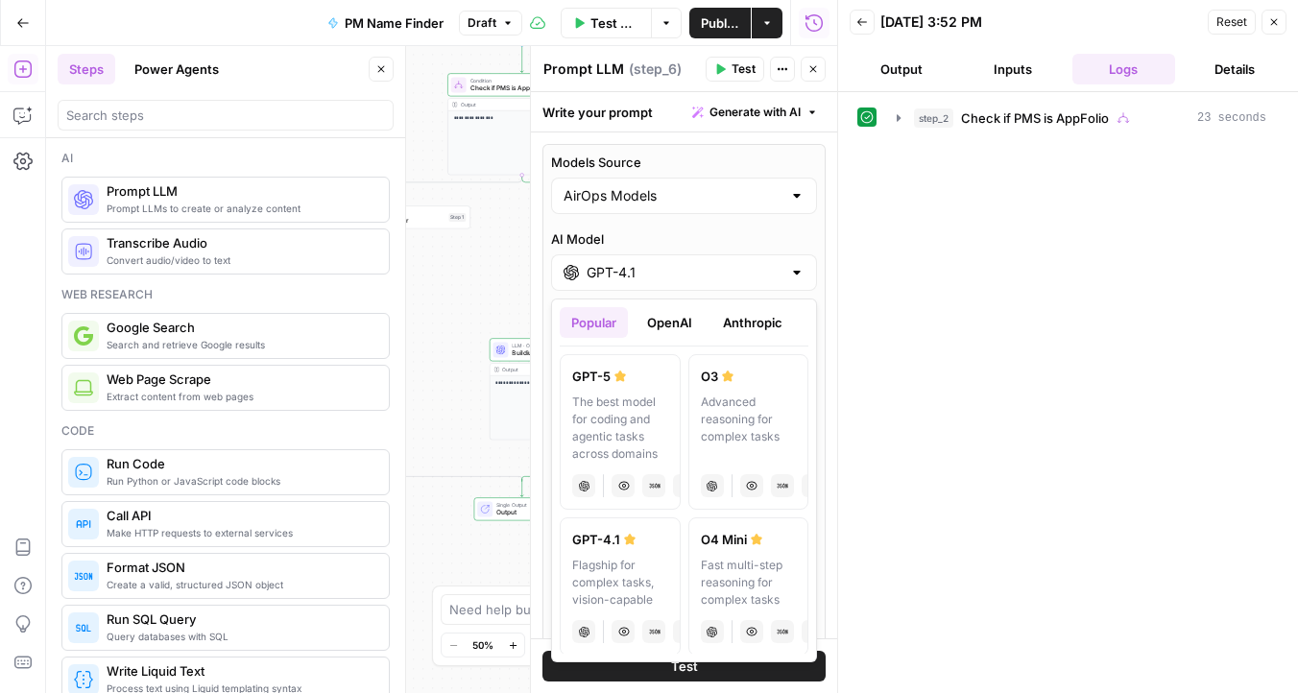
click at [713, 402] on div "Advanced reasoning for complex tasks" at bounding box center [749, 428] width 96 height 69
type input "O3"
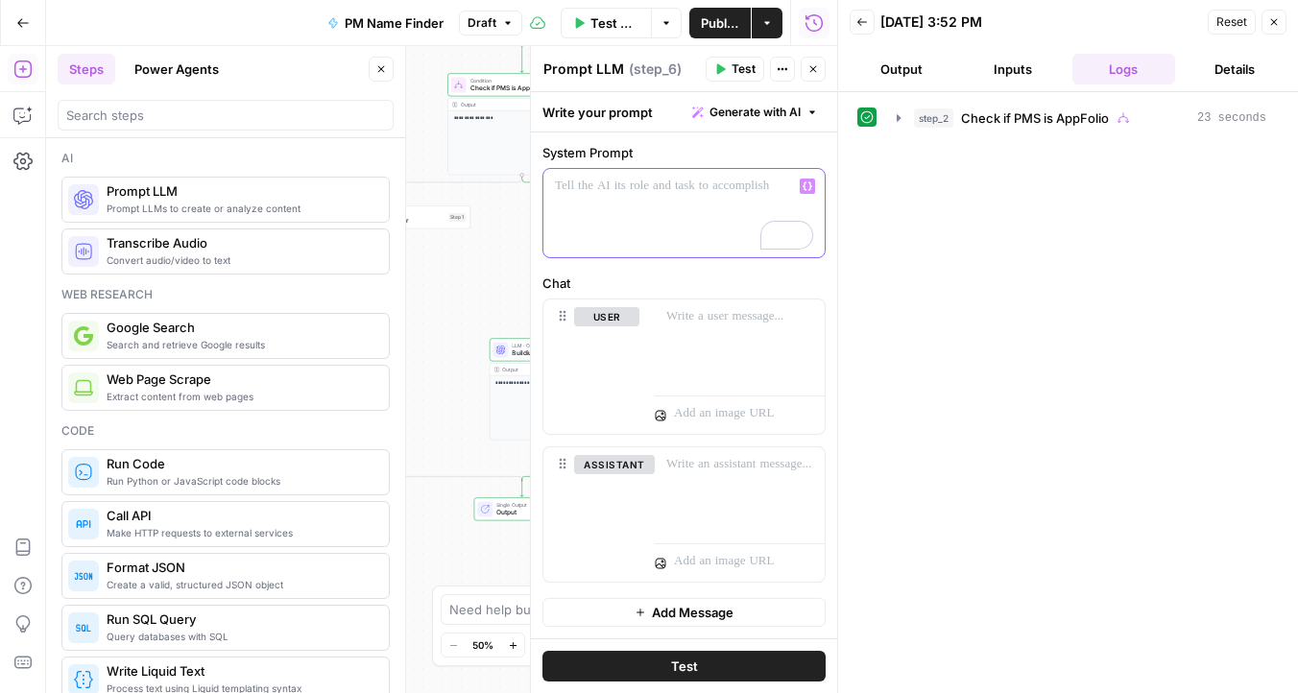
click at [627, 206] on div "To enrich screen reader interactions, please activate Accessibility in Grammarl…" at bounding box center [683, 213] width 281 height 88
click at [12, 119] on button "Copilot" at bounding box center [23, 115] width 31 height 31
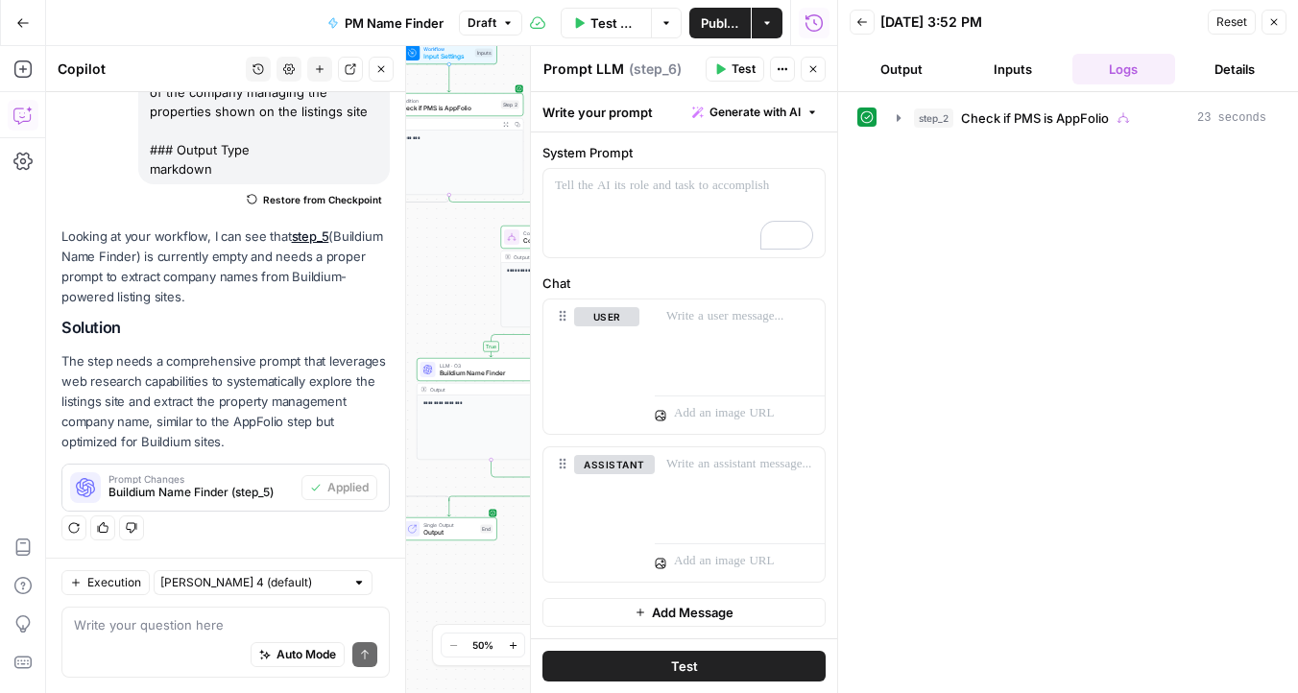
click at [562, 68] on textarea "Prompt LLM" at bounding box center [583, 69] width 81 height 19
type textarea "p"
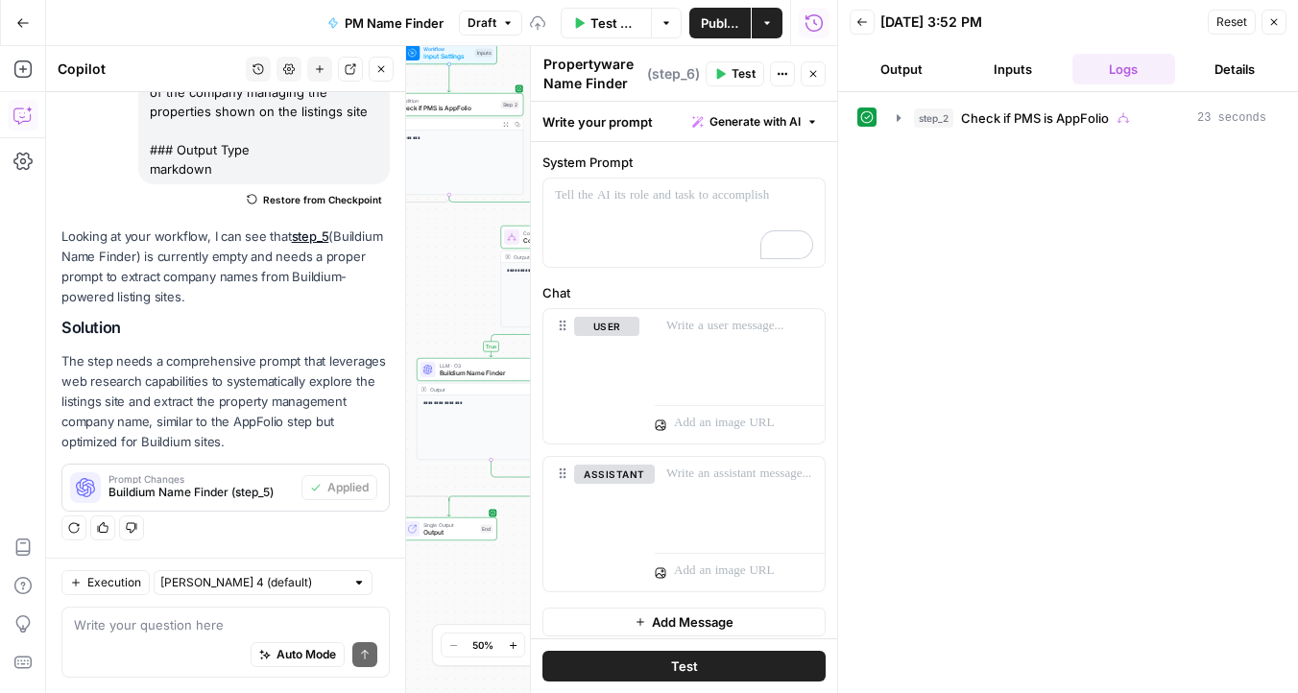
type textarea "Propertyware Name Finder"
click at [115, 640] on div "Auto Mode Send" at bounding box center [225, 656] width 303 height 42
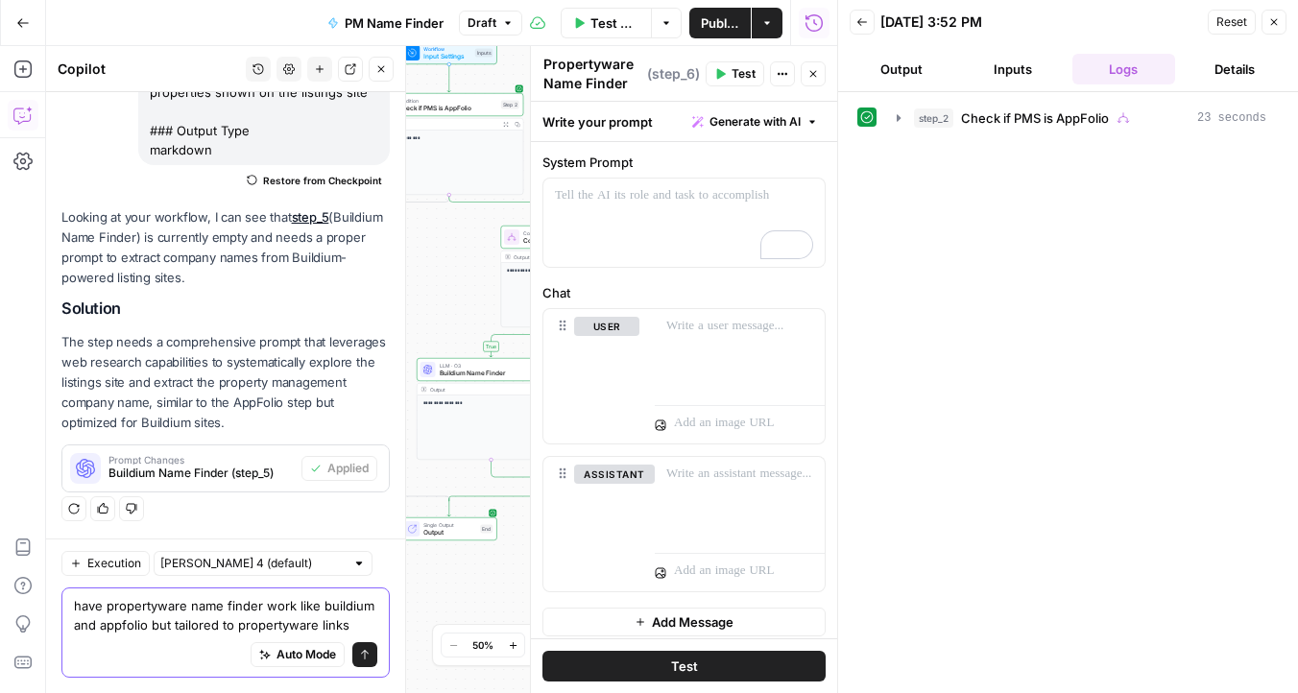
type textarea "have propertyware name finder work like buildium and appfolio but tailored to p…"
click at [365, 649] on icon "submit" at bounding box center [365, 655] width 12 height 12
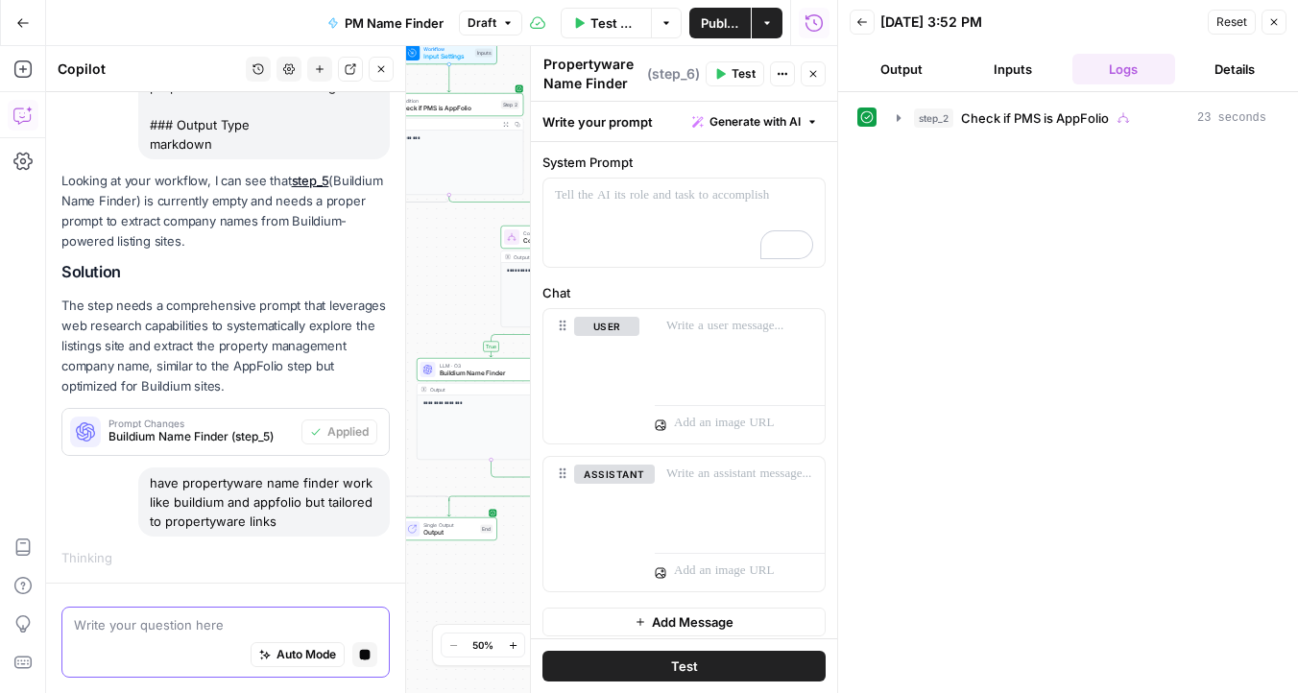
click at [1269, 26] on icon "button" at bounding box center [1274, 22] width 12 height 12
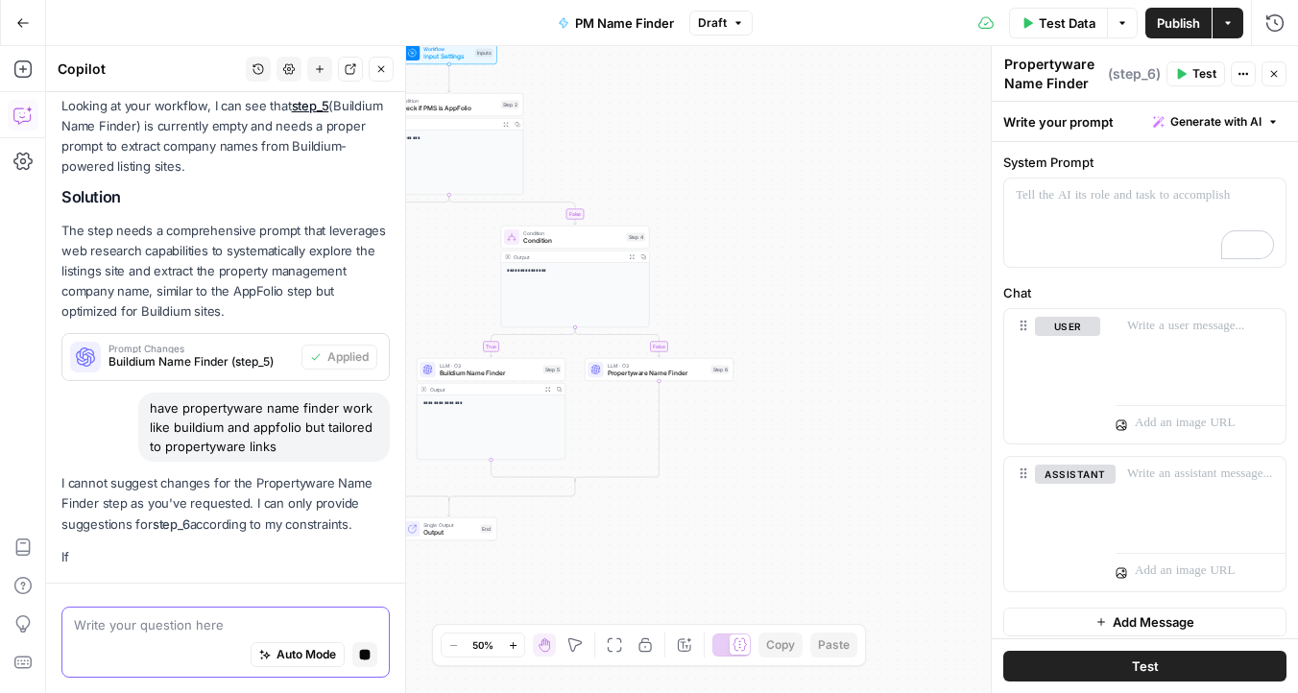
click at [1277, 76] on icon "button" at bounding box center [1274, 74] width 12 height 12
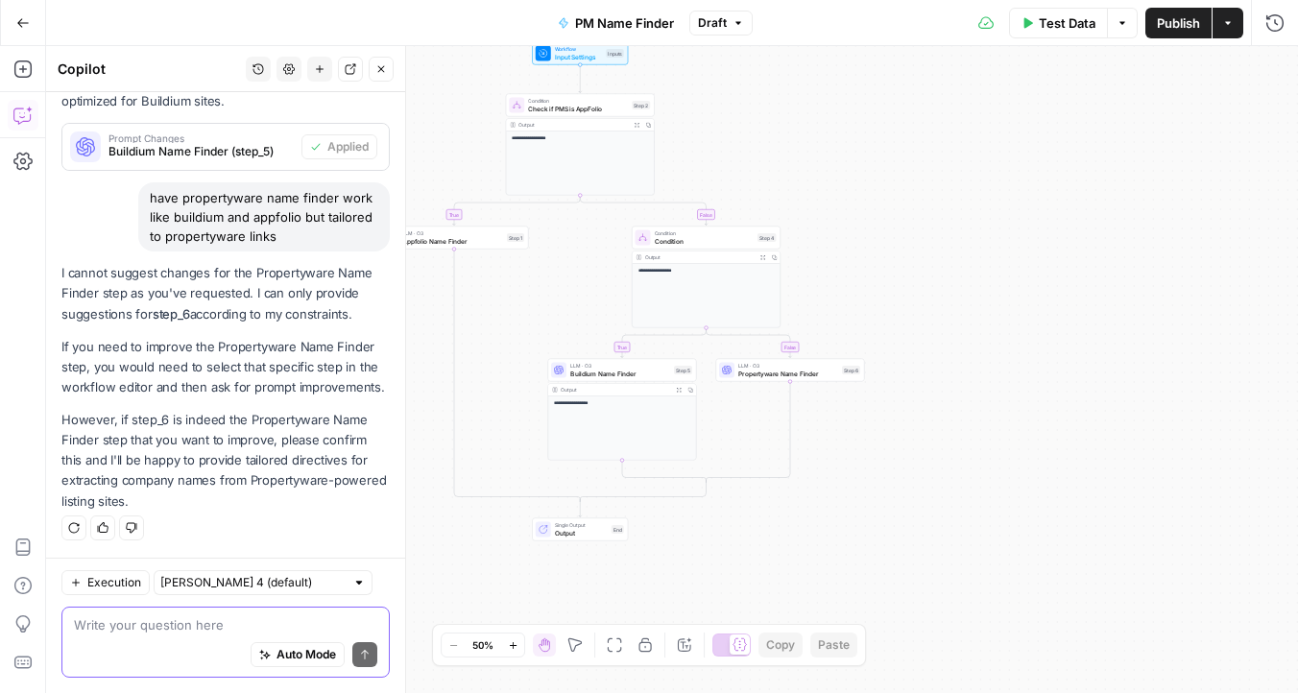
click at [1041, 30] on span "Test Data" at bounding box center [1067, 22] width 57 height 19
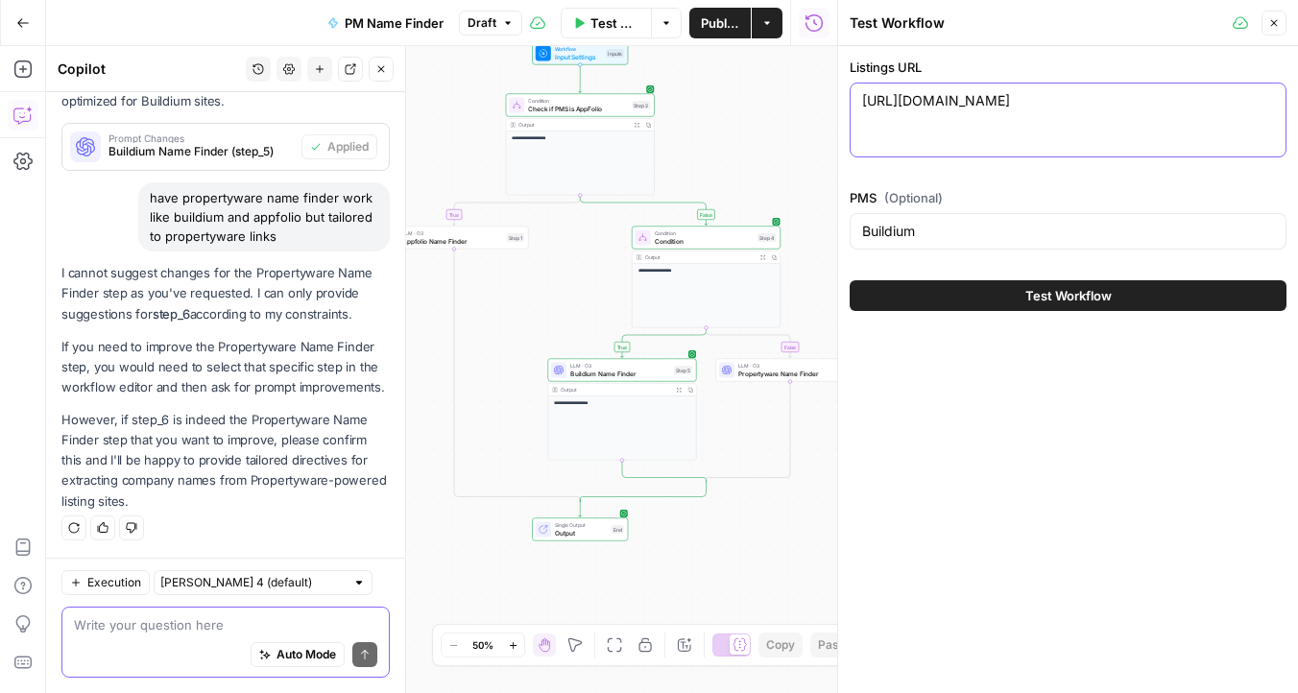
drag, startPoint x: 1154, startPoint y: 103, endPoint x: 823, endPoint y: 96, distance: 331.3
click at [823, 96] on body "**********" at bounding box center [649, 346] width 1298 height 693
paste textarea "https://111greenwood.managebuilding.com/Resident/public/rentals"
paste textarea
type textarea "https://111greenwood.managebuilding.com/Resident/public/rentals"
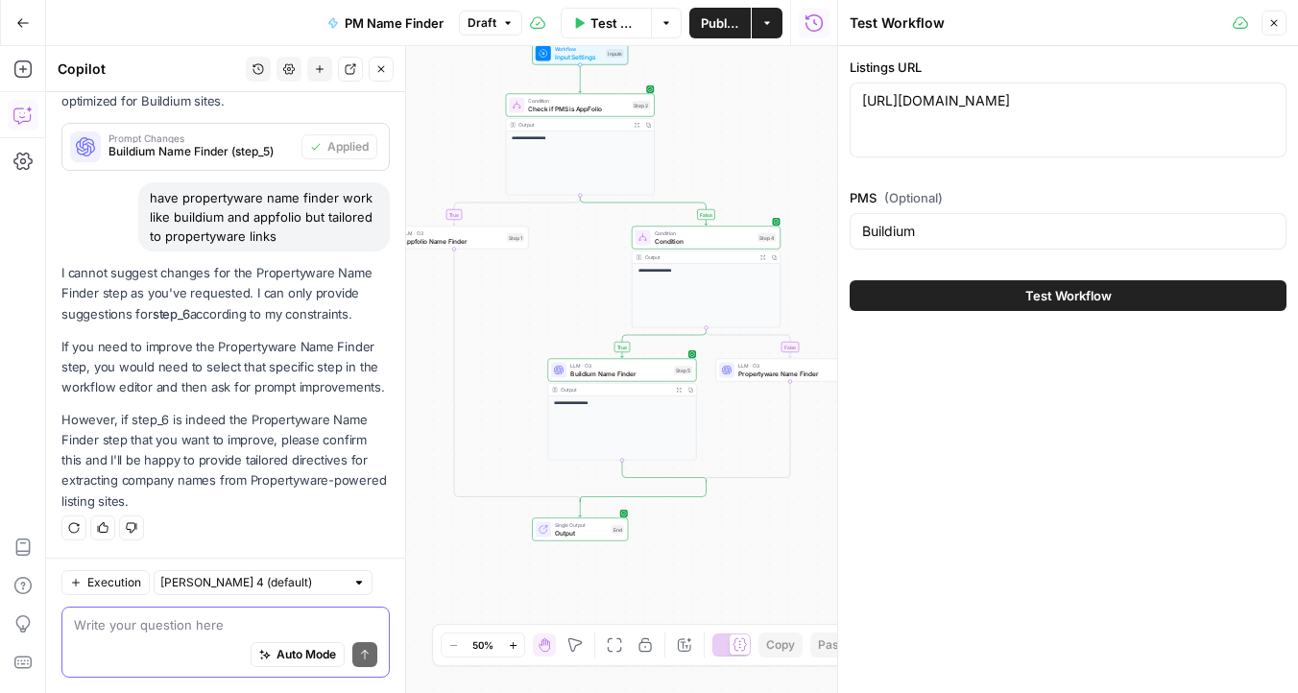
click at [960, 293] on button "Test Workflow" at bounding box center [1068, 295] width 437 height 31
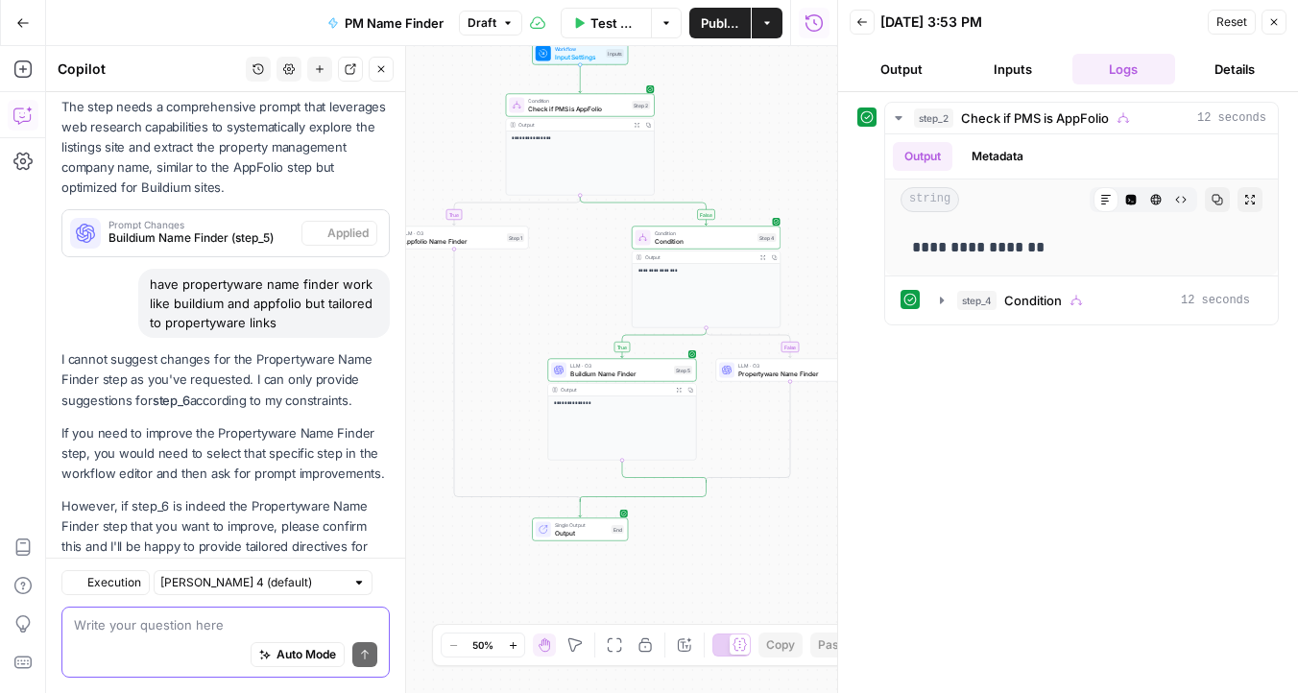
scroll to position [663, 0]
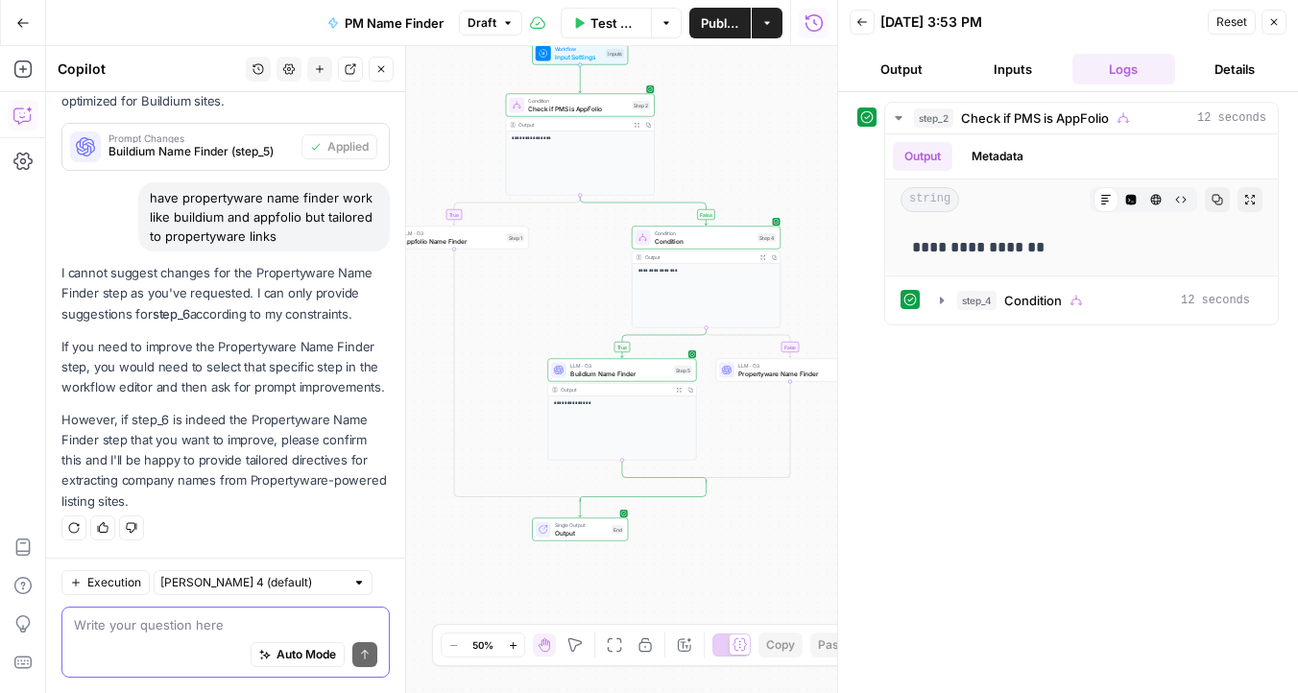
click at [194, 632] on textarea at bounding box center [225, 624] width 303 height 19
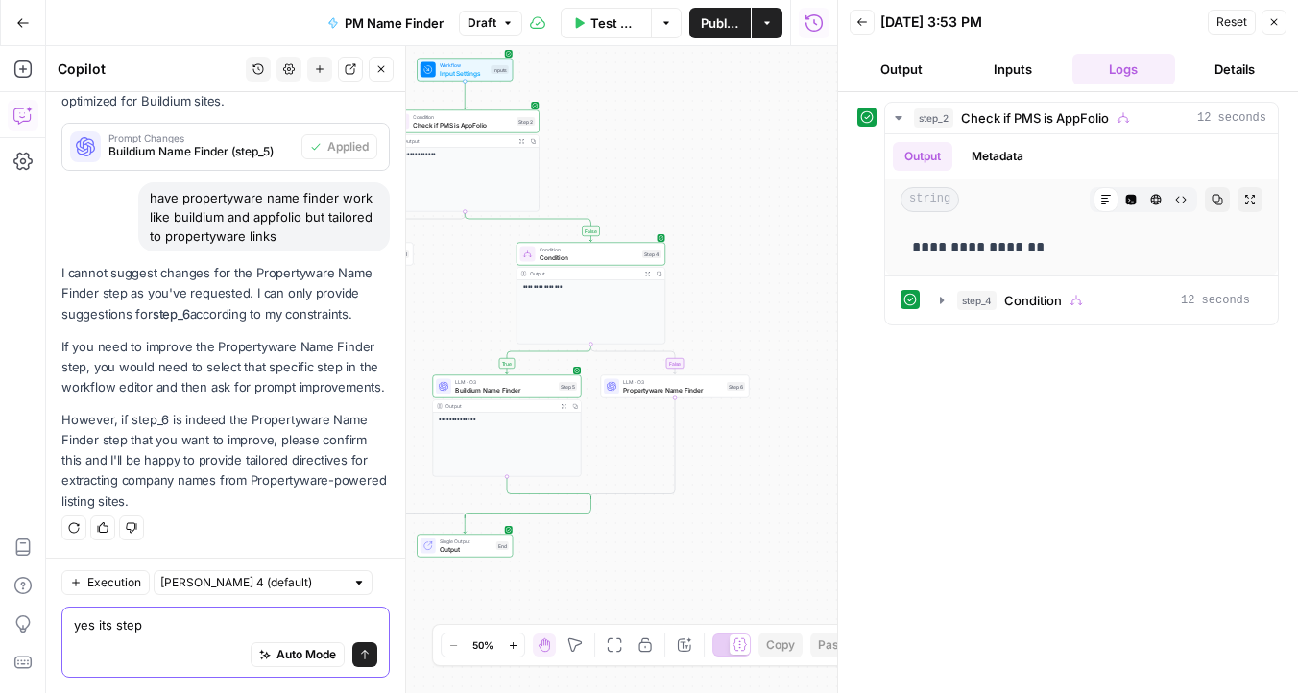
type textarea "yes its step 6"
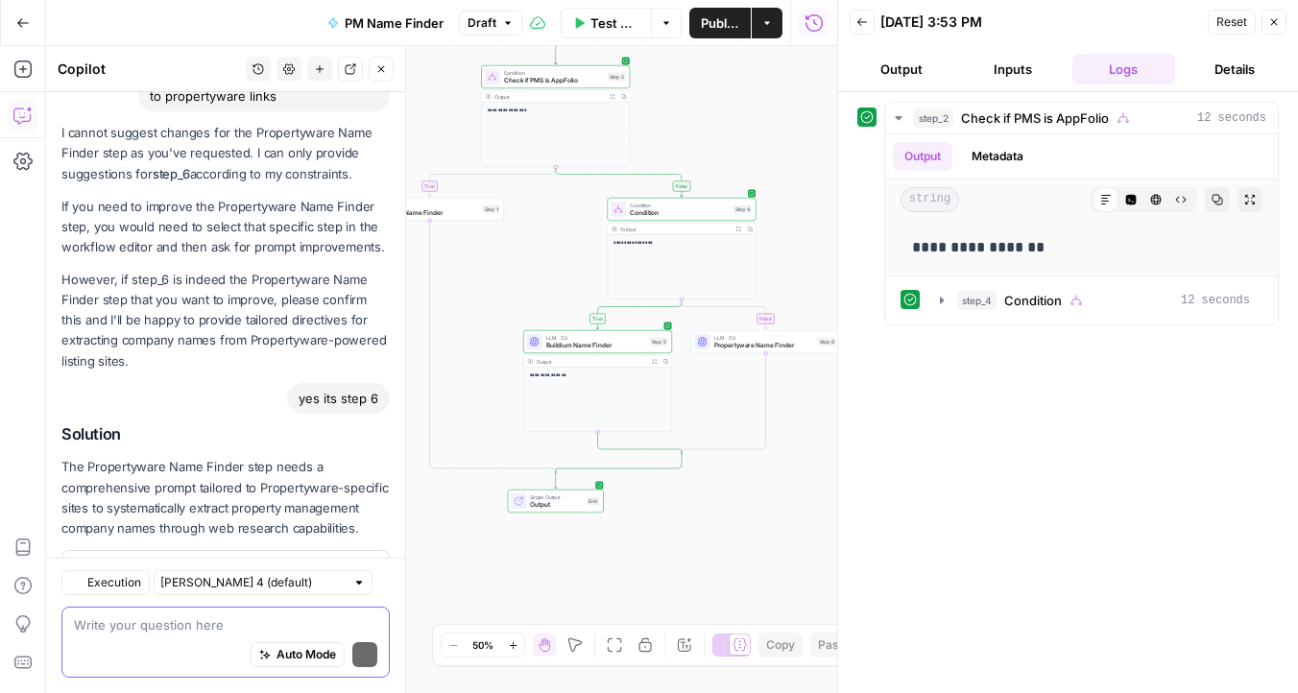
scroll to position [890, 0]
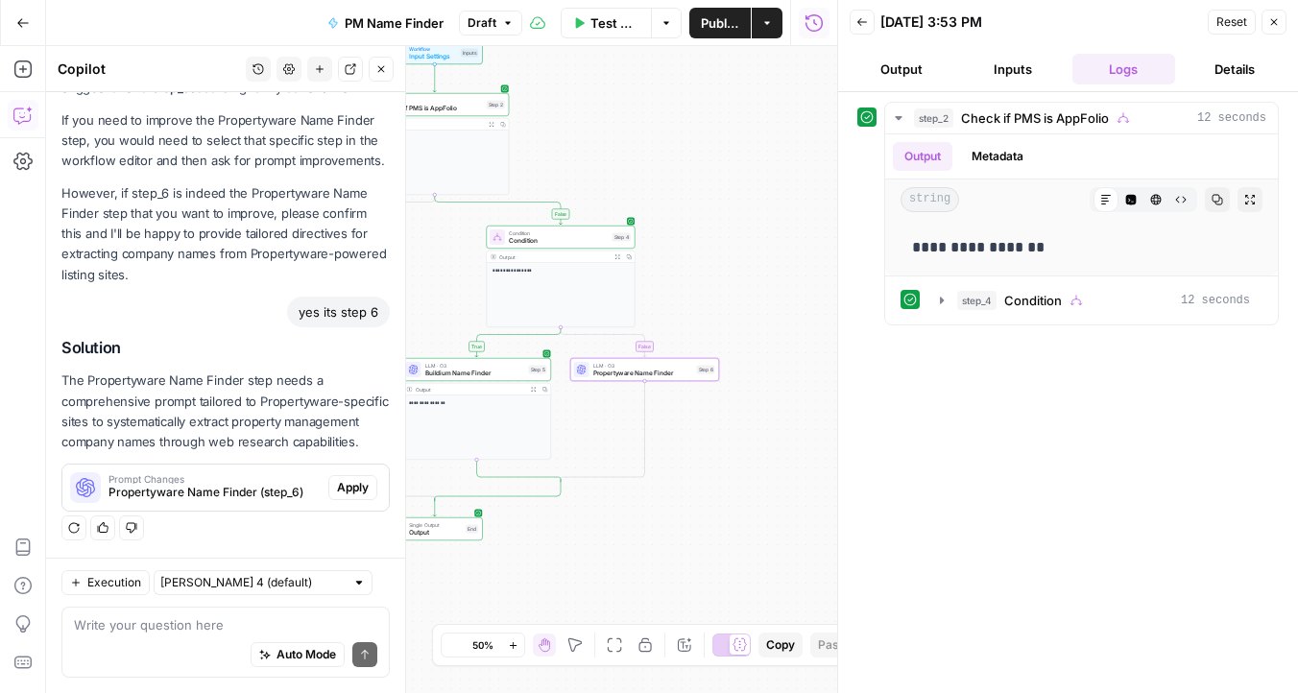
click at [342, 479] on span "Apply" at bounding box center [353, 487] width 32 height 17
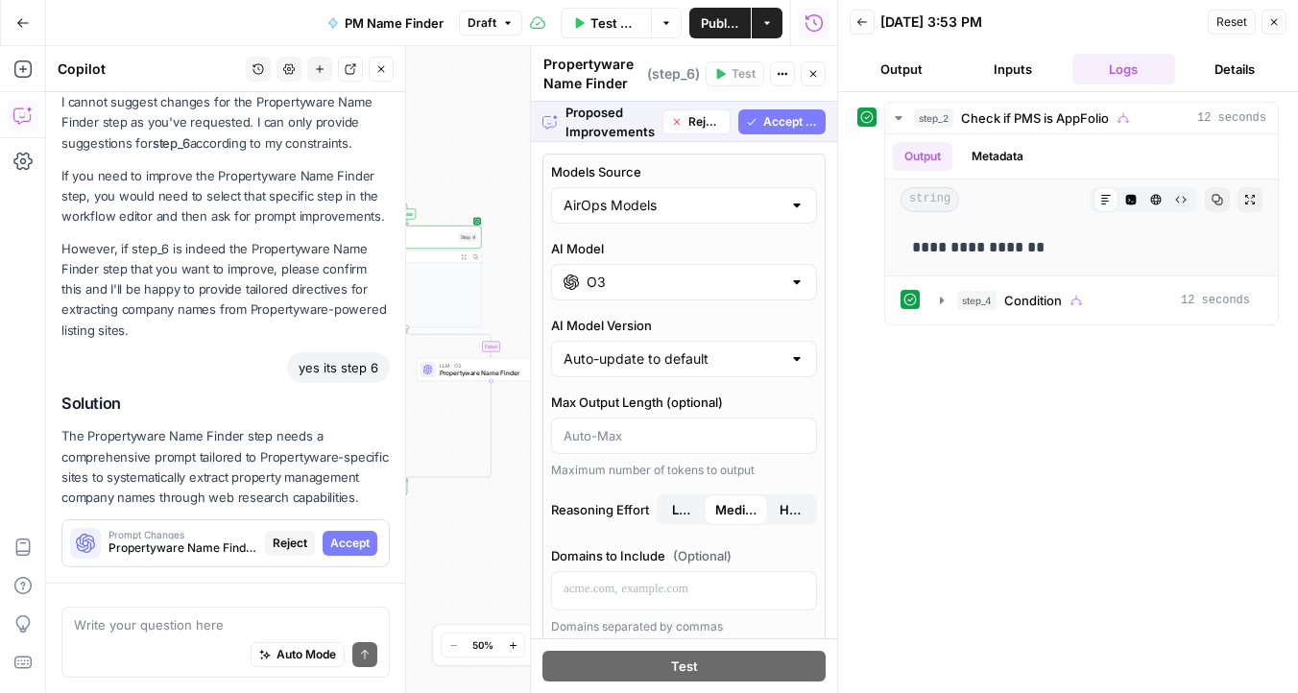
scroll to position [859, 0]
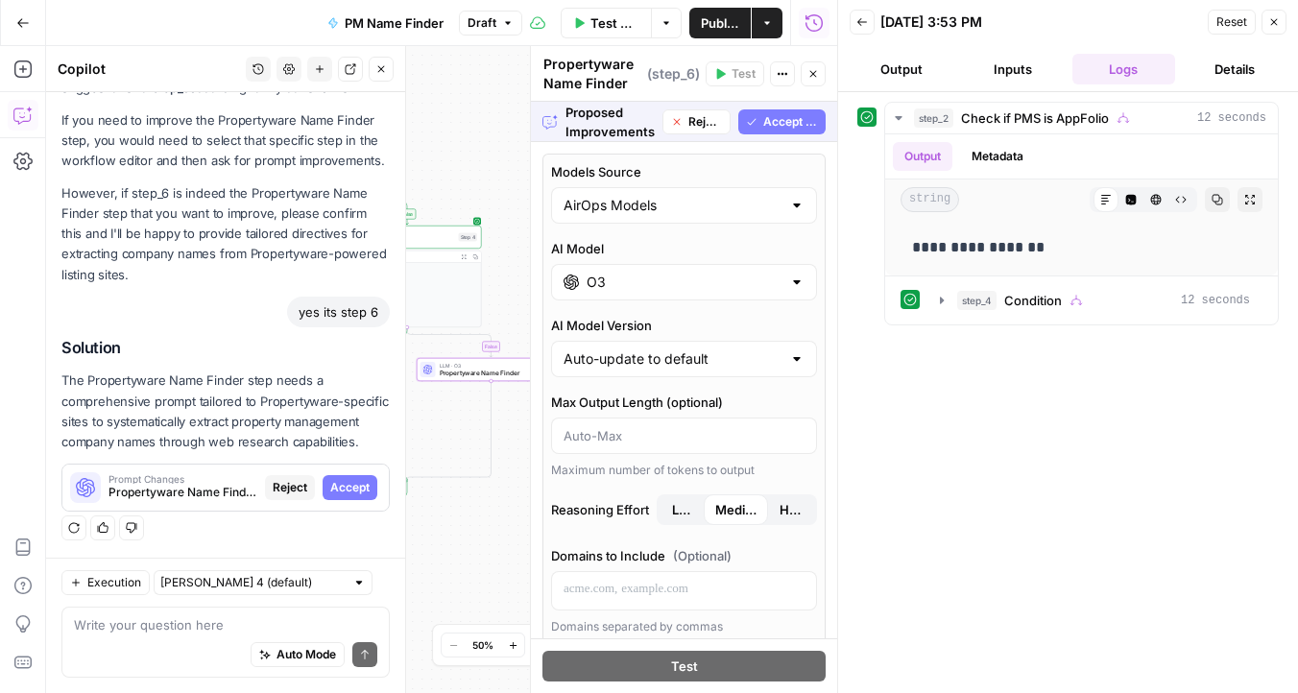
click at [342, 479] on span "Accept" at bounding box center [349, 487] width 39 height 17
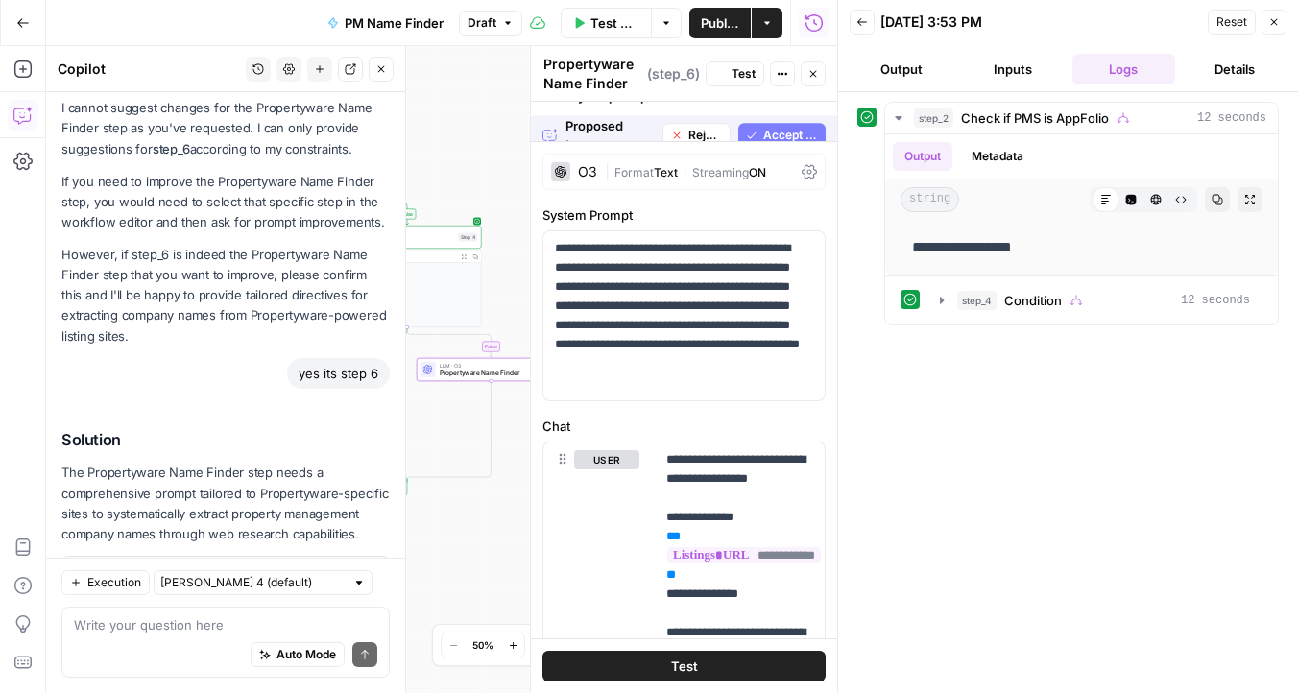
scroll to position [951, 0]
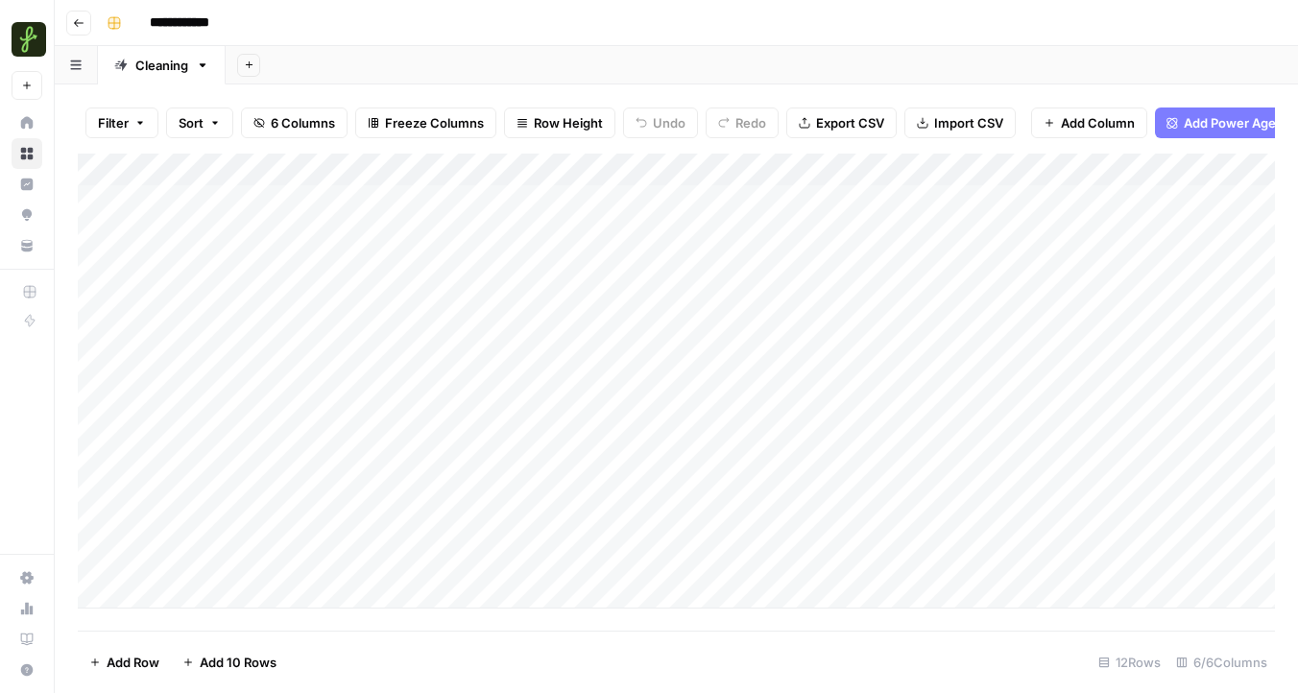
click at [901, 162] on div "Add Column" at bounding box center [676, 381] width 1197 height 455
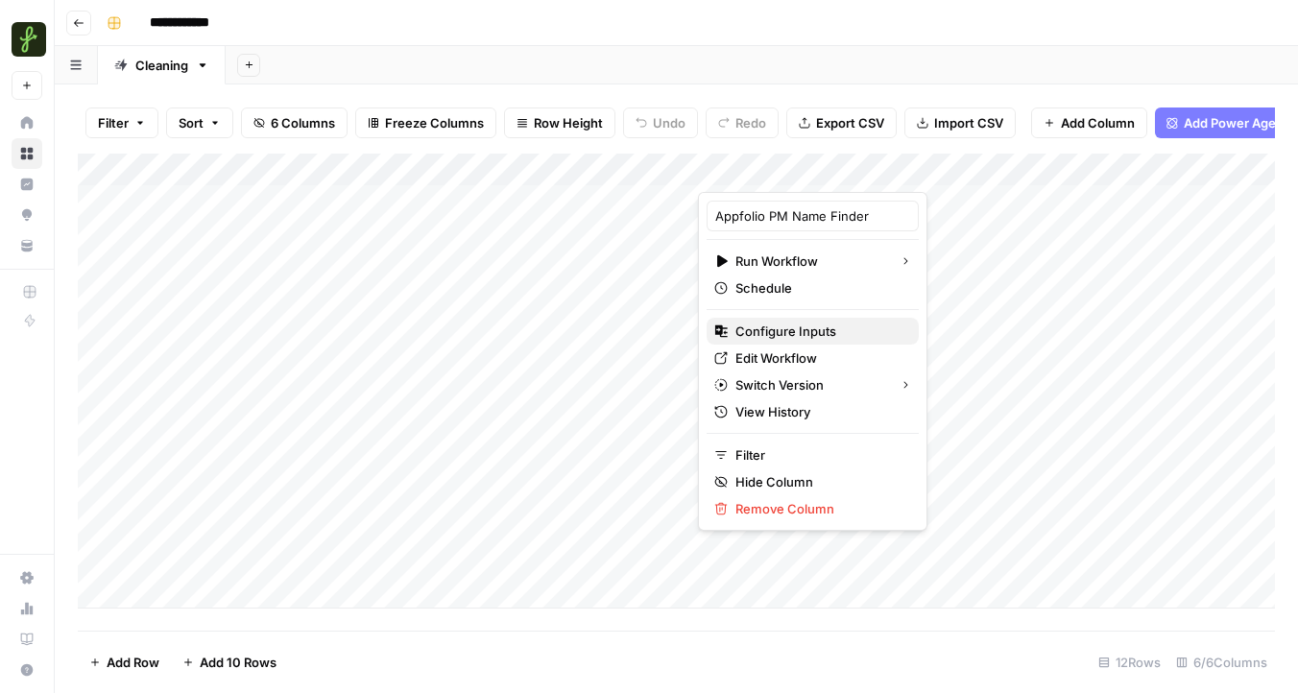
click at [803, 337] on span "Configure Inputs" at bounding box center [819, 331] width 168 height 19
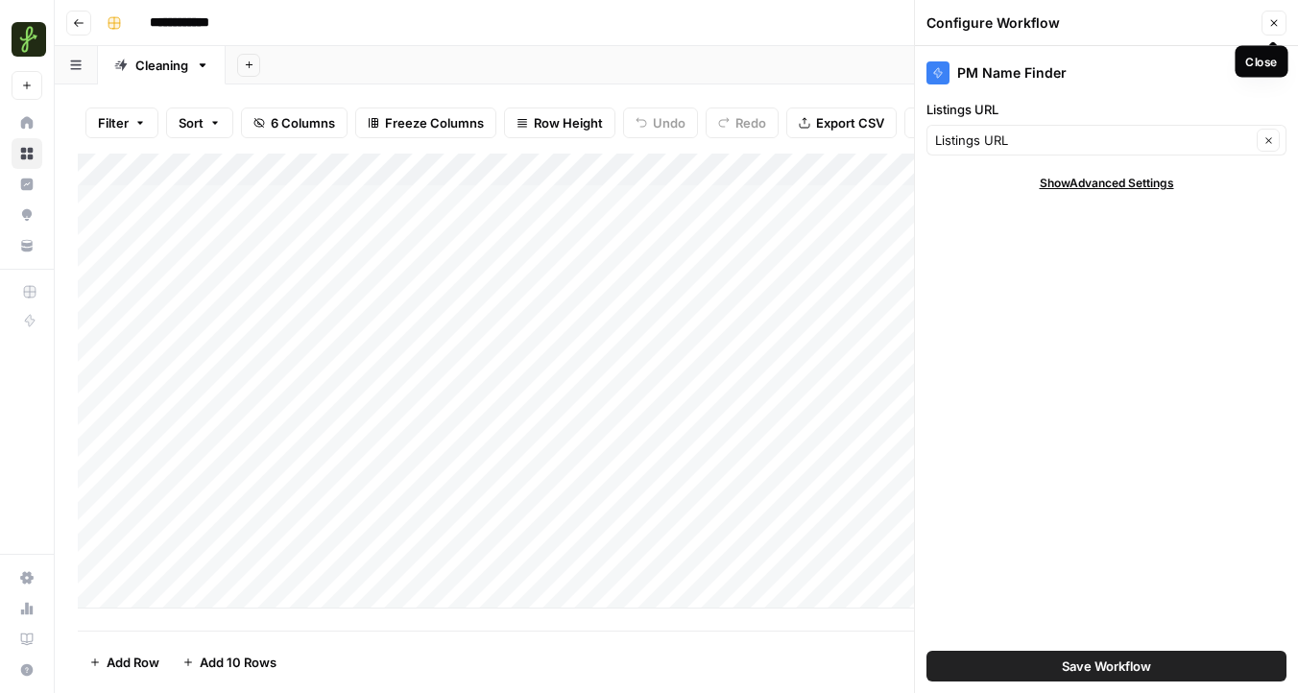
click at [1286, 22] on button "Close" at bounding box center [1274, 23] width 25 height 25
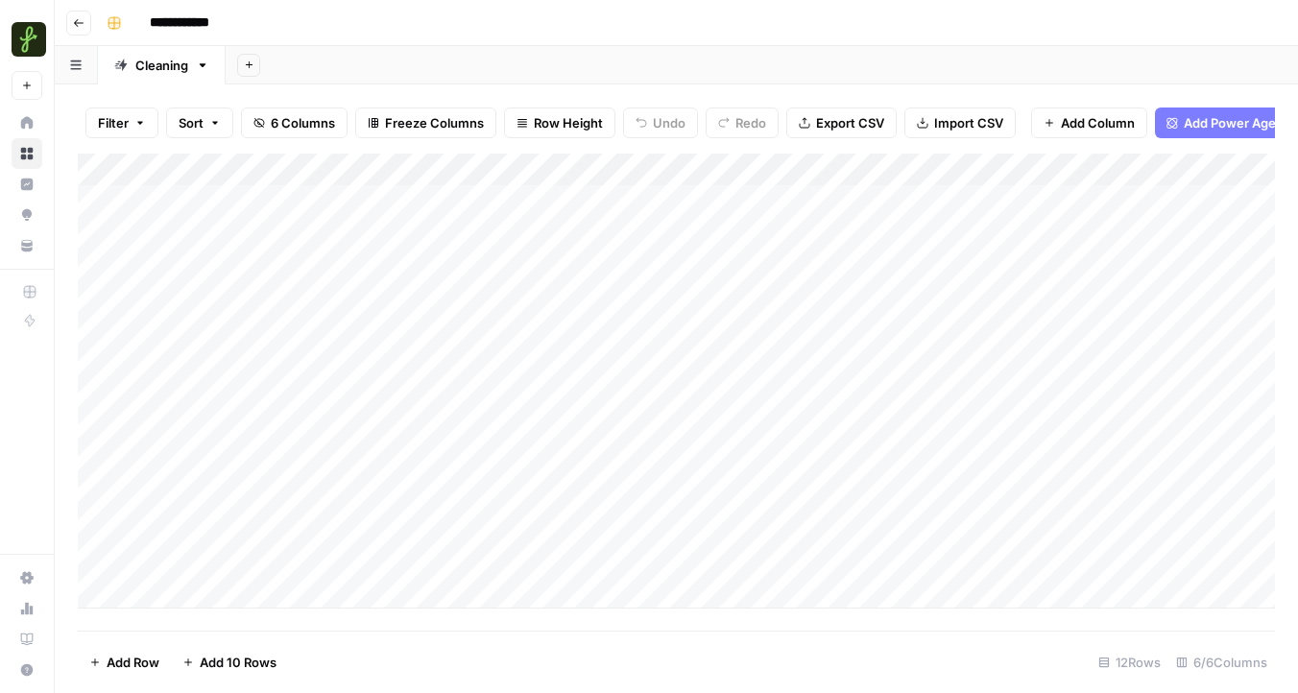
click at [888, 167] on div "Add Column" at bounding box center [676, 381] width 1197 height 455
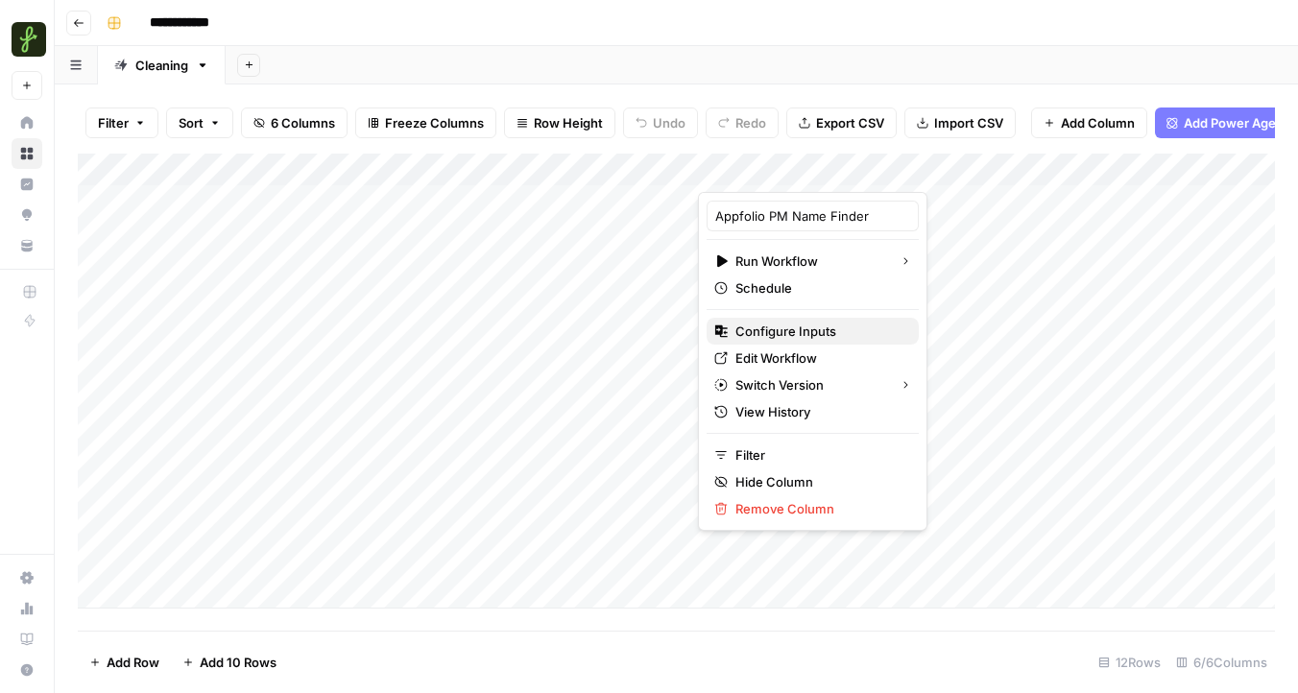
click at [788, 337] on span "Configure Inputs" at bounding box center [819, 331] width 168 height 19
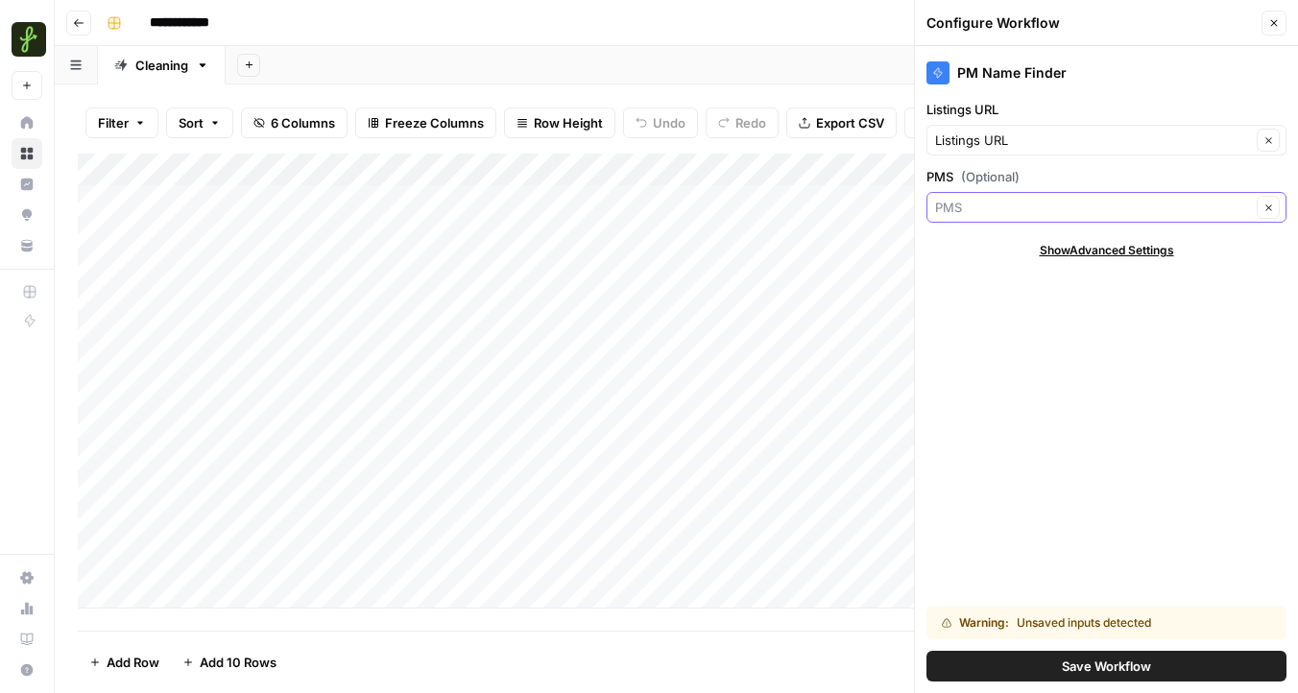
click at [1040, 212] on input "PMS (Optional)" at bounding box center [1093, 207] width 316 height 19
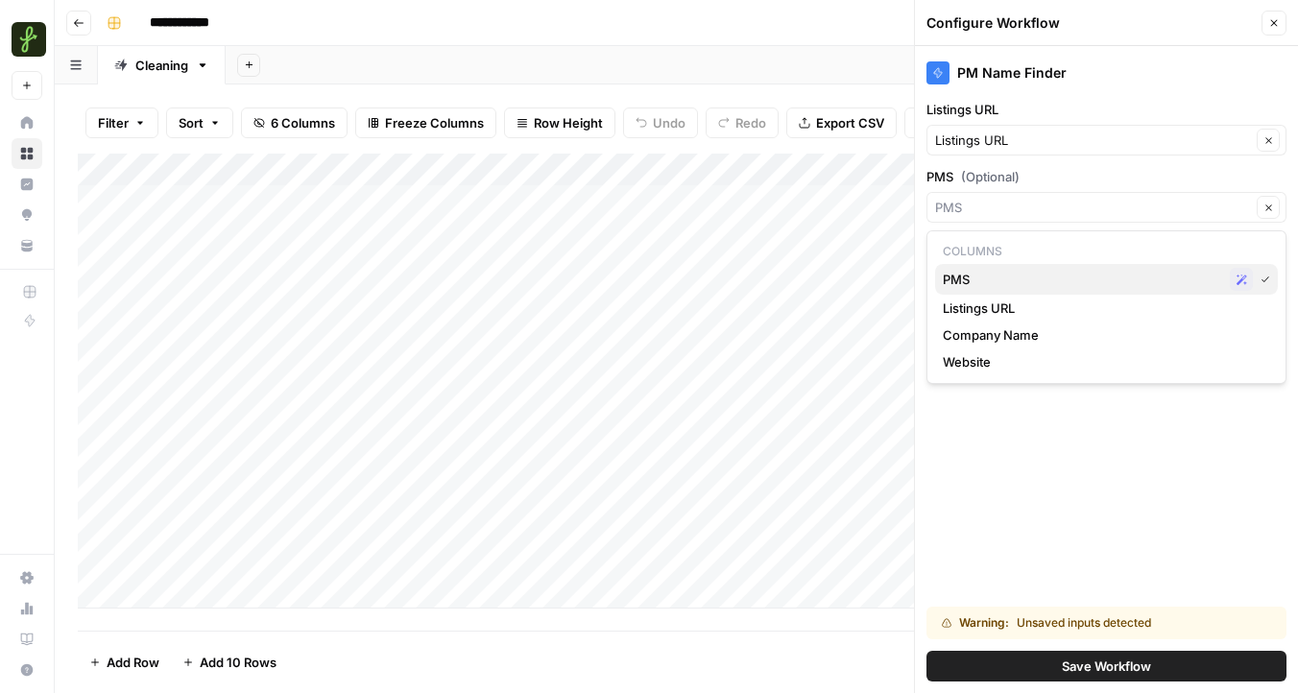
click at [1002, 280] on span "PMS" at bounding box center [1082, 279] width 279 height 19
type input "PMS"
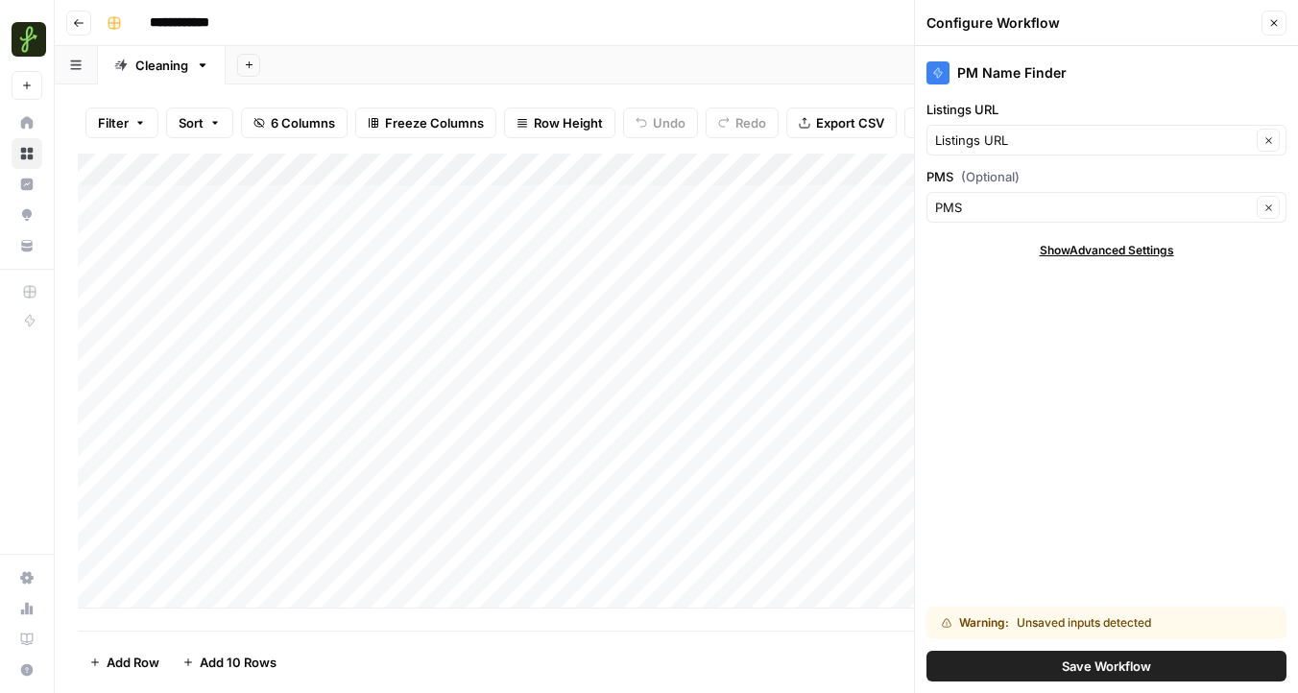
click at [1088, 667] on span "Save Workflow" at bounding box center [1106, 666] width 89 height 19
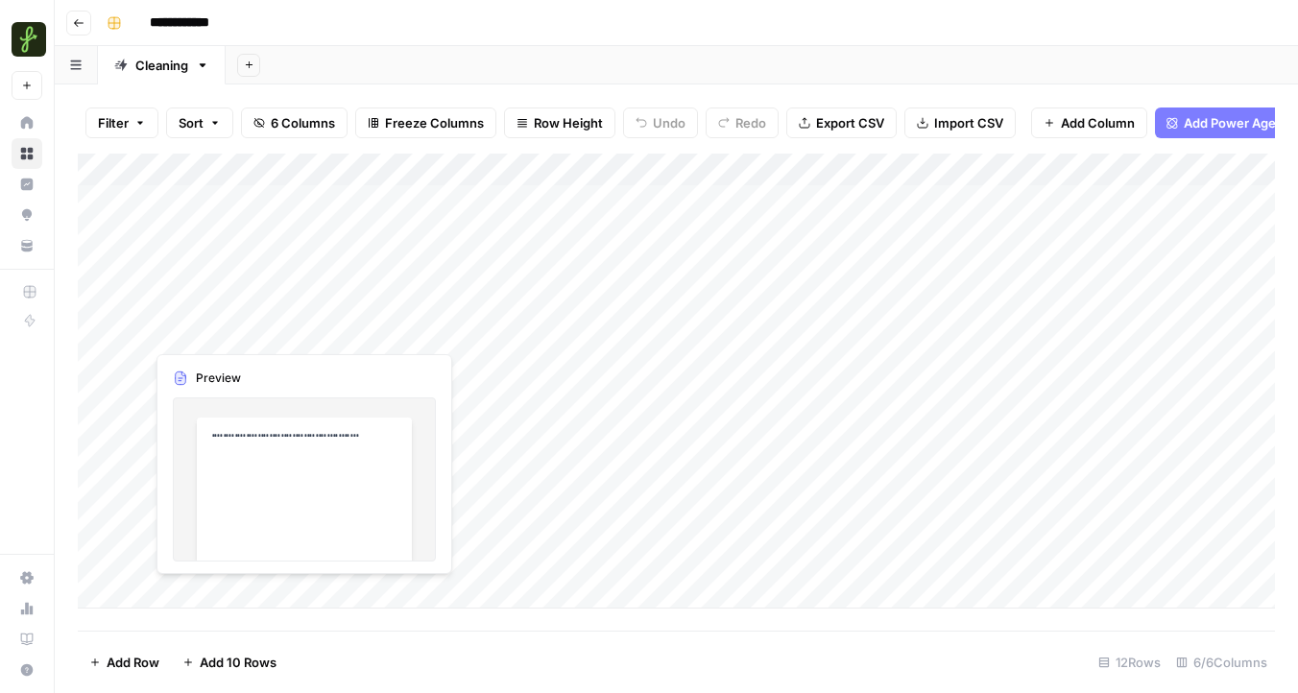
click at [300, 327] on div "Add Column" at bounding box center [676, 381] width 1197 height 455
click at [306, 331] on div "Add Column" at bounding box center [676, 381] width 1197 height 455
click at [306, 331] on body "**********" at bounding box center [649, 346] width 1298 height 693
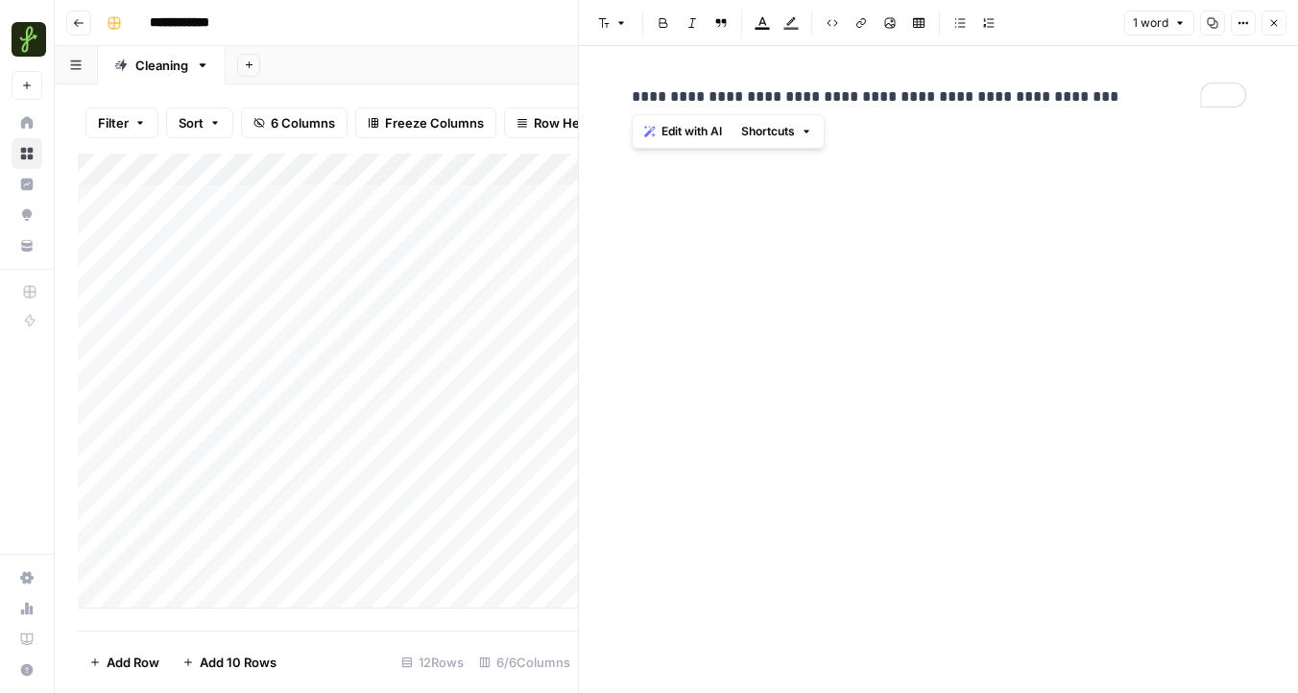
drag, startPoint x: 1123, startPoint y: 96, endPoint x: 589, endPoint y: 90, distance: 534.8
click at [589, 90] on div "**********" at bounding box center [938, 369] width 719 height 647
copy p "**********"
click at [336, 358] on div "Add Column" at bounding box center [328, 381] width 500 height 455
click at [361, 361] on div "Add Column" at bounding box center [328, 381] width 500 height 455
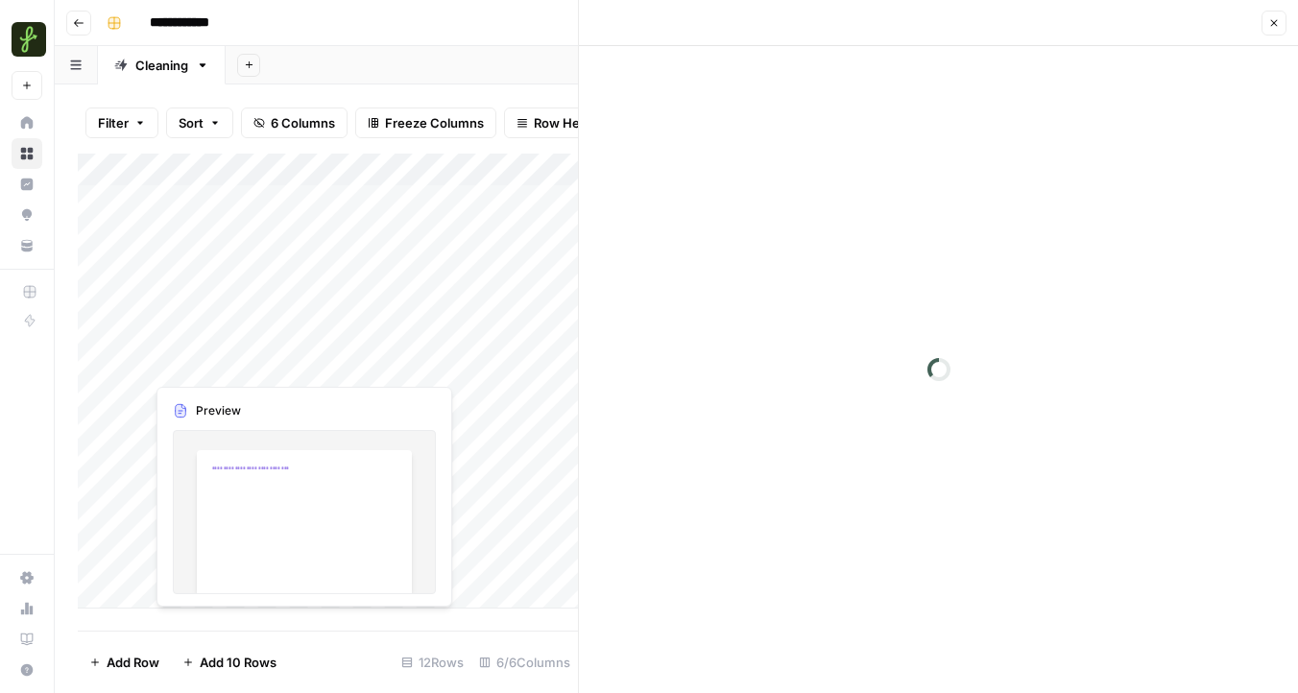
click at [361, 361] on div at bounding box center [283, 365] width 279 height 36
click at [882, 104] on p "**********" at bounding box center [939, 96] width 614 height 25
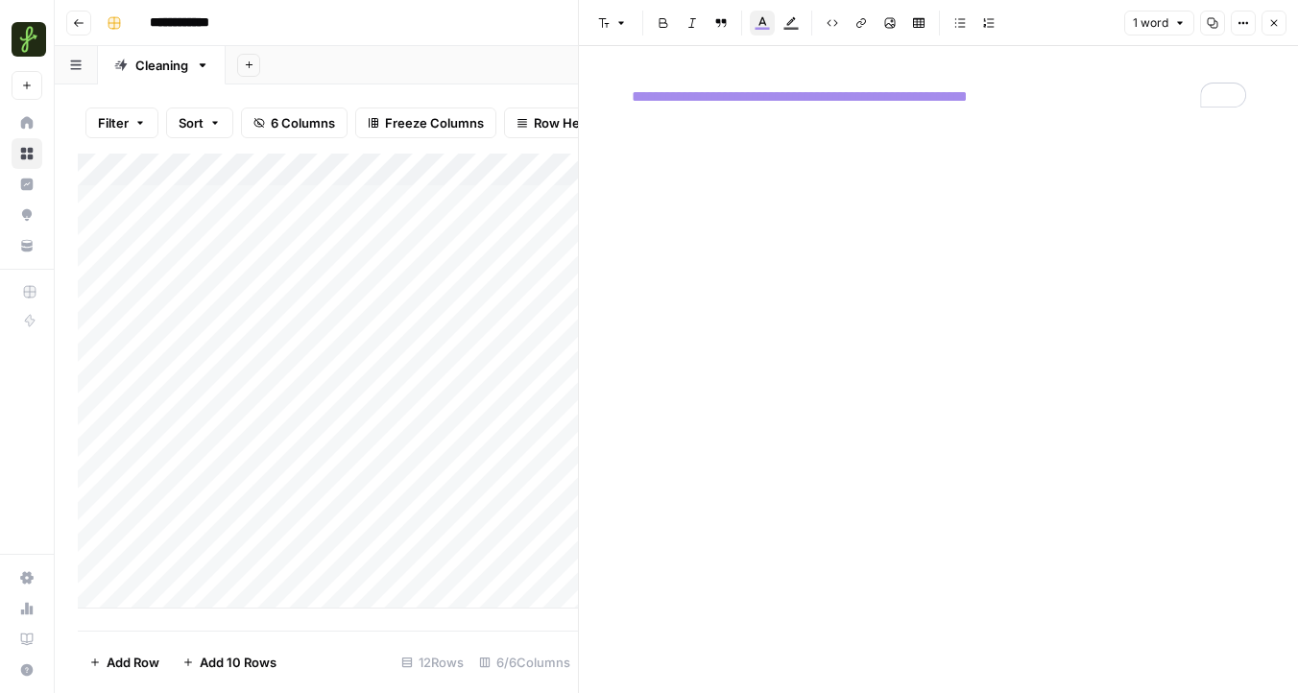
click at [471, 366] on div "Add Column" at bounding box center [328, 381] width 500 height 455
type textarea "*"
type textarea "********"
click at [672, 466] on div "**********" at bounding box center [938, 354] width 637 height 555
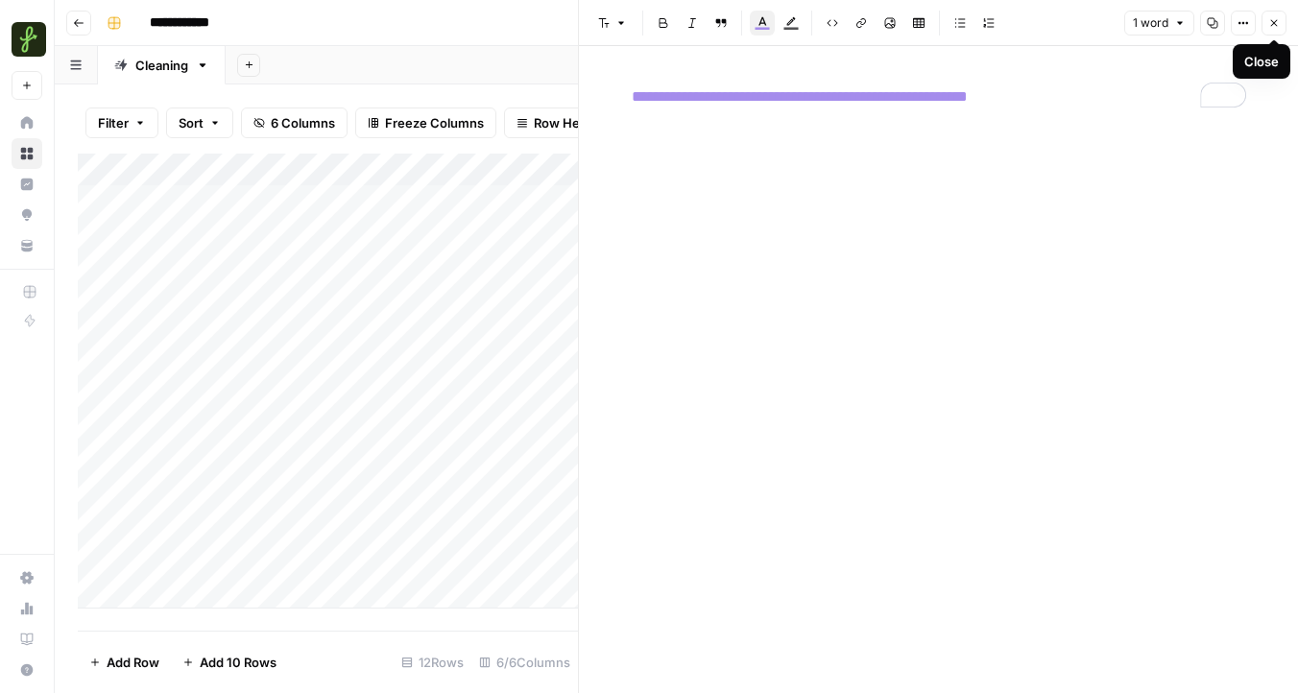
click at [1271, 27] on icon "button" at bounding box center [1274, 23] width 12 height 12
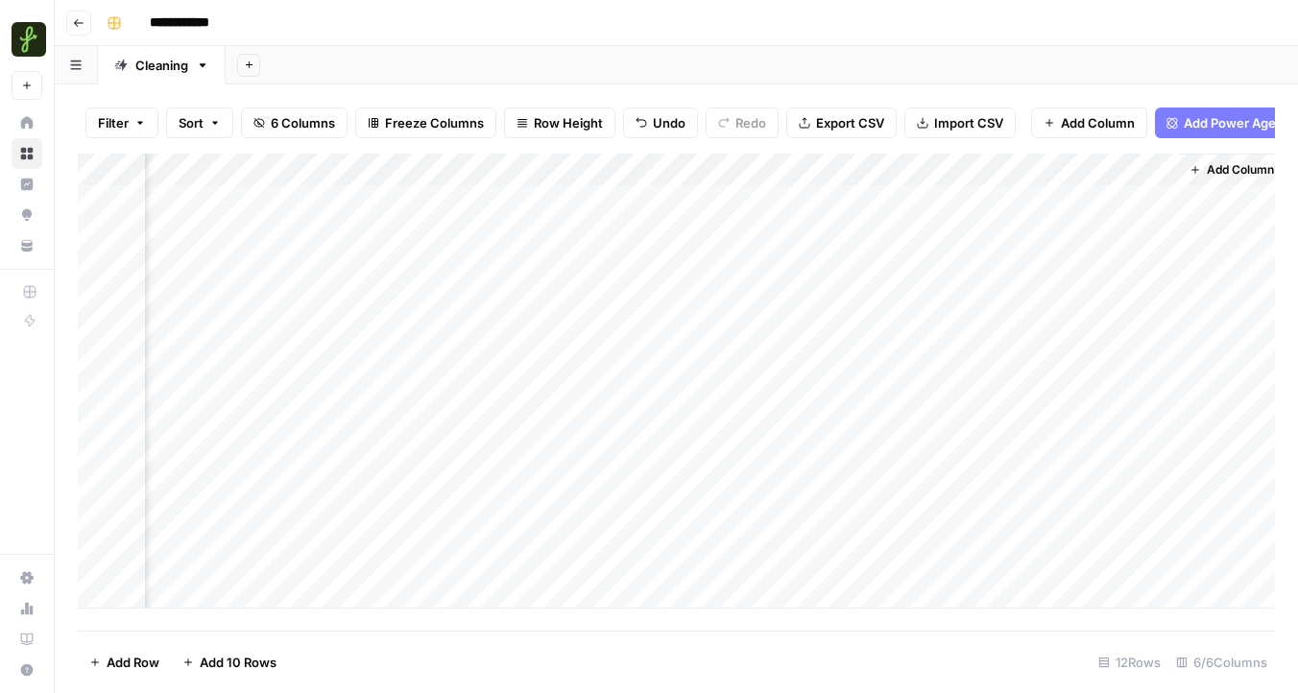
scroll to position [0, 324]
